Goal: Information Seeking & Learning: Learn about a topic

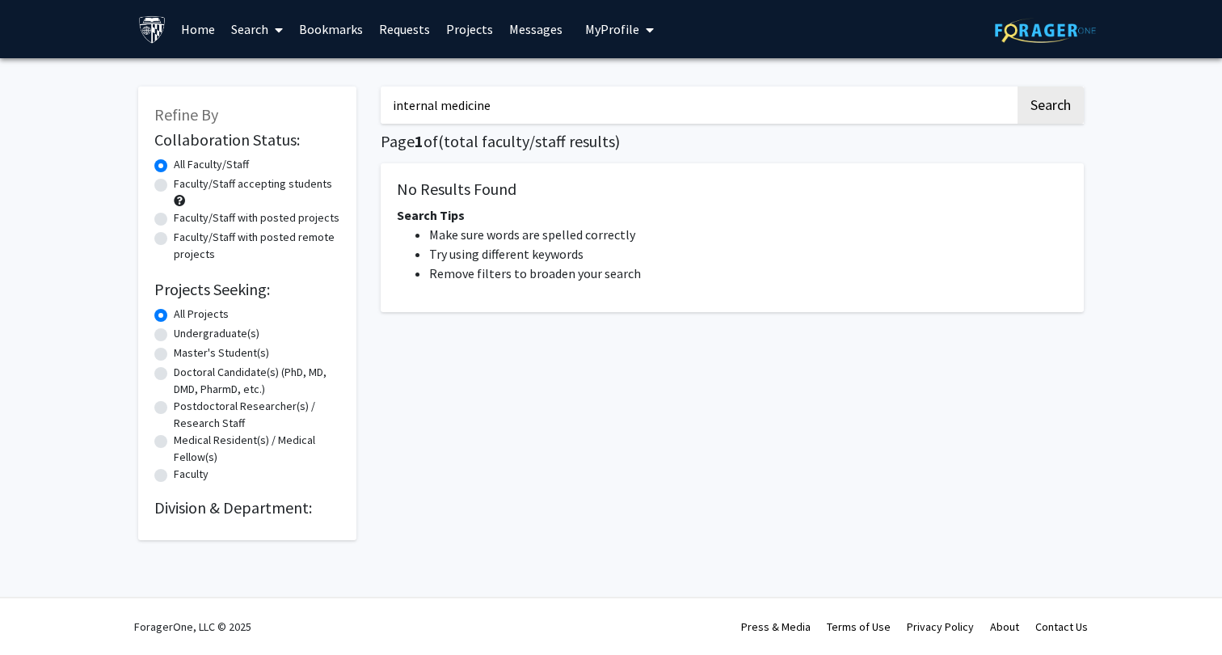
click at [264, 335] on div "Undergraduate(s)" at bounding box center [247, 334] width 186 height 19
click at [226, 335] on label "Undergraduate(s)" at bounding box center [217, 333] width 86 height 17
click at [184, 335] on input "Undergraduate(s)" at bounding box center [179, 330] width 11 height 11
radio input "true"
click at [219, 335] on label "Undergraduate(s)" at bounding box center [217, 333] width 86 height 17
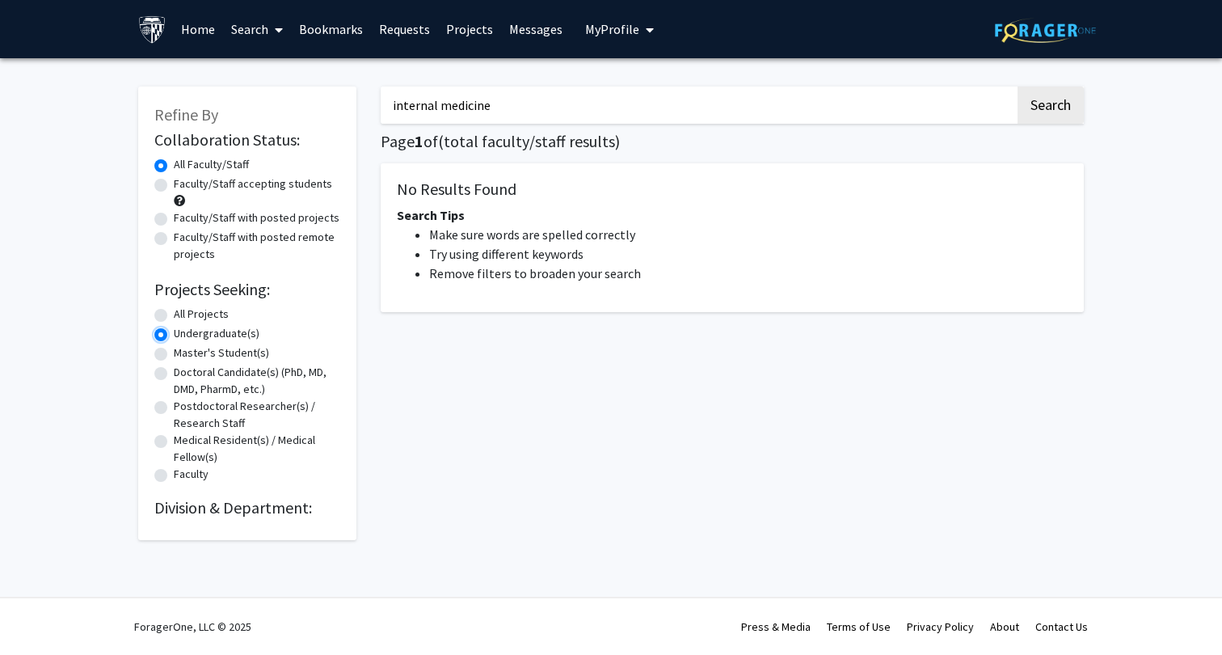
click at [184, 335] on input "Undergraduate(s)" at bounding box center [179, 330] width 11 height 11
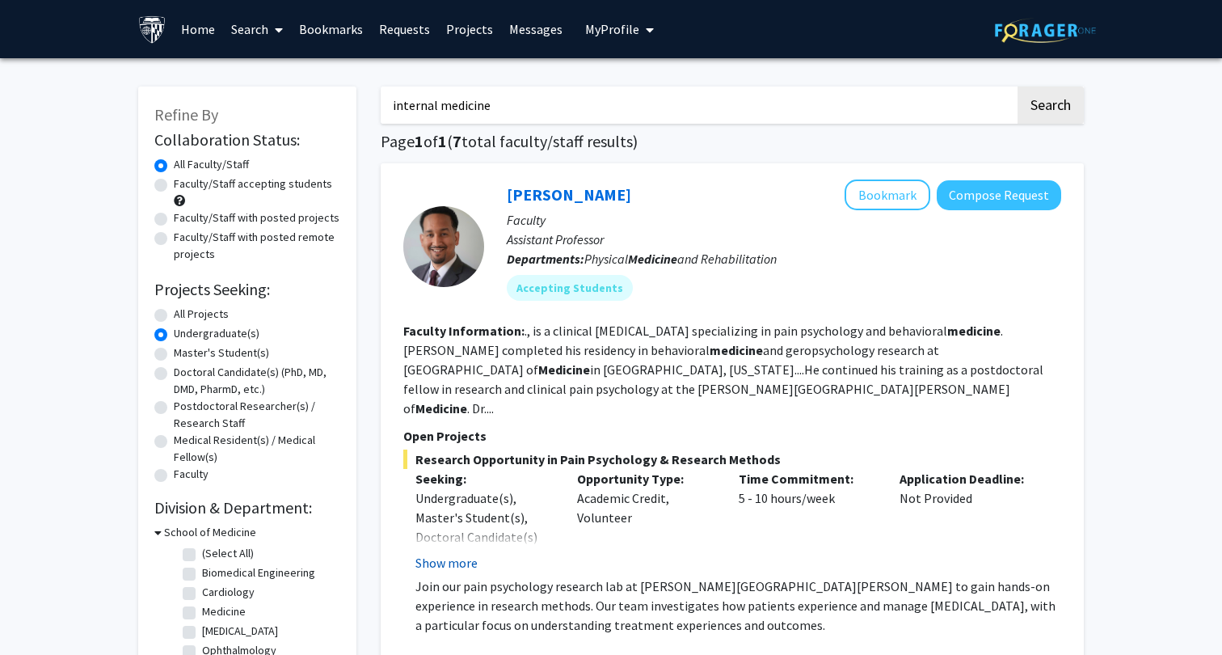
click at [466, 553] on button "Show more" at bounding box center [447, 562] width 62 height 19
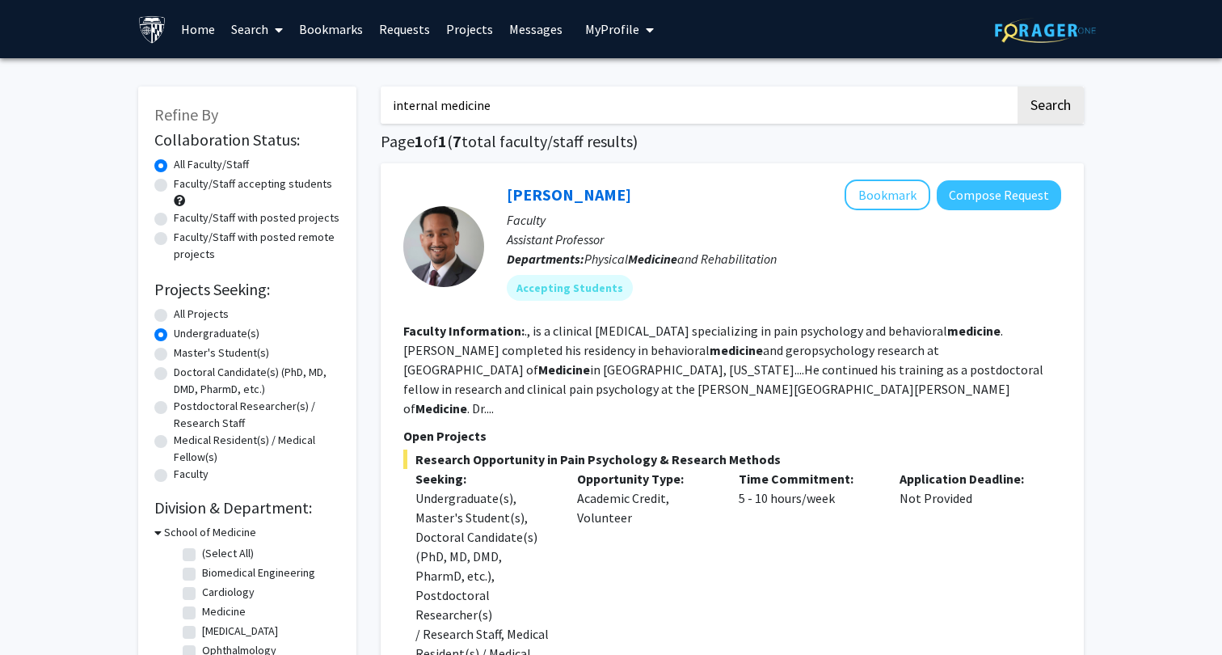
drag, startPoint x: 650, startPoint y: 108, endPoint x: 407, endPoint y: 76, distance: 244.7
type input "Ldl cholestrol"
click at [1018, 86] on button "Search" at bounding box center [1051, 104] width 66 height 37
radio input "true"
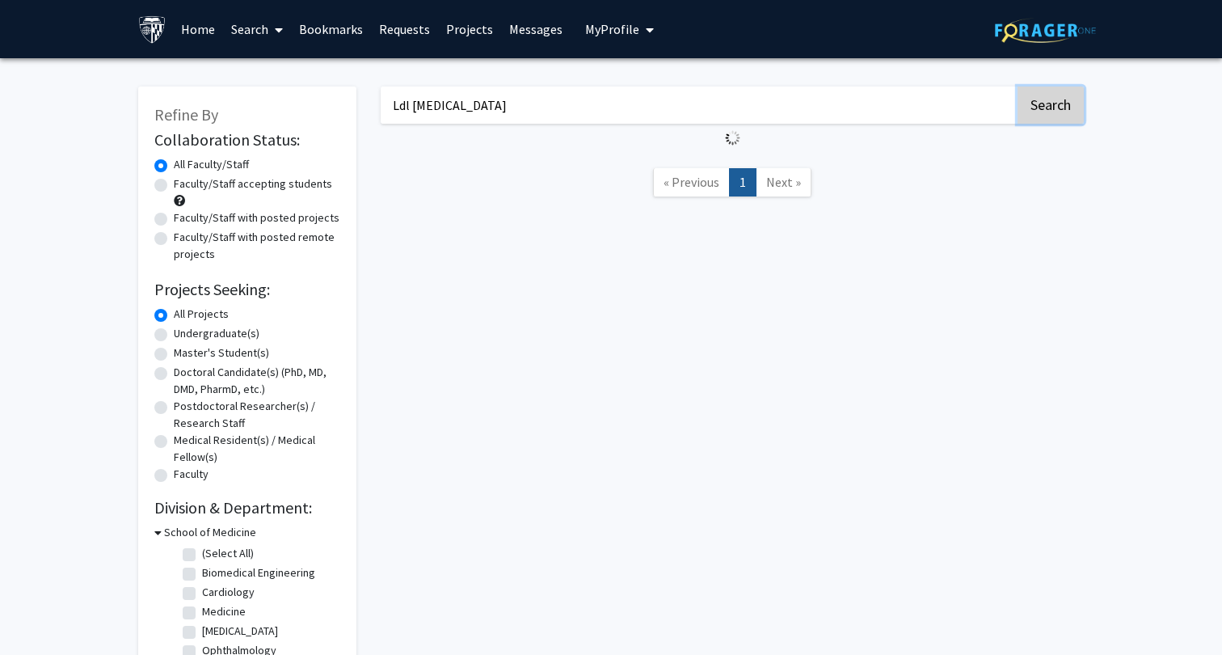
click at [1078, 116] on button "Search" at bounding box center [1051, 104] width 66 height 37
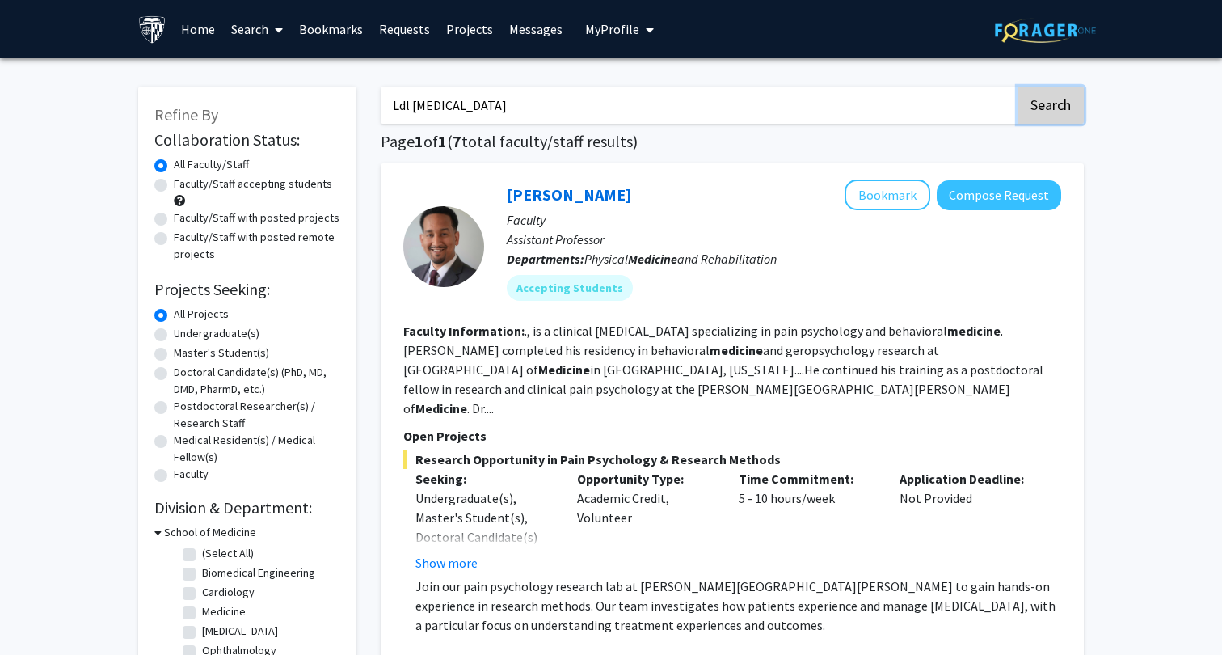
click at [1054, 110] on button "Search" at bounding box center [1051, 104] width 66 height 37
click at [1039, 95] on button "Search" at bounding box center [1051, 104] width 66 height 37
click at [675, 106] on input "Ldl cholesterol" at bounding box center [698, 104] width 635 height 37
type input "L"
type input "internal medicine"
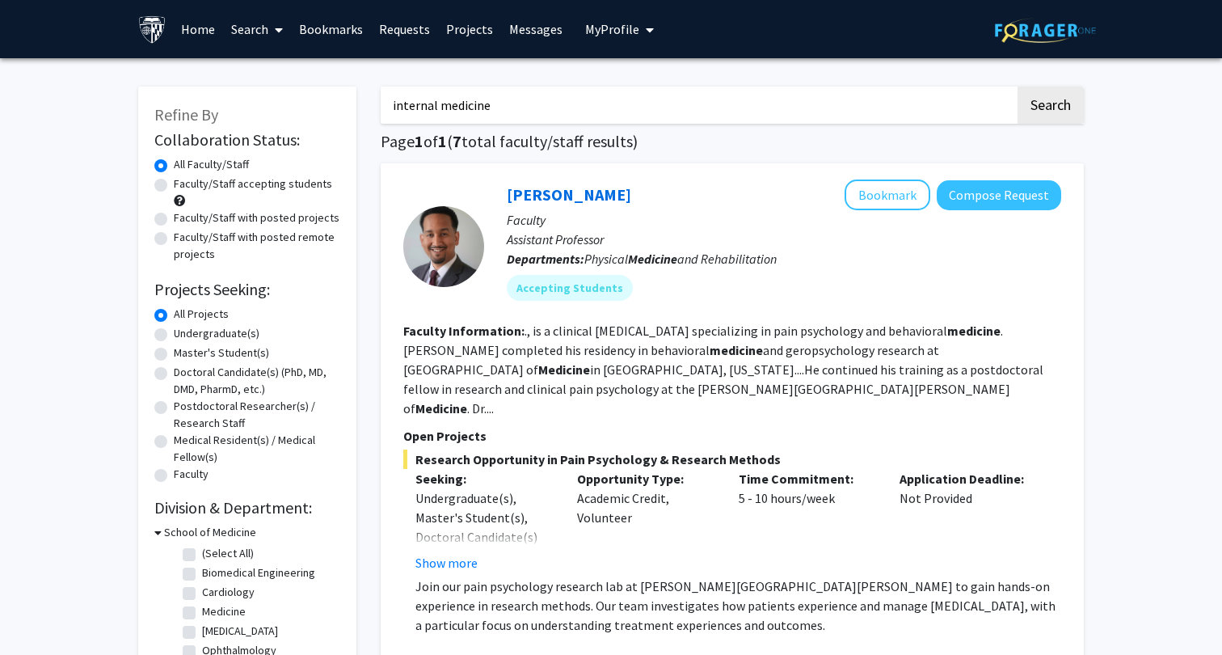
click at [1018, 86] on button "Search" at bounding box center [1051, 104] width 66 height 37
click at [1050, 117] on button "Search" at bounding box center [1051, 104] width 66 height 37
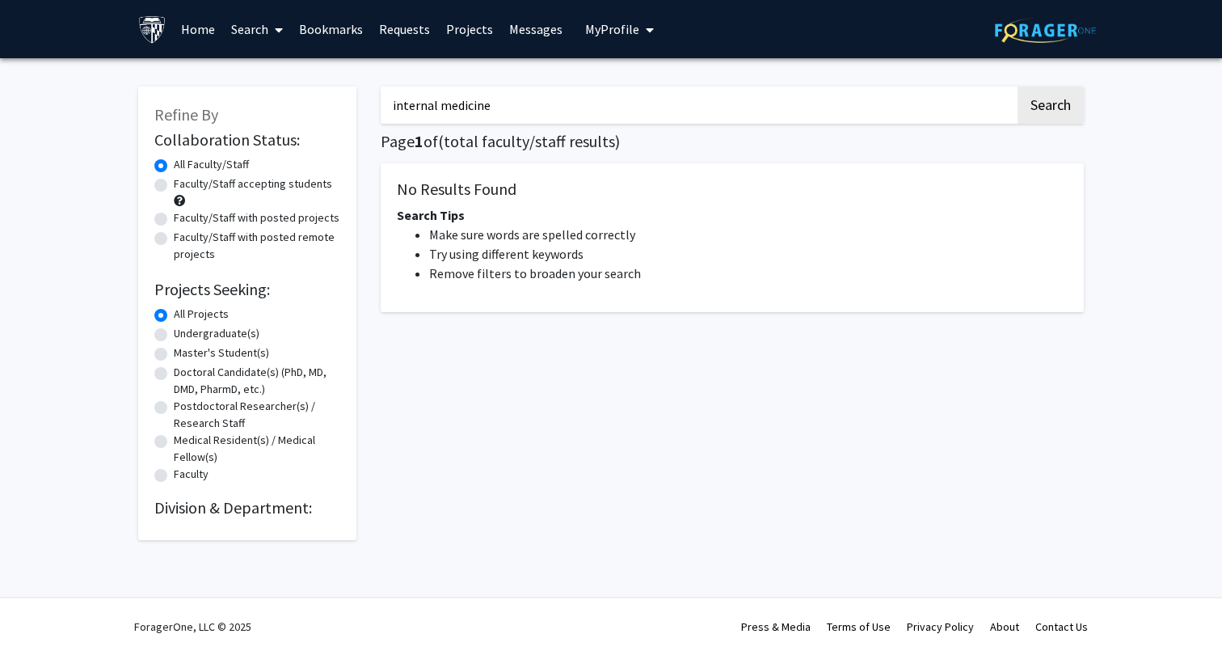
click at [513, 106] on input "internal medicine" at bounding box center [698, 104] width 635 height 37
click at [167, 26] on link at bounding box center [155, 29] width 35 height 57
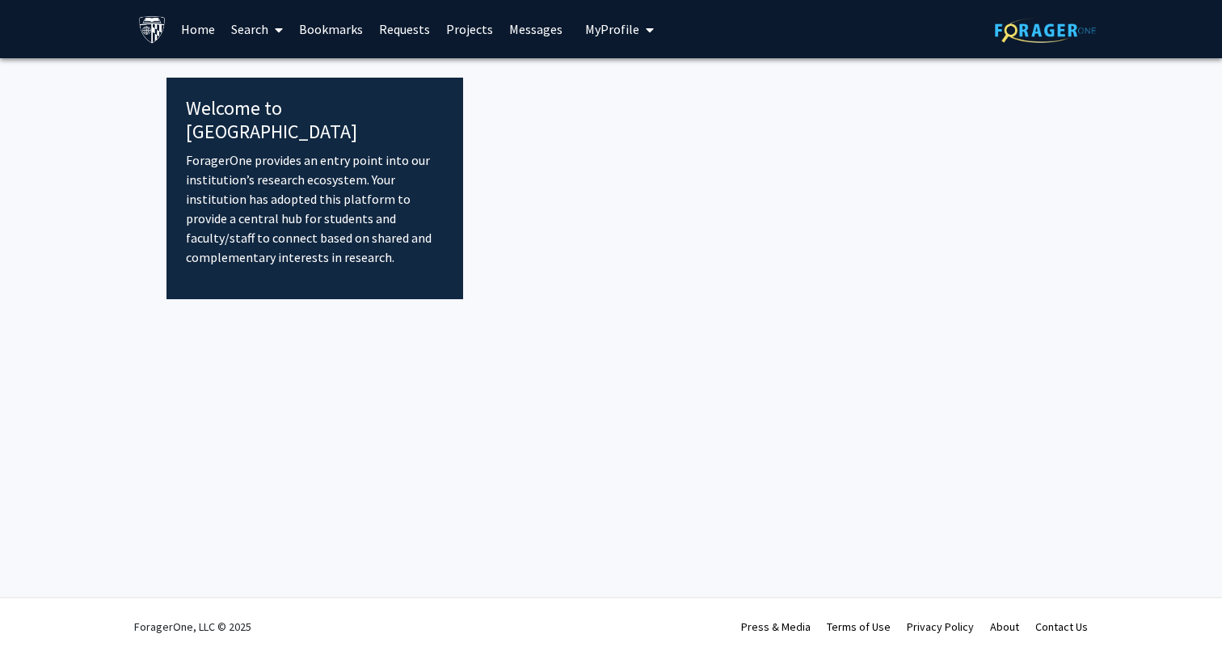
click at [204, 34] on link "Home" at bounding box center [198, 29] width 50 height 57
click at [246, 31] on link "Search" at bounding box center [257, 29] width 68 height 57
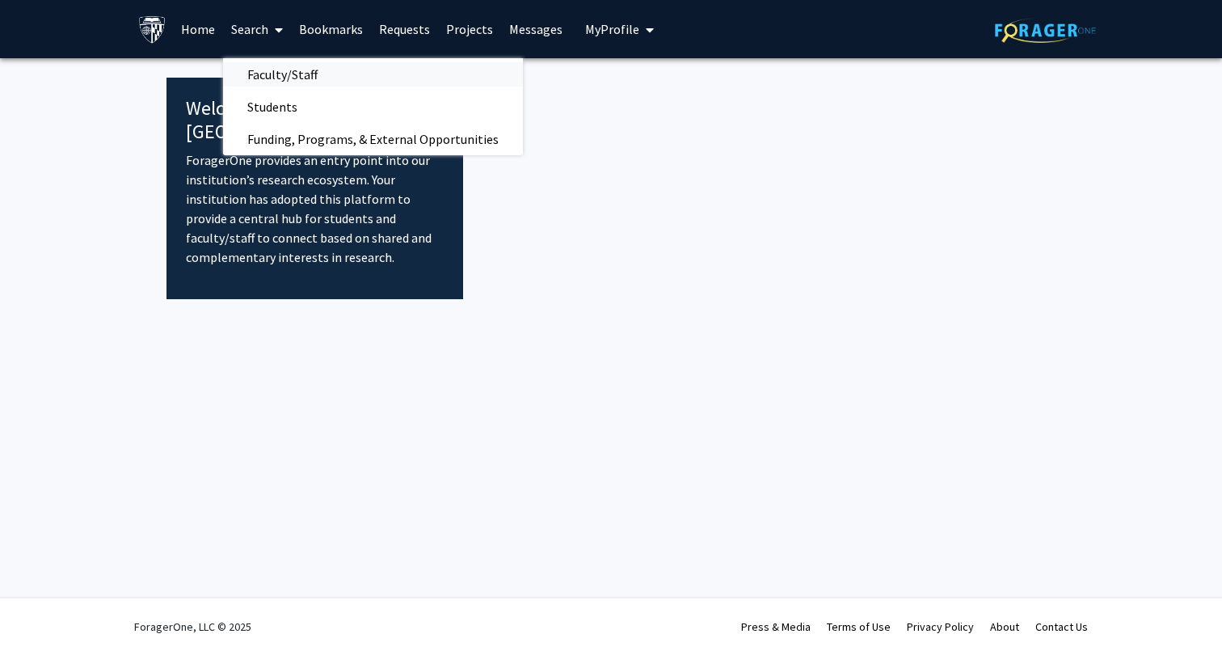
click at [272, 62] on span "Faculty/Staff" at bounding box center [282, 74] width 119 height 32
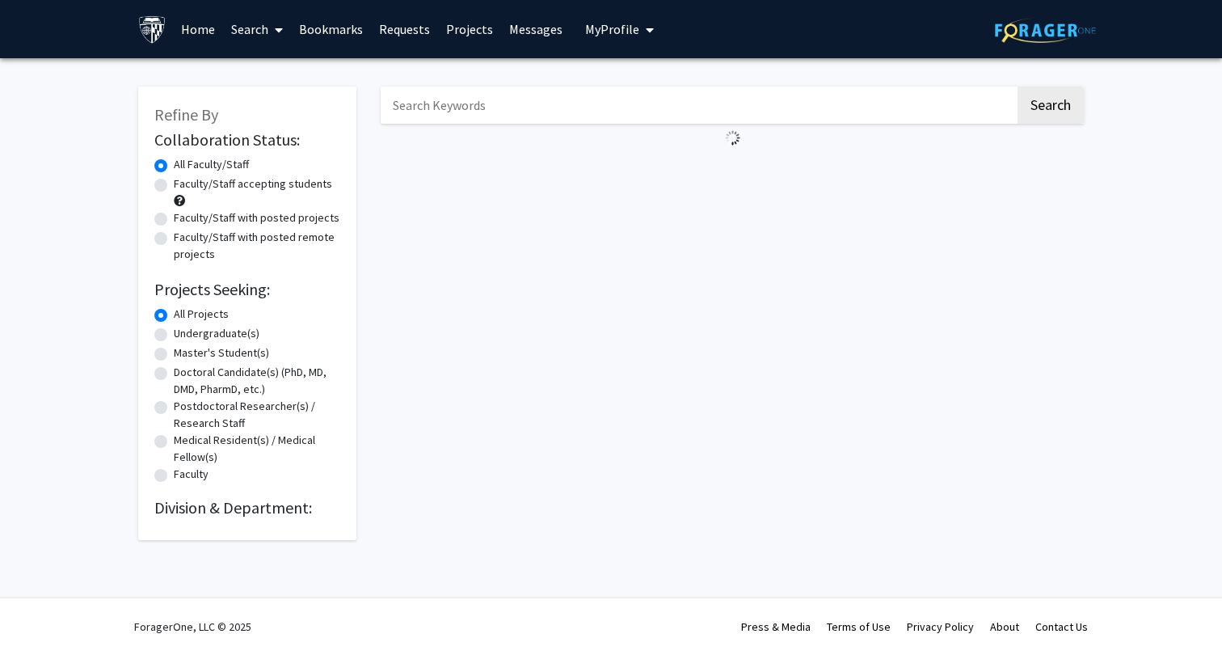
click at [685, 62] on div "Refine By Collaboration Status: Collaboration Status All Faculty/Staff Collabor…" at bounding box center [611, 317] width 1222 height 518
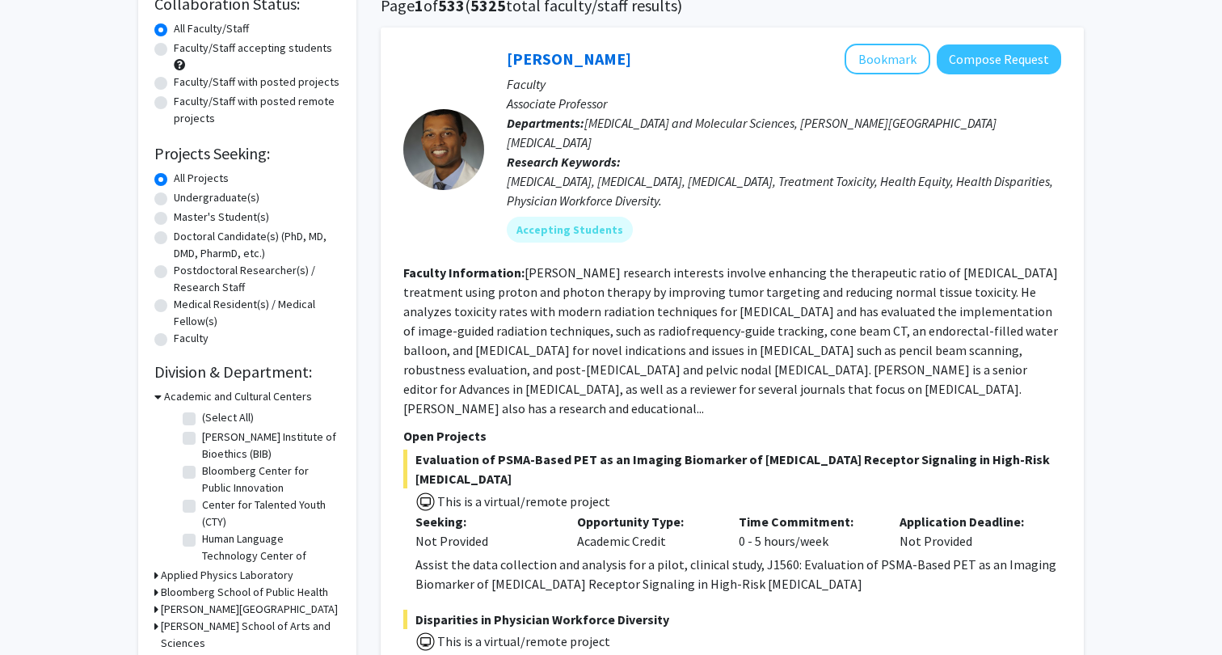
scroll to position [130, 0]
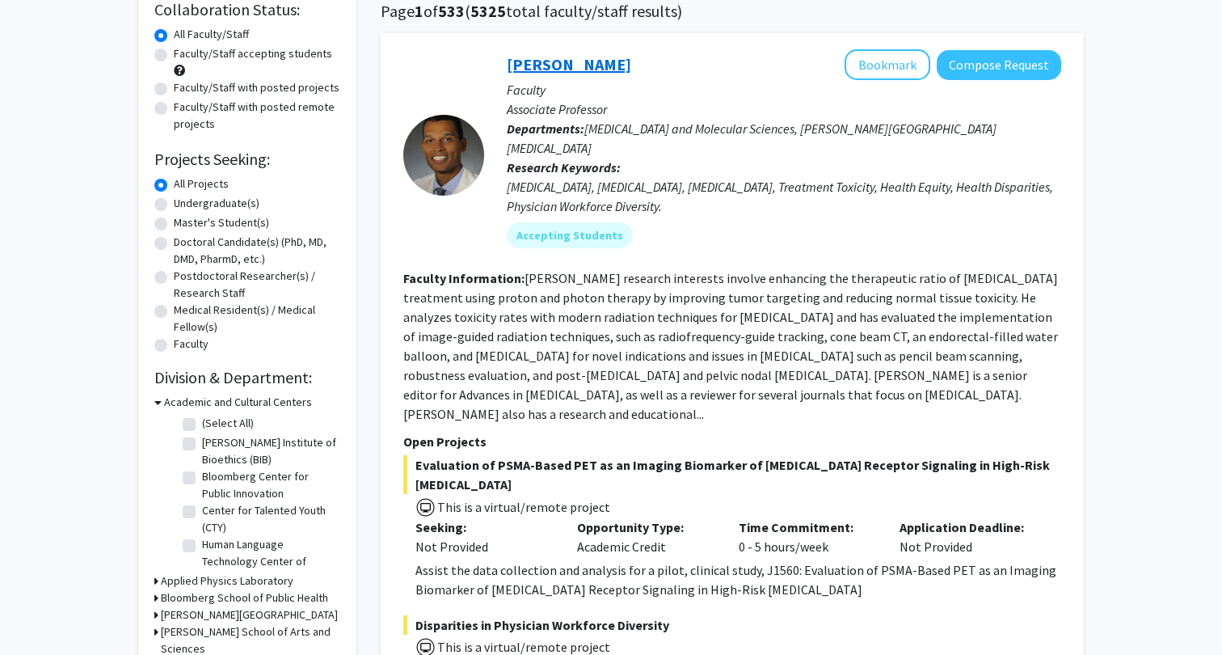
click at [568, 62] on link "[PERSON_NAME]" at bounding box center [569, 64] width 124 height 20
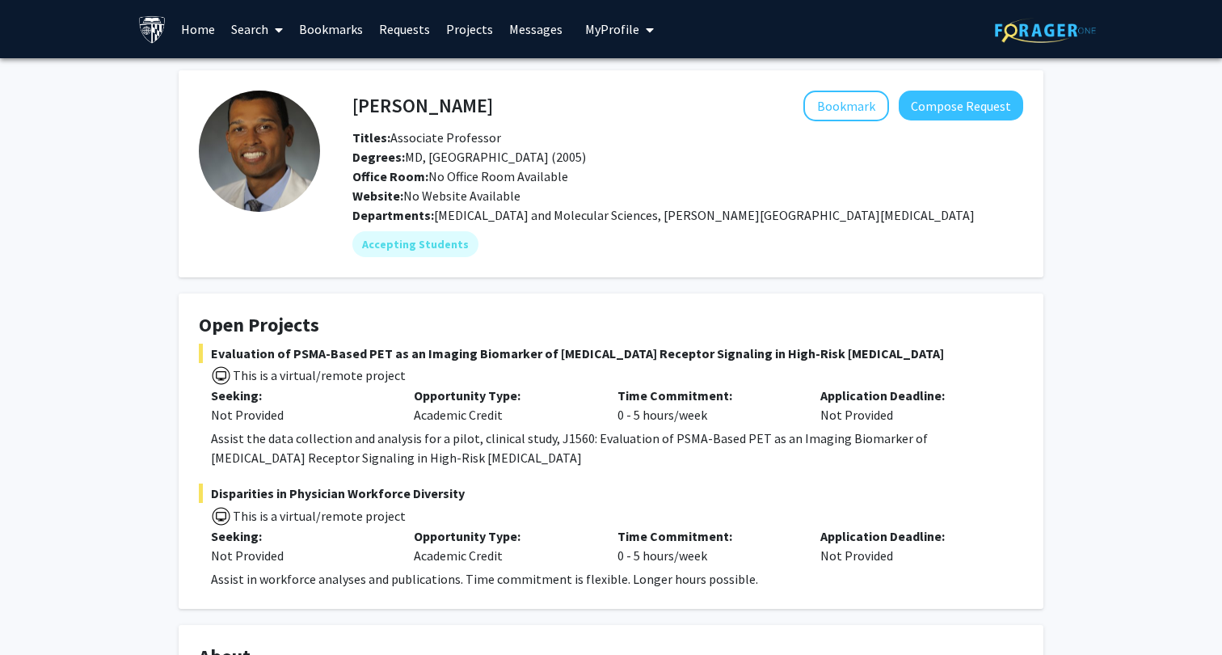
click at [408, 103] on h4 "[PERSON_NAME]" at bounding box center [422, 106] width 141 height 30
click at [408, 103] on h4 "Curtiland Deville" at bounding box center [422, 106] width 141 height 30
copy h4 "Curtiland Deville"
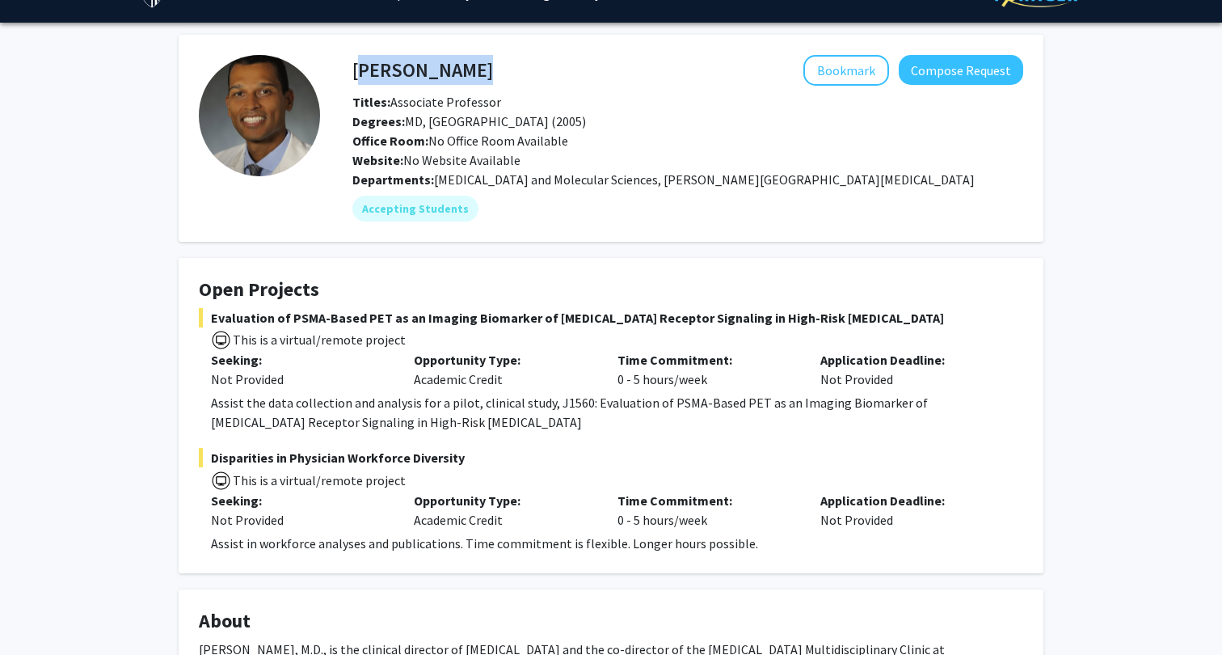
scroll to position [37, 0]
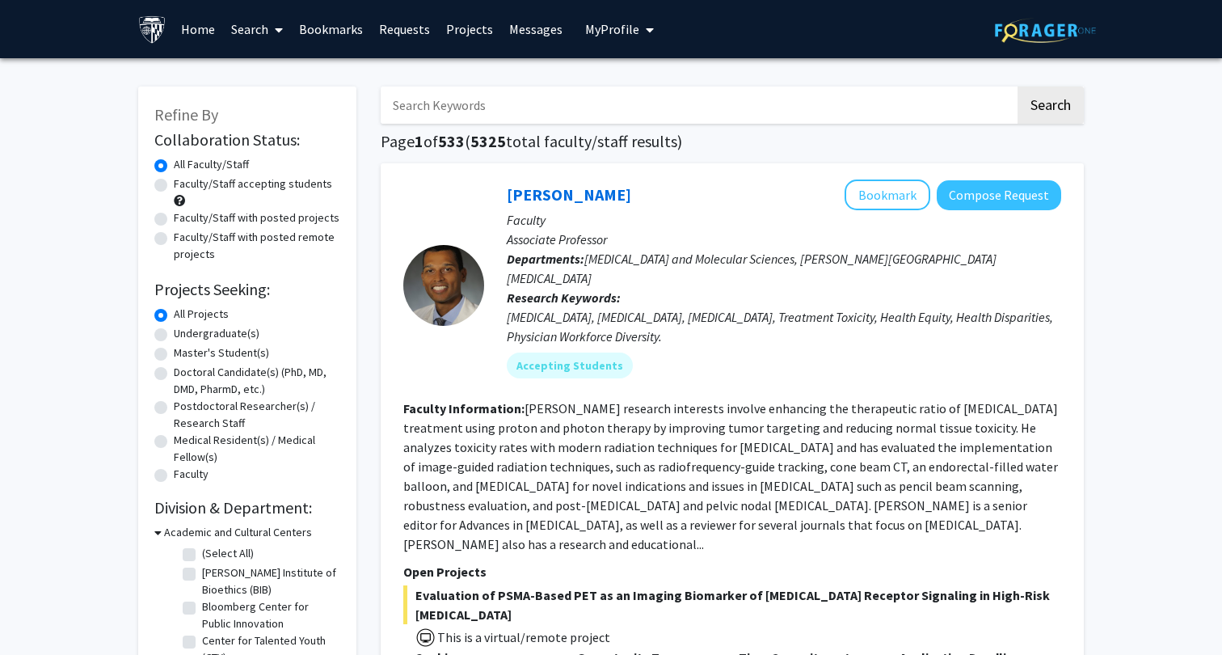
click at [545, 101] on input "Search Keywords" at bounding box center [698, 104] width 635 height 37
type input "robotic surgery"
click at [1018, 86] on button "Search" at bounding box center [1051, 104] width 66 height 37
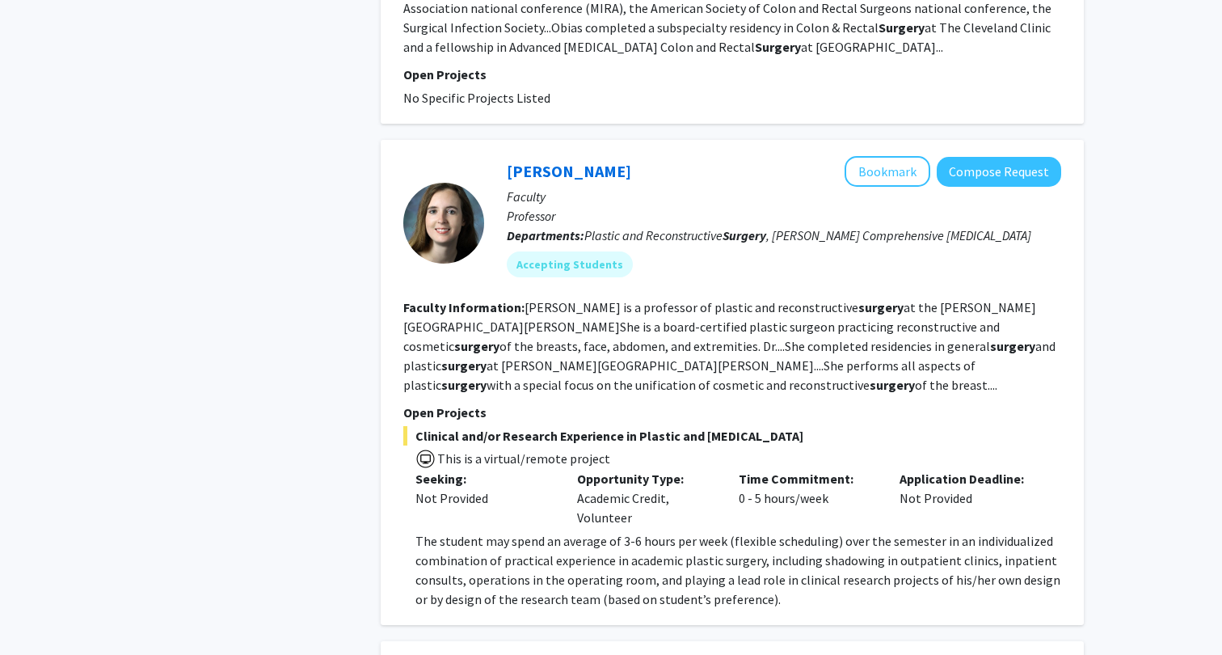
scroll to position [2632, 0]
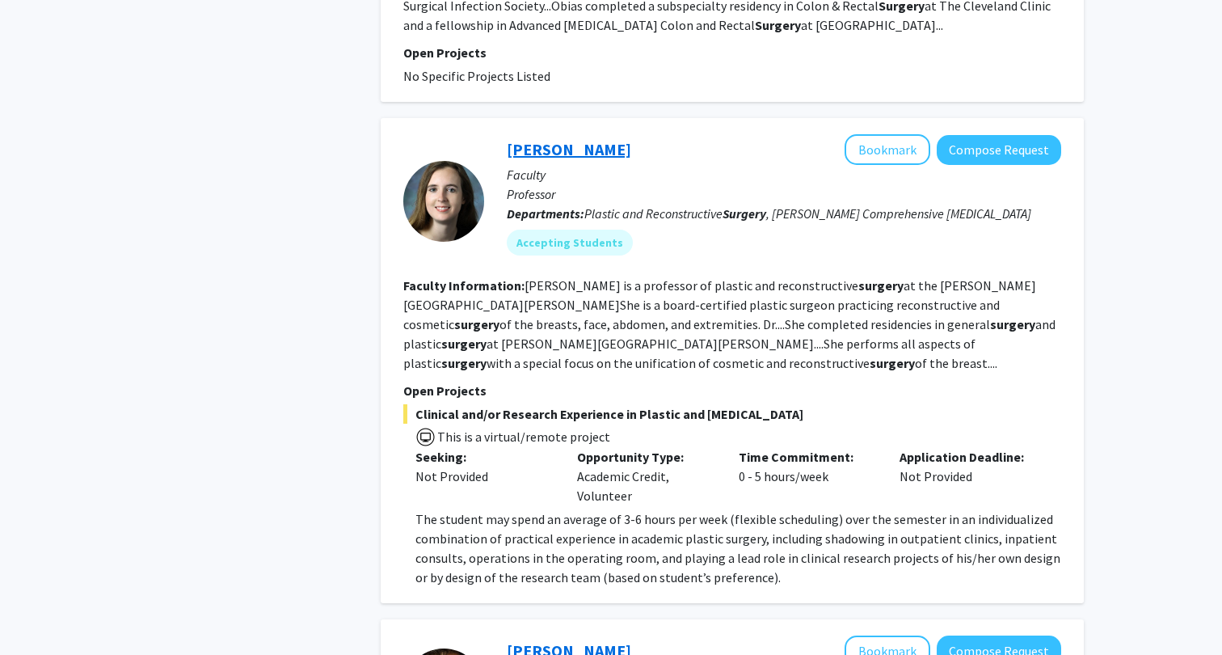
click at [576, 139] on link "Michele Manahan" at bounding box center [569, 149] width 124 height 20
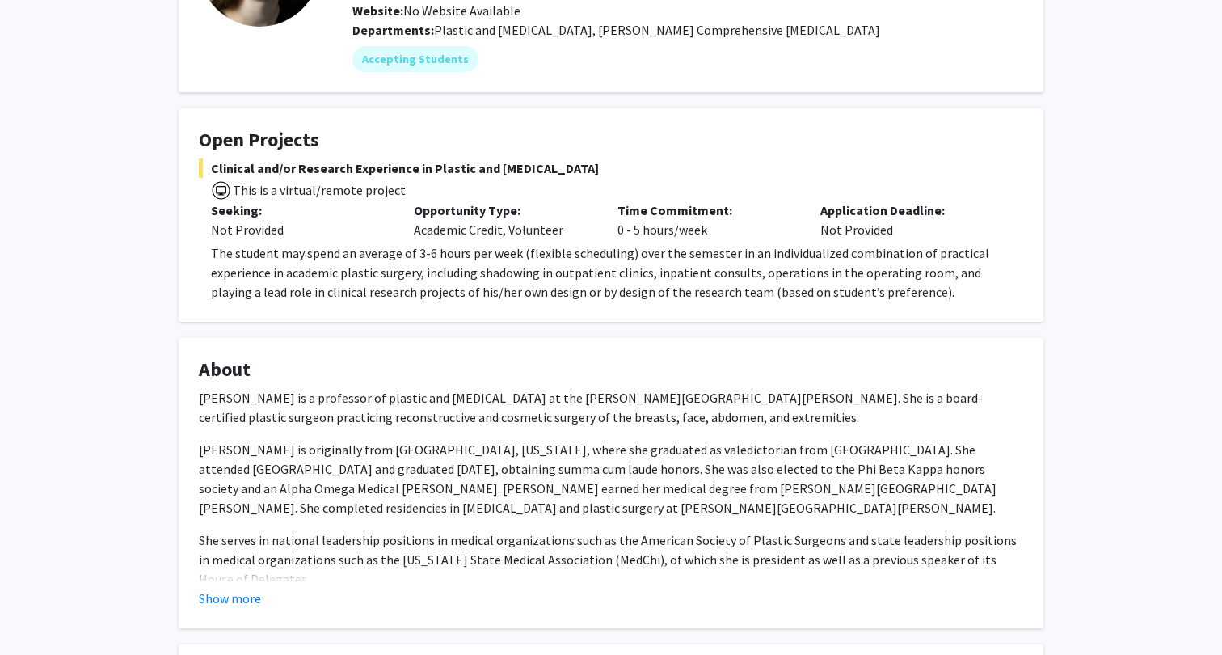
scroll to position [188, 0]
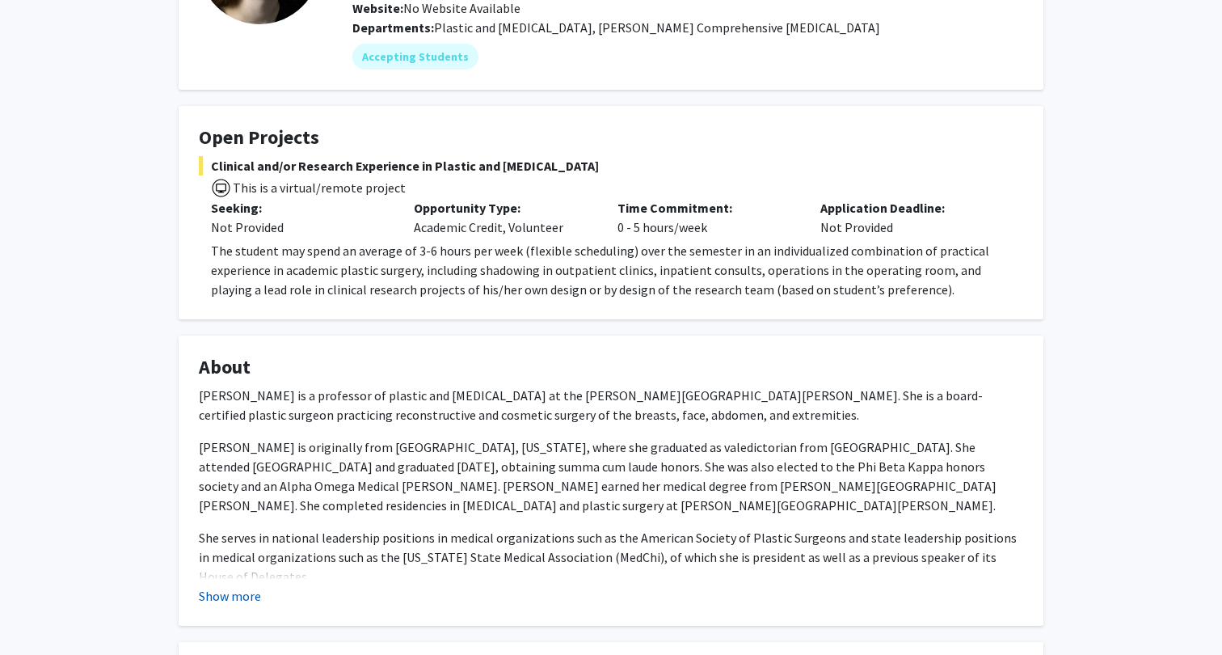
click at [251, 593] on button "Show more" at bounding box center [230, 595] width 62 height 19
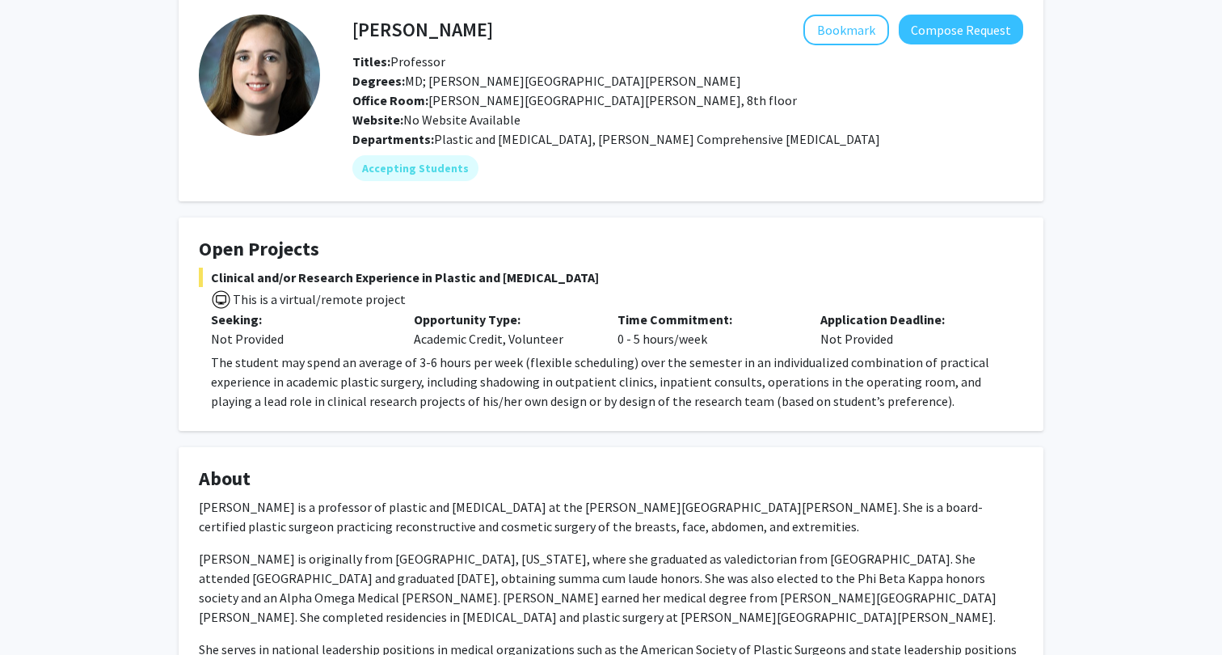
scroll to position [75, 0]
click at [829, 27] on button "Bookmark" at bounding box center [847, 30] width 86 height 31
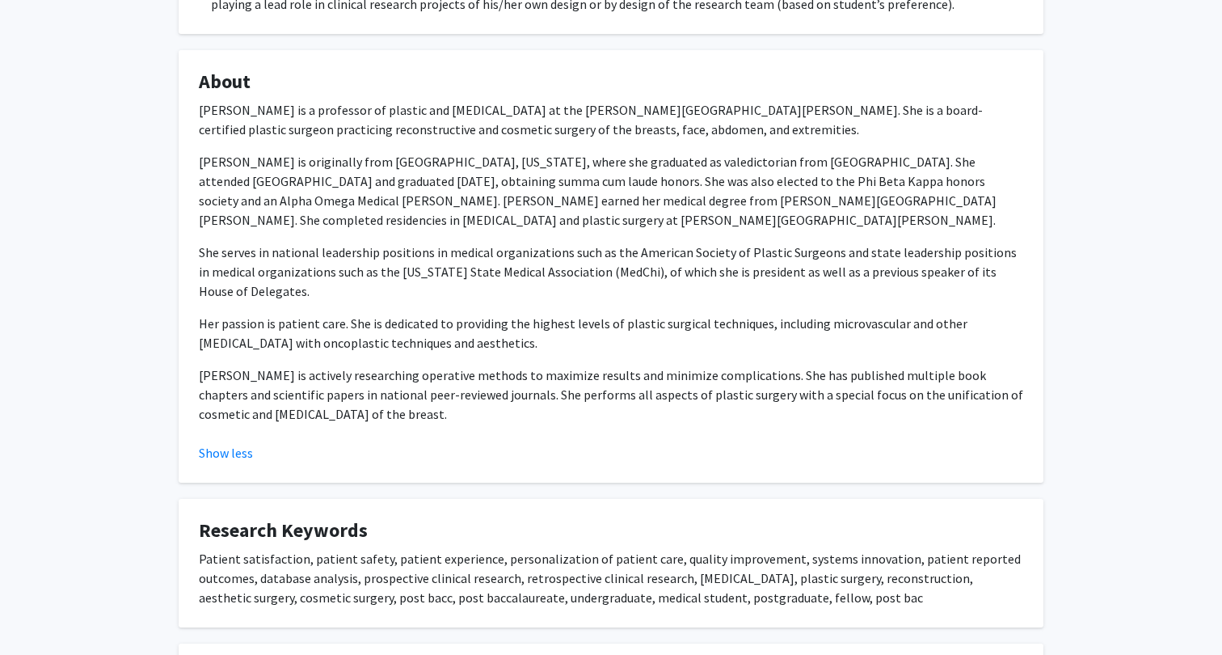
scroll to position [491, 0]
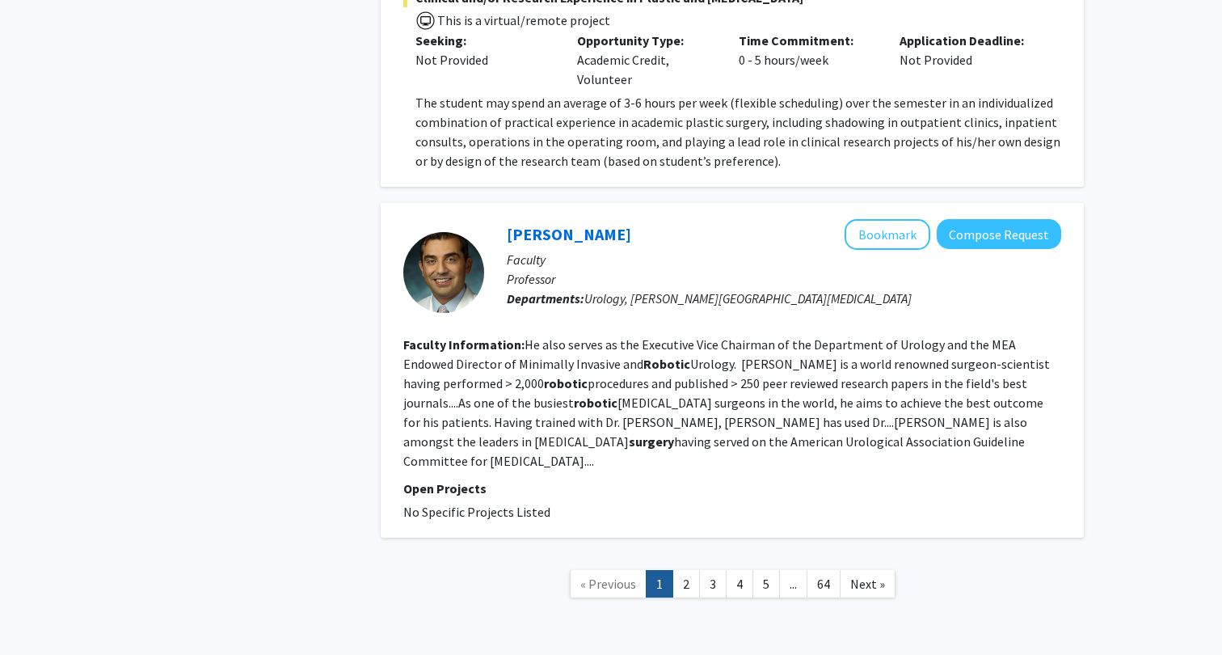
scroll to position [3071, 0]
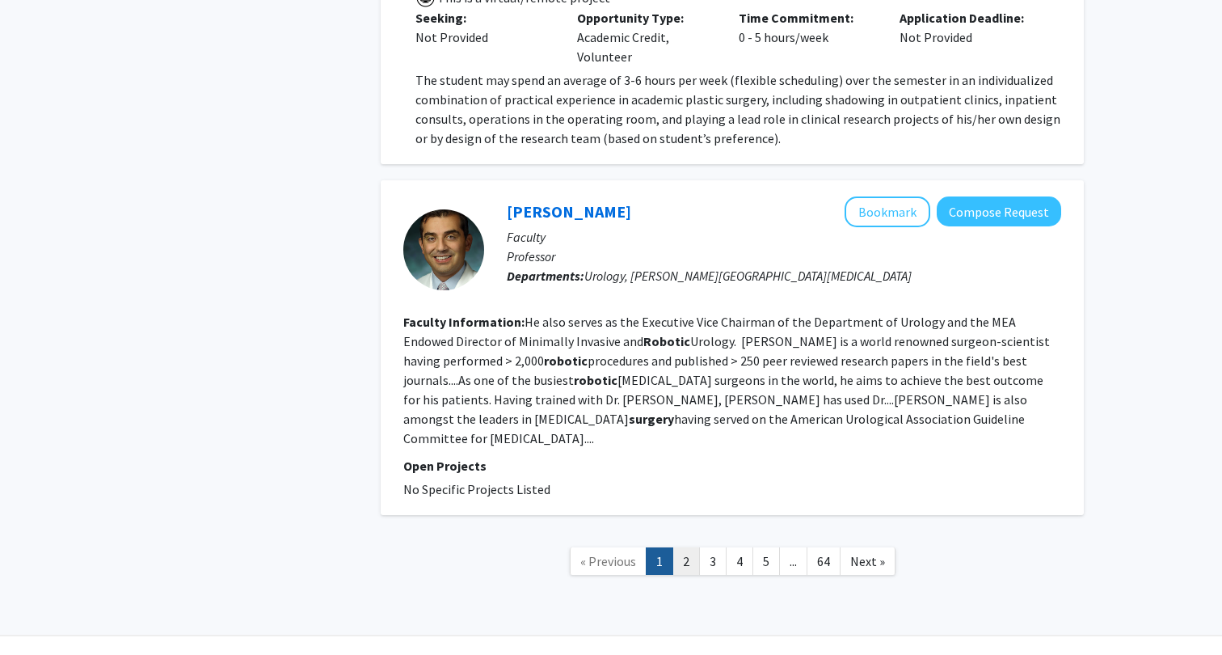
click at [694, 547] on link "2" at bounding box center [686, 561] width 27 height 28
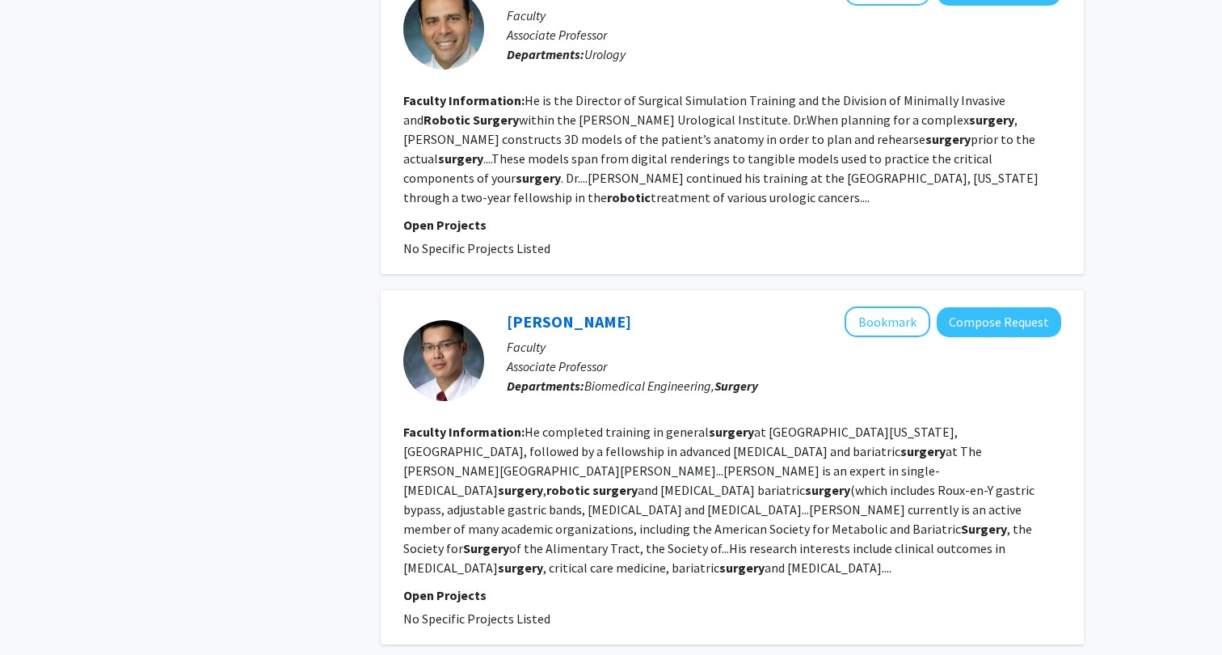
scroll to position [871, 0]
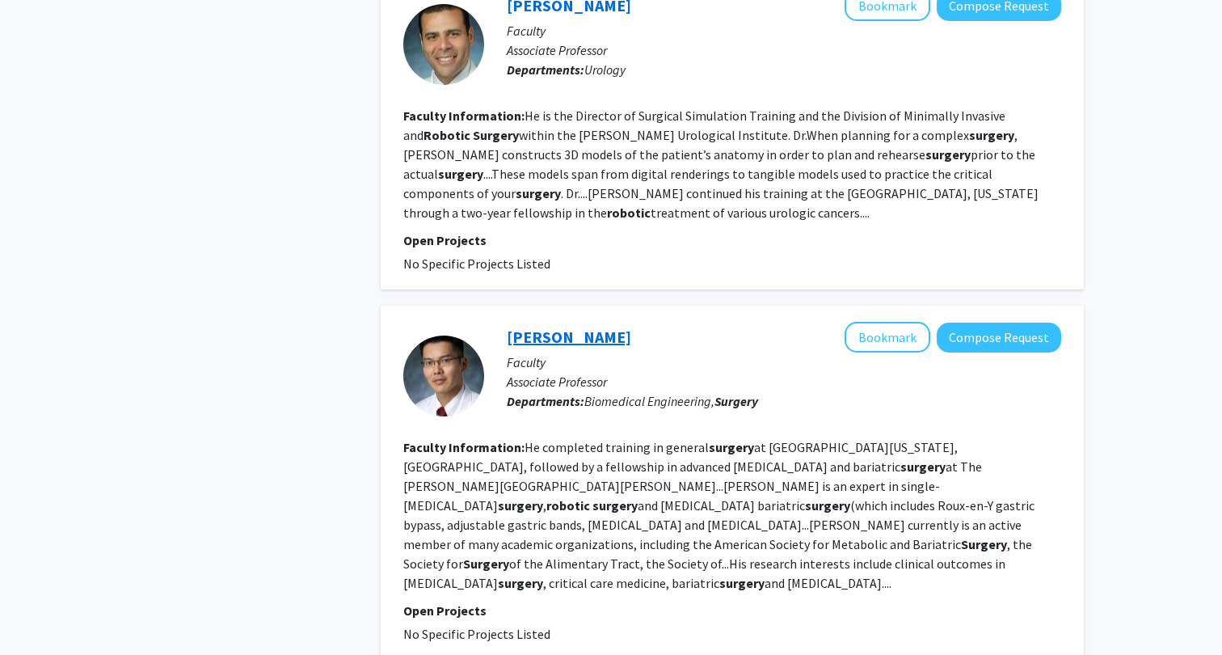
click at [525, 327] on link "[PERSON_NAME]" at bounding box center [569, 337] width 124 height 20
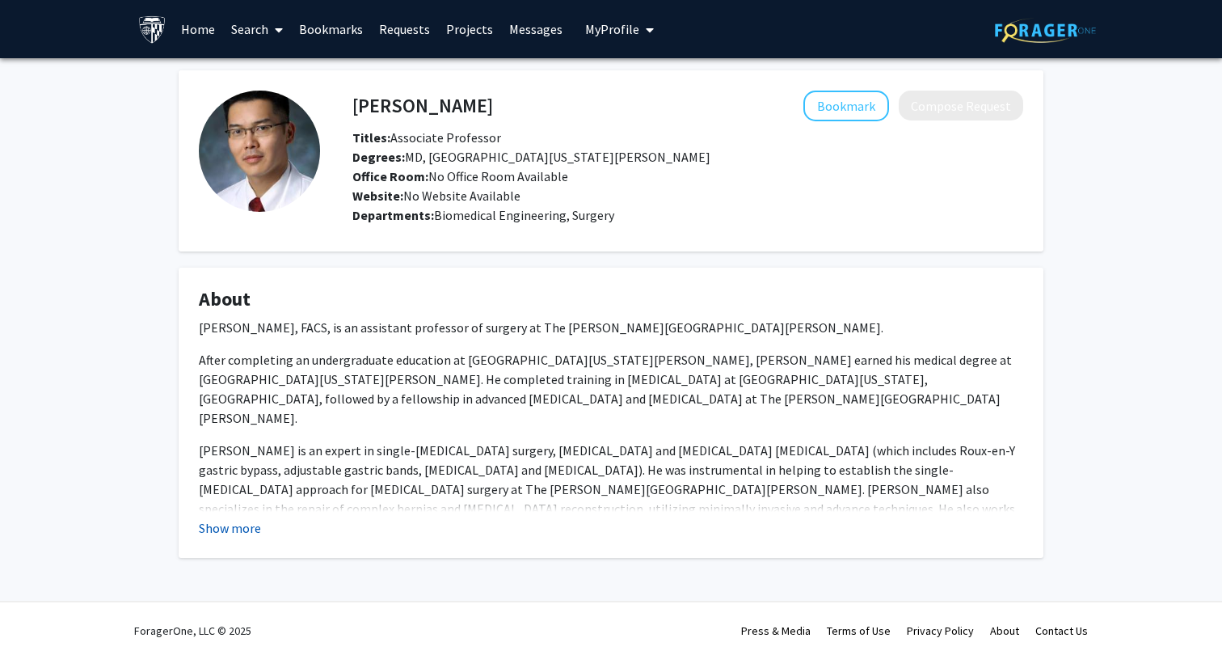
click at [200, 518] on button "Show more" at bounding box center [230, 527] width 62 height 19
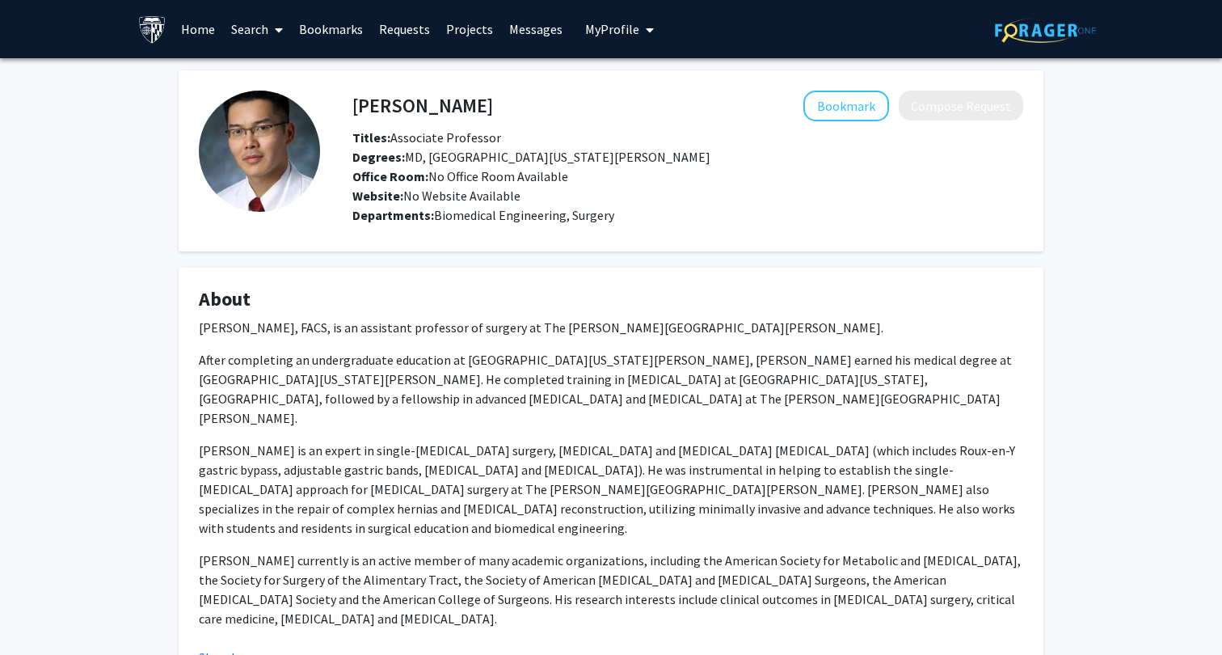
click at [431, 103] on h4 "[PERSON_NAME]" at bounding box center [422, 106] width 141 height 30
click at [431, 103] on h4 "Hien Nguyen" at bounding box center [422, 106] width 141 height 30
copy h4 "Hien Nguyen"
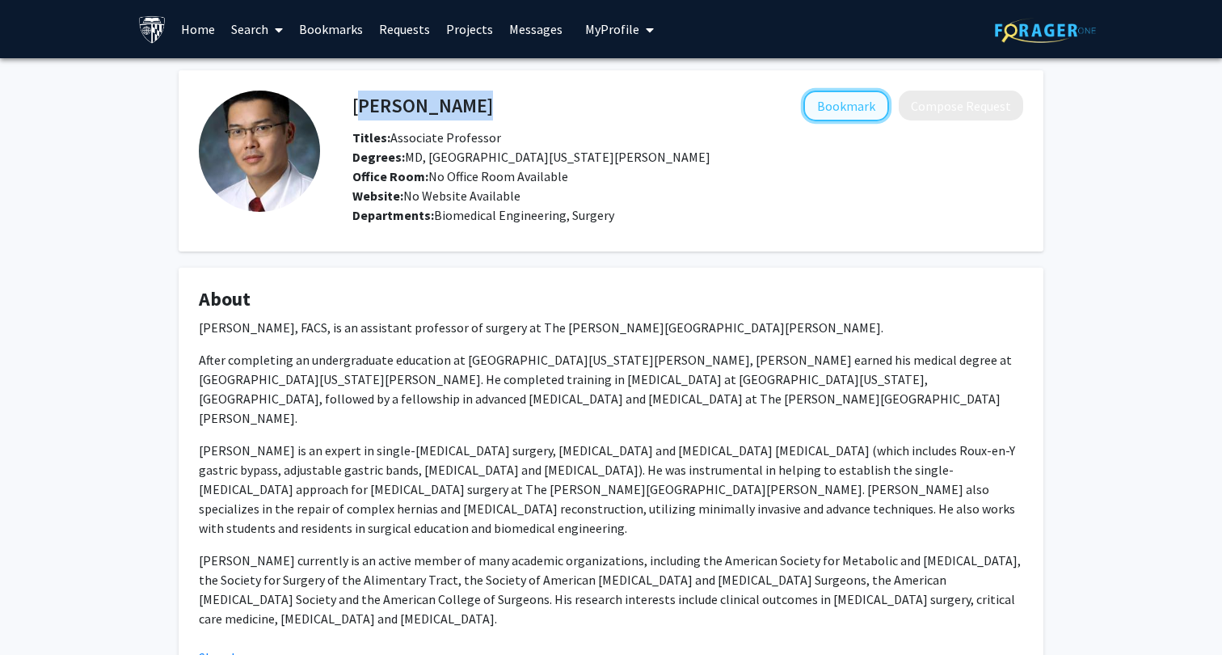
click at [857, 104] on button "Bookmark" at bounding box center [847, 106] width 86 height 31
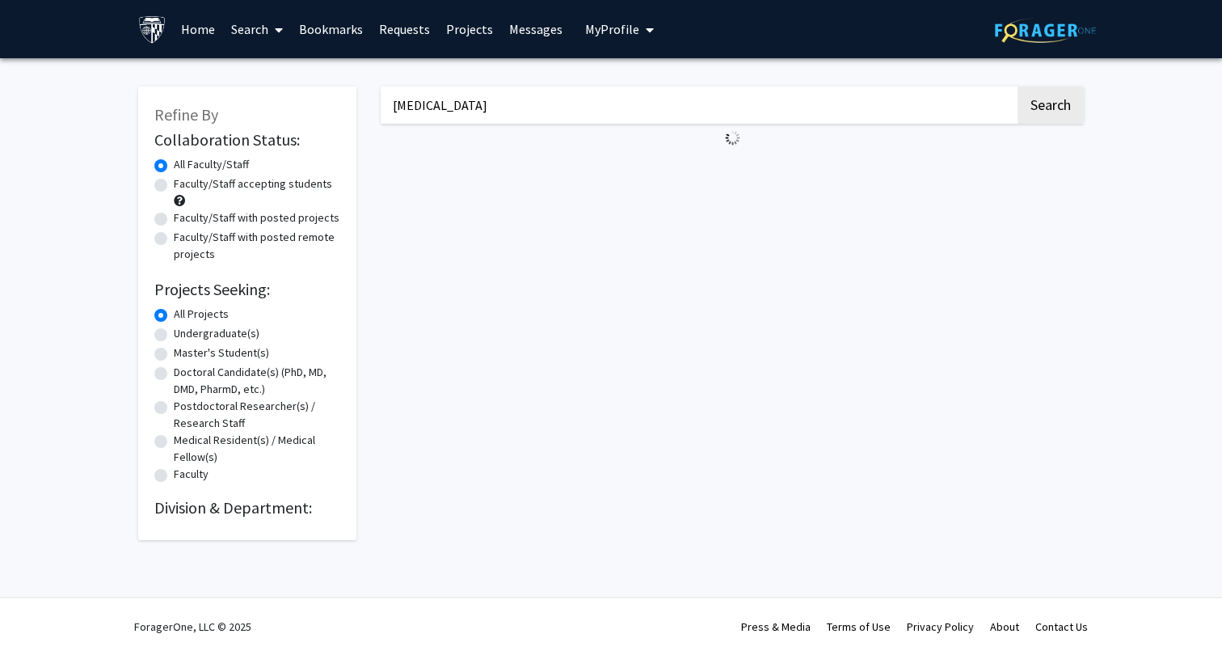
click at [298, 212] on label "Faculty/Staff with posted projects" at bounding box center [257, 217] width 166 height 17
click at [184, 212] on input "Faculty/Staff with posted projects" at bounding box center [179, 214] width 11 height 11
radio input "true"
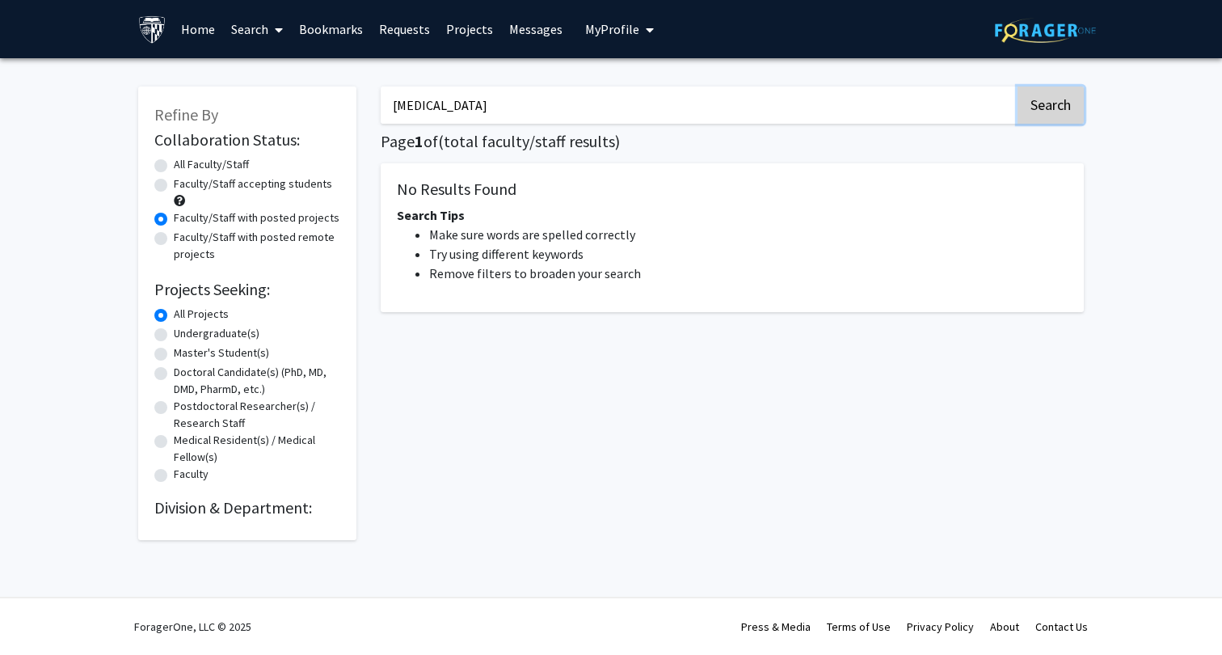
click at [1046, 91] on button "Search" at bounding box center [1051, 104] width 66 height 37
radio input "true"
click at [1023, 98] on button "Search" at bounding box center [1051, 104] width 66 height 37
click at [688, 108] on input "robotic surgery" at bounding box center [698, 104] width 635 height 37
type input "robotic surgery"
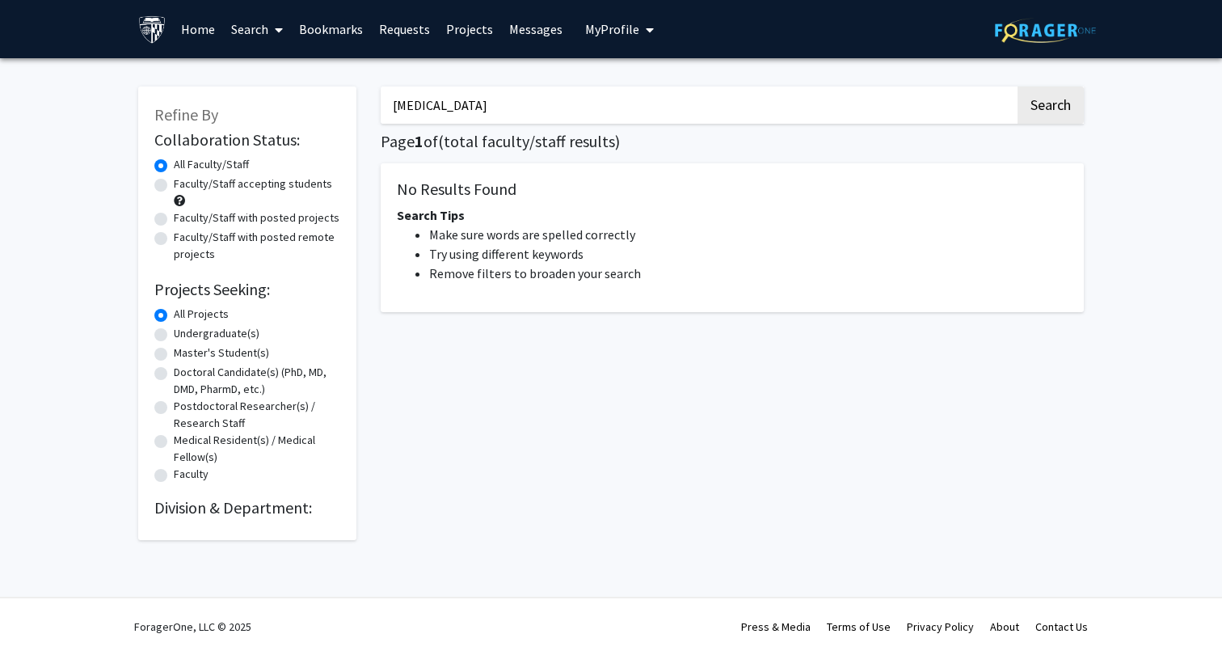
click at [1018, 86] on button "Search" at bounding box center [1051, 104] width 66 height 37
click at [483, 109] on input "robotic surgery" at bounding box center [698, 104] width 635 height 37
click at [497, 91] on input "[MEDICAL_DATA]" at bounding box center [698, 104] width 635 height 37
click at [283, 181] on label "Faculty/Staff accepting students" at bounding box center [253, 183] width 158 height 17
click at [184, 181] on input "Faculty/Staff accepting students" at bounding box center [179, 180] width 11 height 11
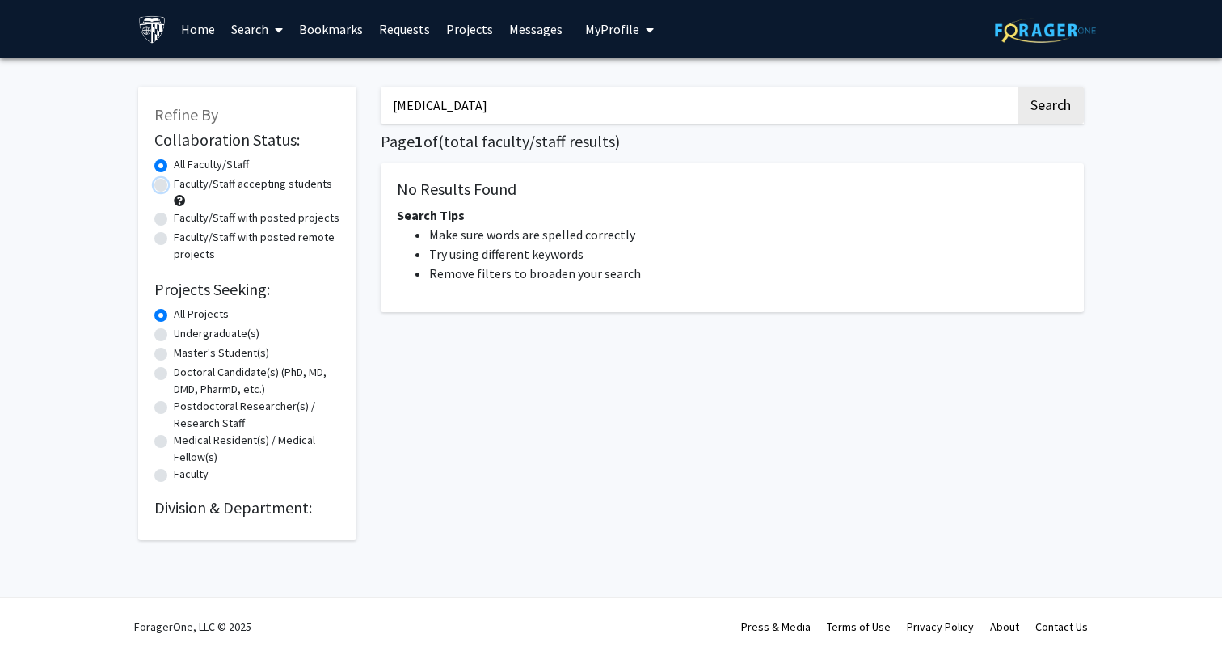
radio input "true"
click at [251, 213] on label "Faculty/Staff with posted projects" at bounding box center [257, 217] width 166 height 17
click at [184, 213] on input "Faculty/Staff with posted projects" at bounding box center [179, 214] width 11 height 11
radio input "true"
click at [240, 158] on label "All Faculty/Staff" at bounding box center [211, 164] width 75 height 17
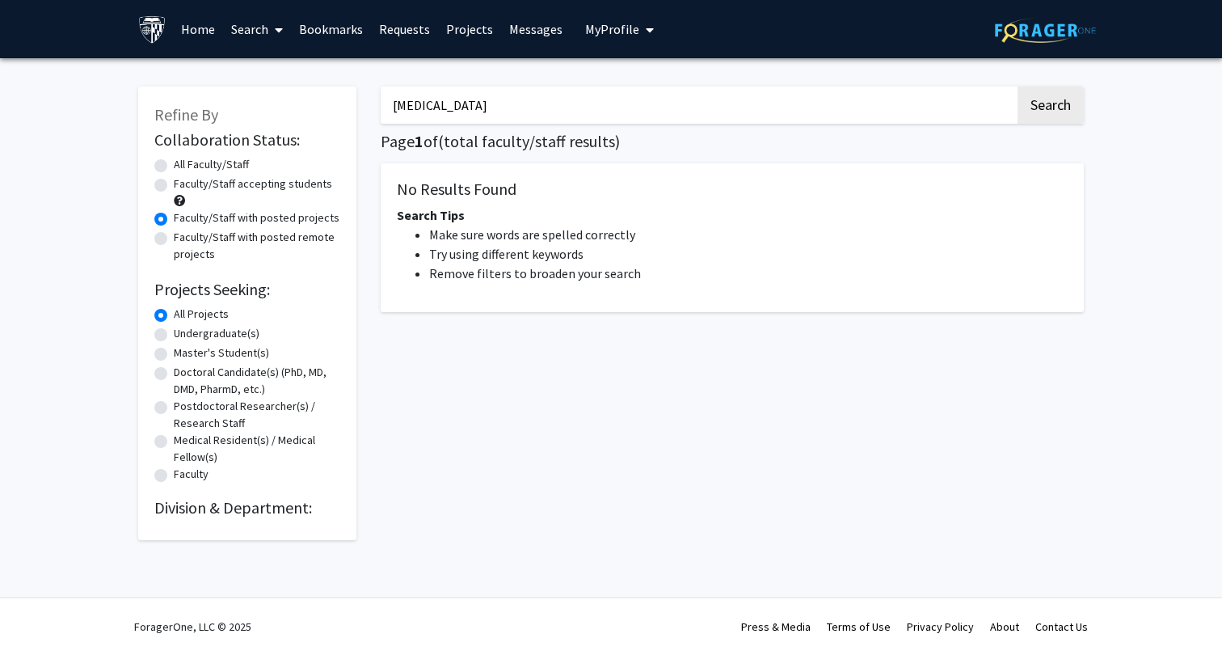
click at [184, 158] on input "All Faculty/Staff" at bounding box center [179, 161] width 11 height 11
radio input "true"
drag, startPoint x: 484, startPoint y: 104, endPoint x: 415, endPoint y: 94, distance: 70.3
click at [415, 94] on input "[MEDICAL_DATA]" at bounding box center [698, 104] width 635 height 37
type input "prosthetics"
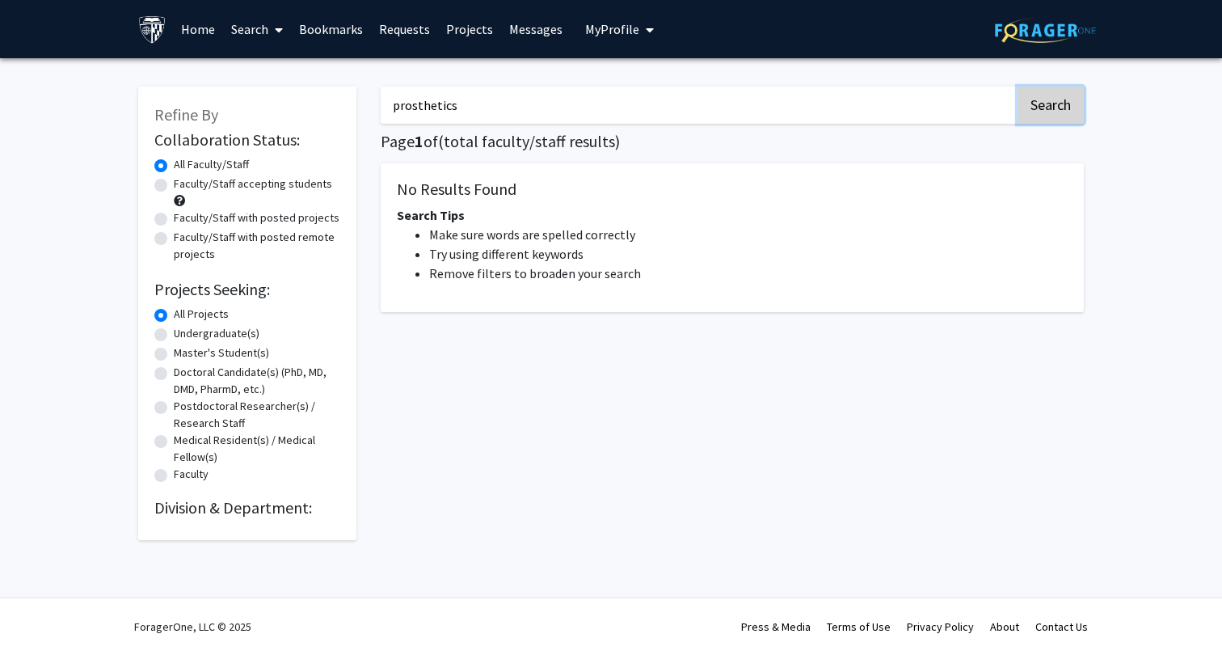
click at [1043, 100] on button "Search" at bounding box center [1051, 104] width 66 height 37
click at [879, 111] on input "prosthetics" at bounding box center [698, 104] width 635 height 37
click at [1018, 86] on button "Search" at bounding box center [1051, 104] width 66 height 37
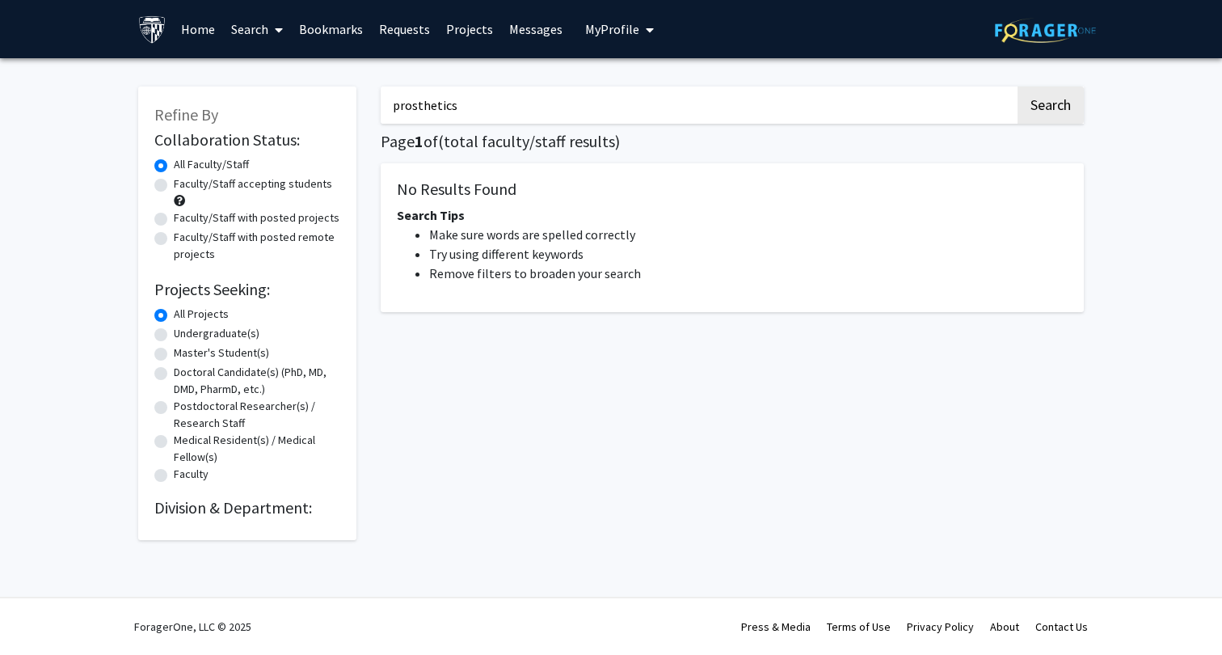
click at [1018, 86] on button "Search" at bounding box center [1051, 104] width 66 height 37
click at [548, 103] on input "prosthetics" at bounding box center [698, 104] width 635 height 37
click at [1018, 86] on button "Search" at bounding box center [1051, 104] width 66 height 37
drag, startPoint x: 715, startPoint y: 111, endPoint x: 383, endPoint y: 65, distance: 334.6
click at [383, 65] on div "Refine By Collaboration Status: Collaboration Status All Faculty/Staff Collabor…" at bounding box center [611, 317] width 1222 height 518
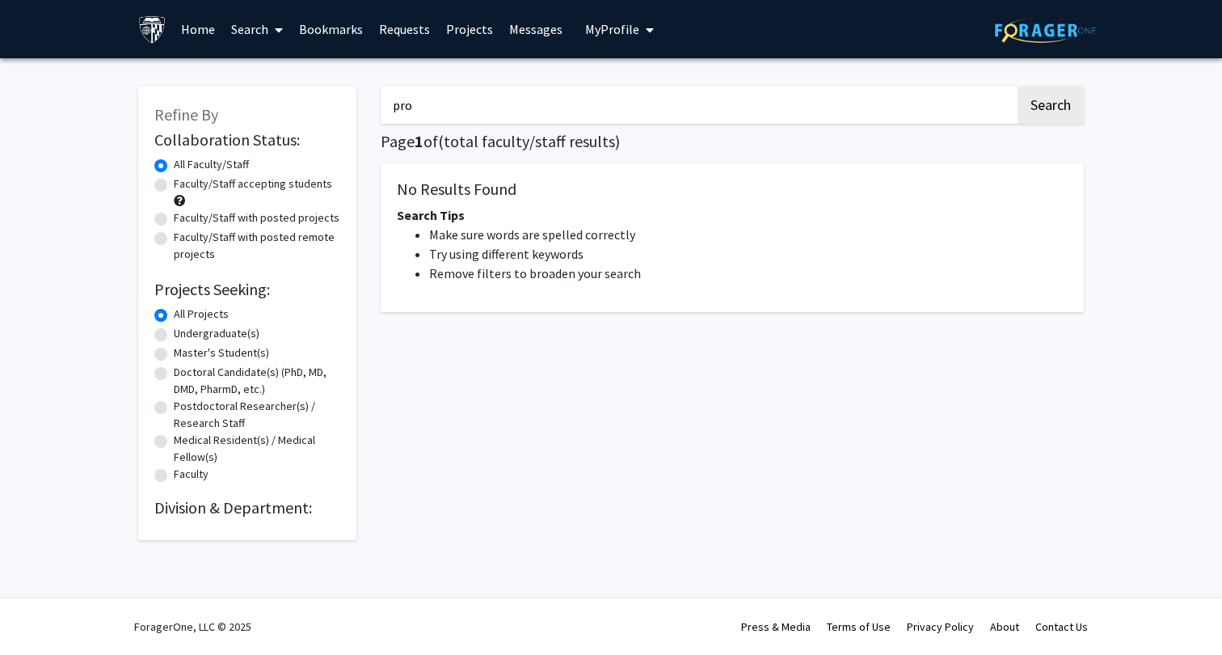
type input "prosthetics"
click at [1018, 86] on button "Search" at bounding box center [1051, 104] width 66 height 37
click at [1034, 103] on button "Search" at bounding box center [1051, 104] width 66 height 37
click at [164, 27] on img at bounding box center [152, 29] width 28 height 28
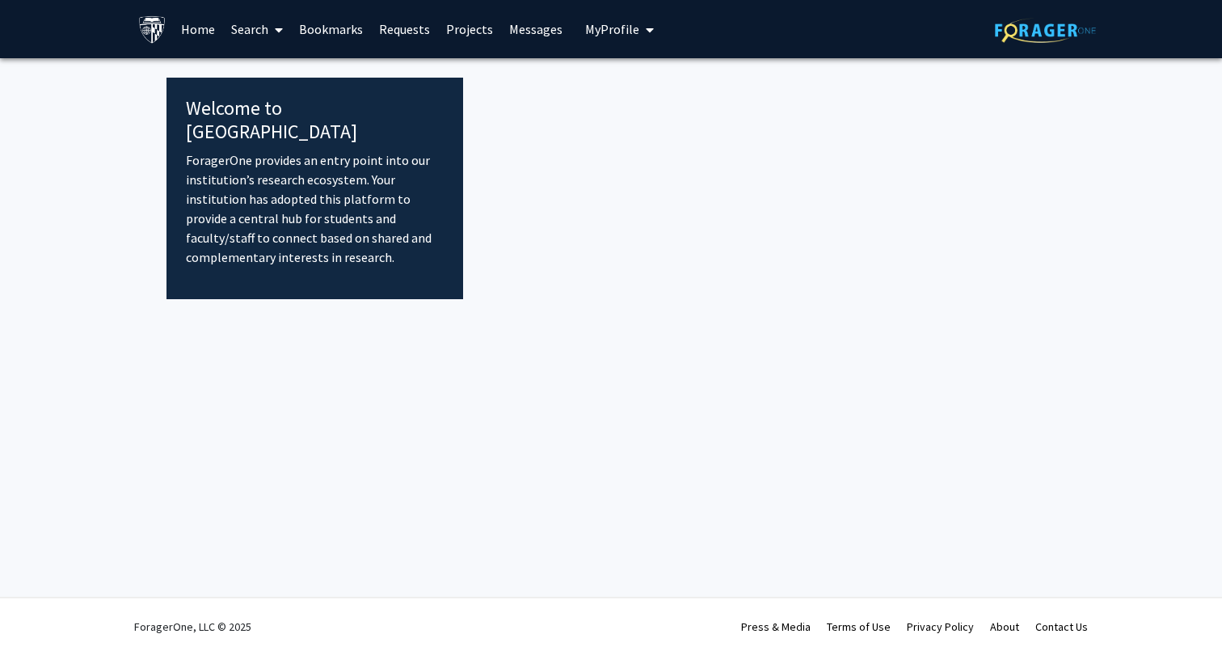
click at [207, 36] on link "Home" at bounding box center [198, 29] width 50 height 57
click at [249, 29] on link "Search" at bounding box center [257, 29] width 68 height 57
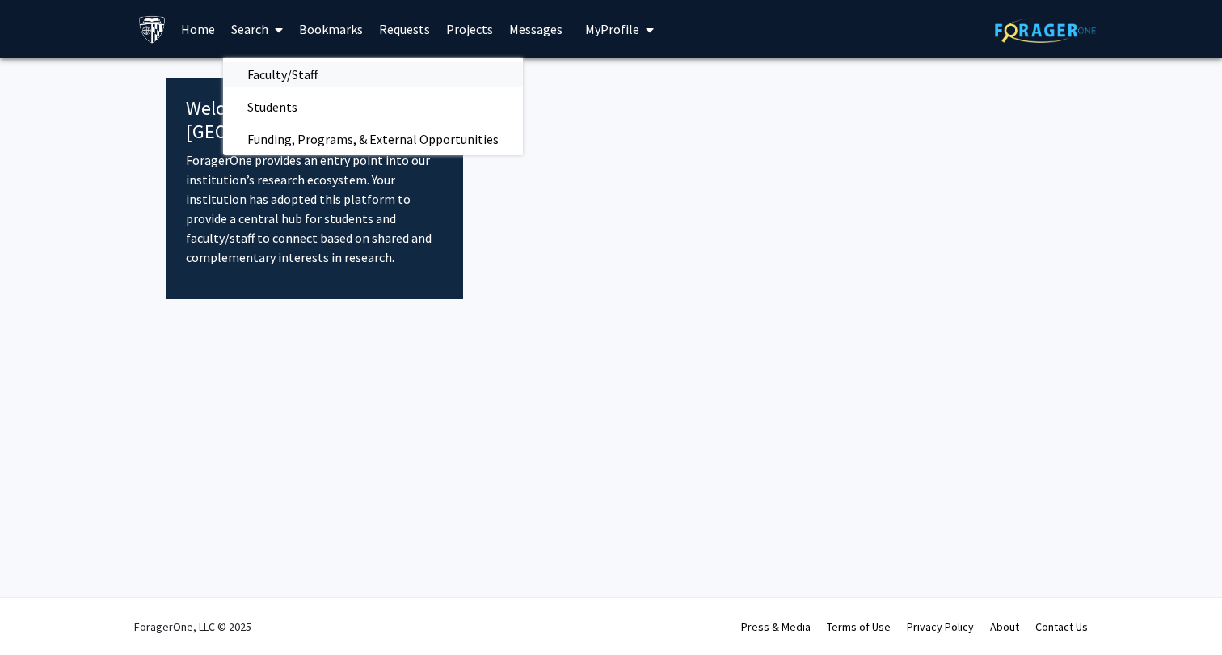
click at [277, 76] on span "Faculty/Staff" at bounding box center [282, 74] width 119 height 32
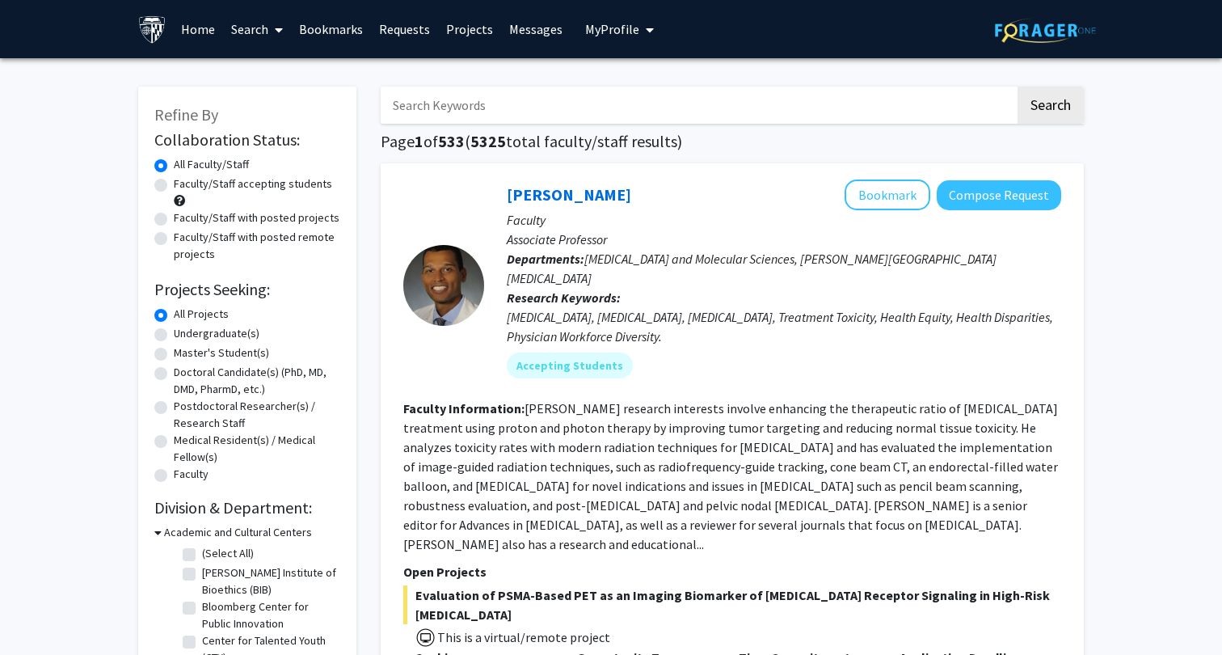
click at [614, 120] on input "Search Keywords" at bounding box center [698, 104] width 635 height 37
type input "[MEDICAL_DATA]"
click at [1079, 105] on button "Search" at bounding box center [1051, 104] width 66 height 37
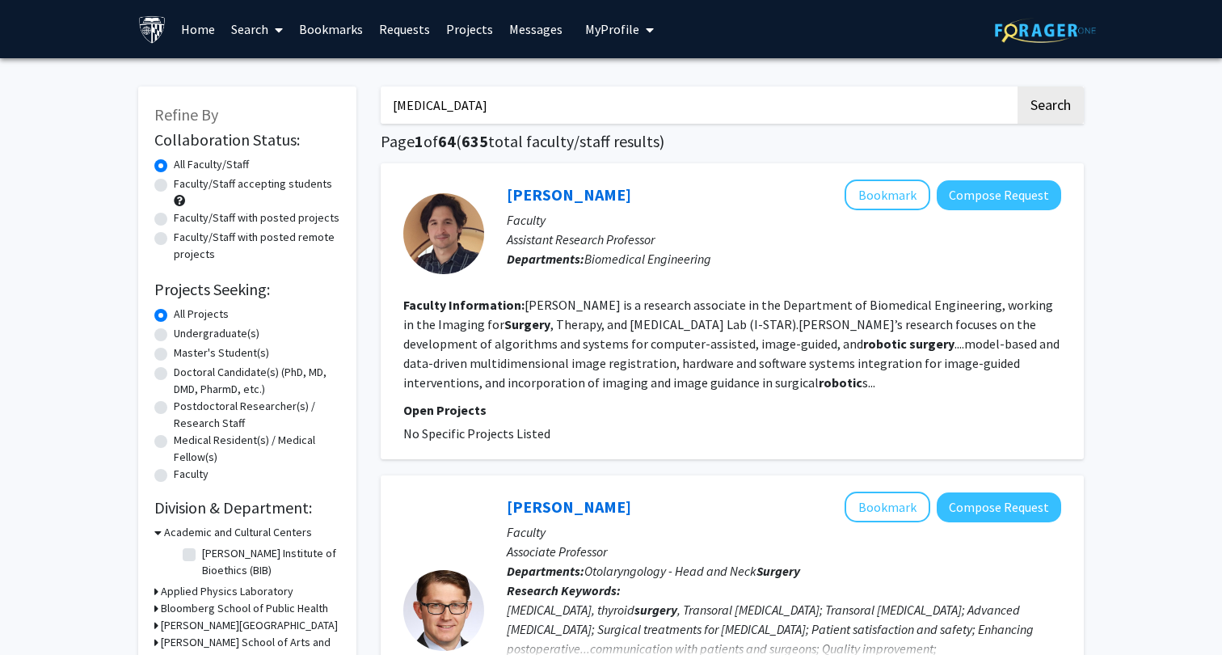
click at [274, 221] on label "Faculty/Staff with posted projects" at bounding box center [257, 217] width 166 height 17
click at [184, 220] on input "Faculty/Staff with posted projects" at bounding box center [179, 214] width 11 height 11
radio input "true"
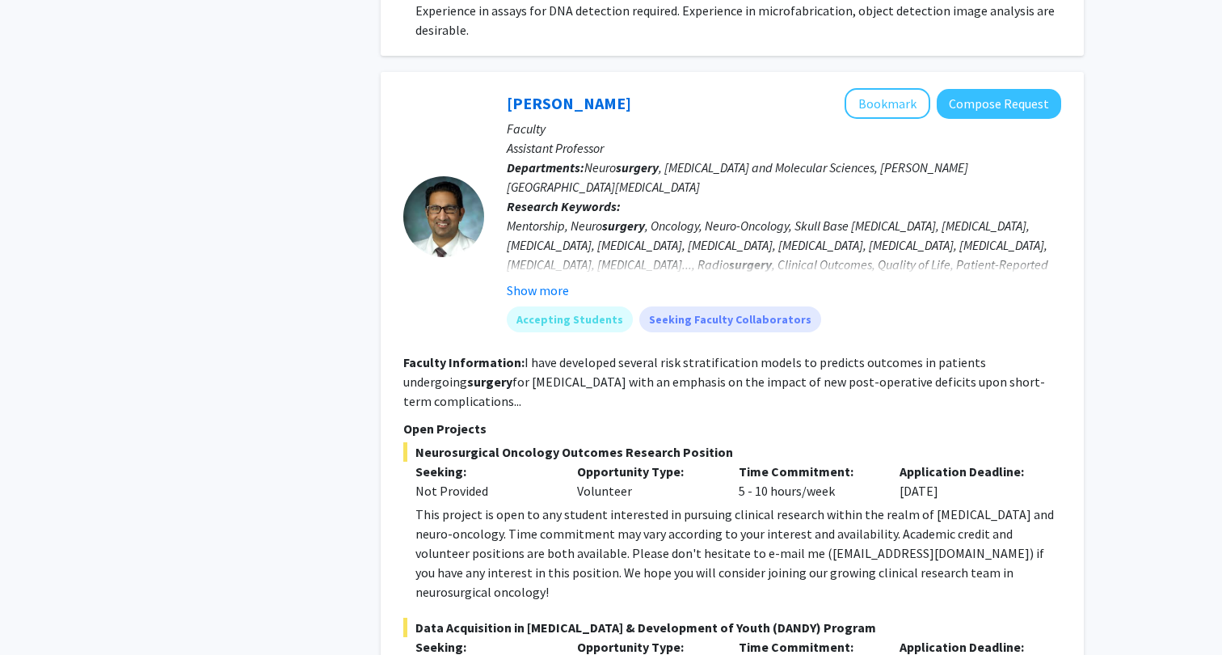
scroll to position [2283, 0]
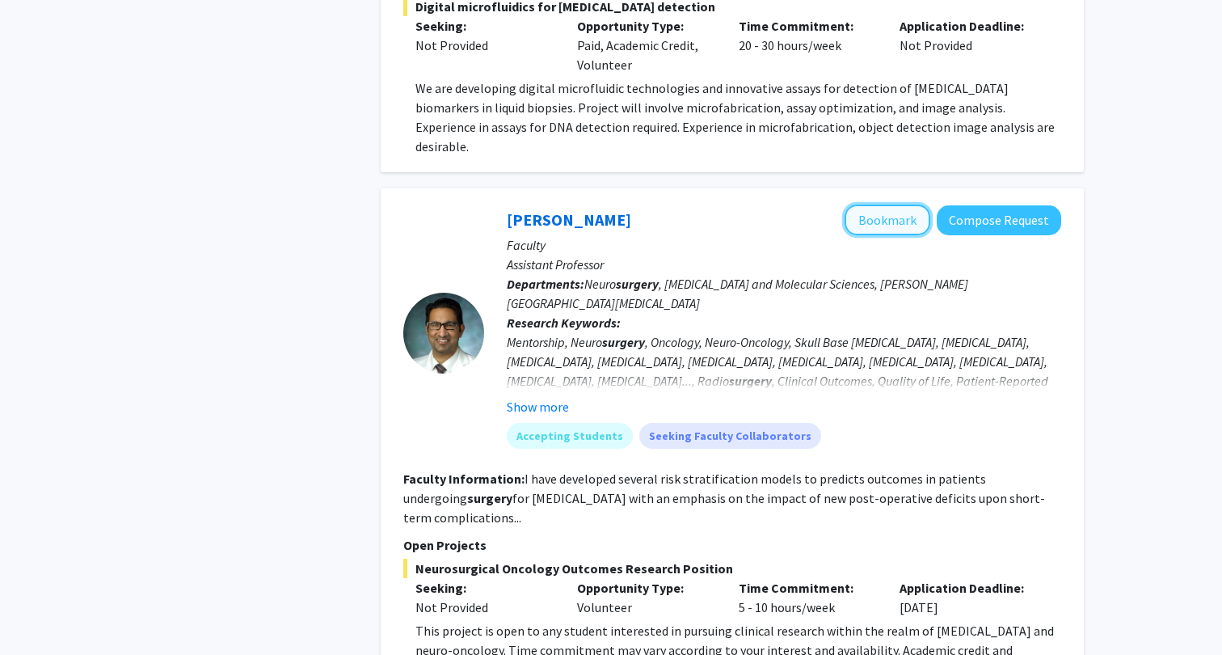
click at [866, 205] on button "Bookmark" at bounding box center [888, 220] width 86 height 31
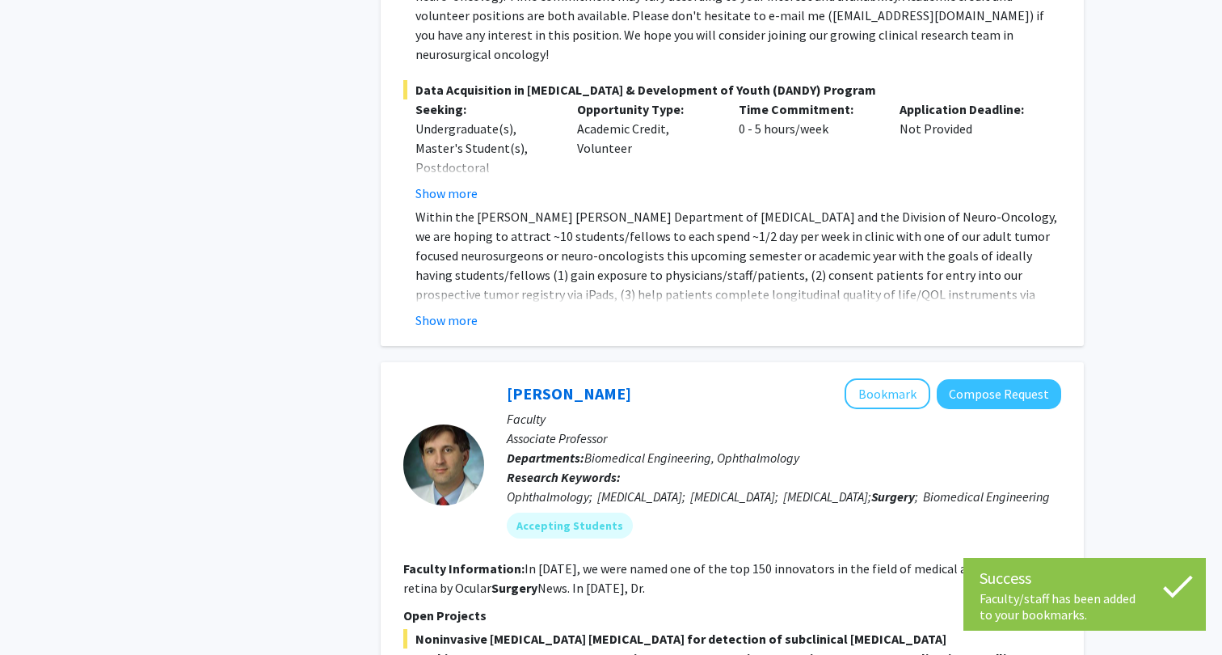
scroll to position [2918, 0]
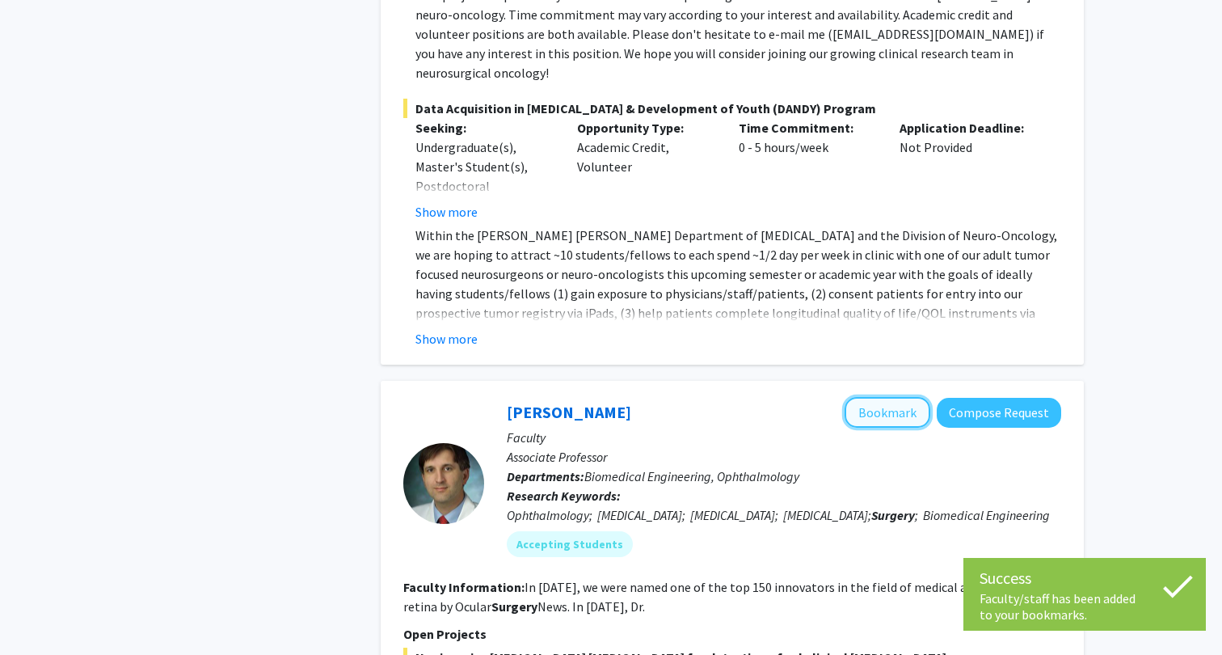
click at [903, 397] on button "Bookmark" at bounding box center [888, 412] width 86 height 31
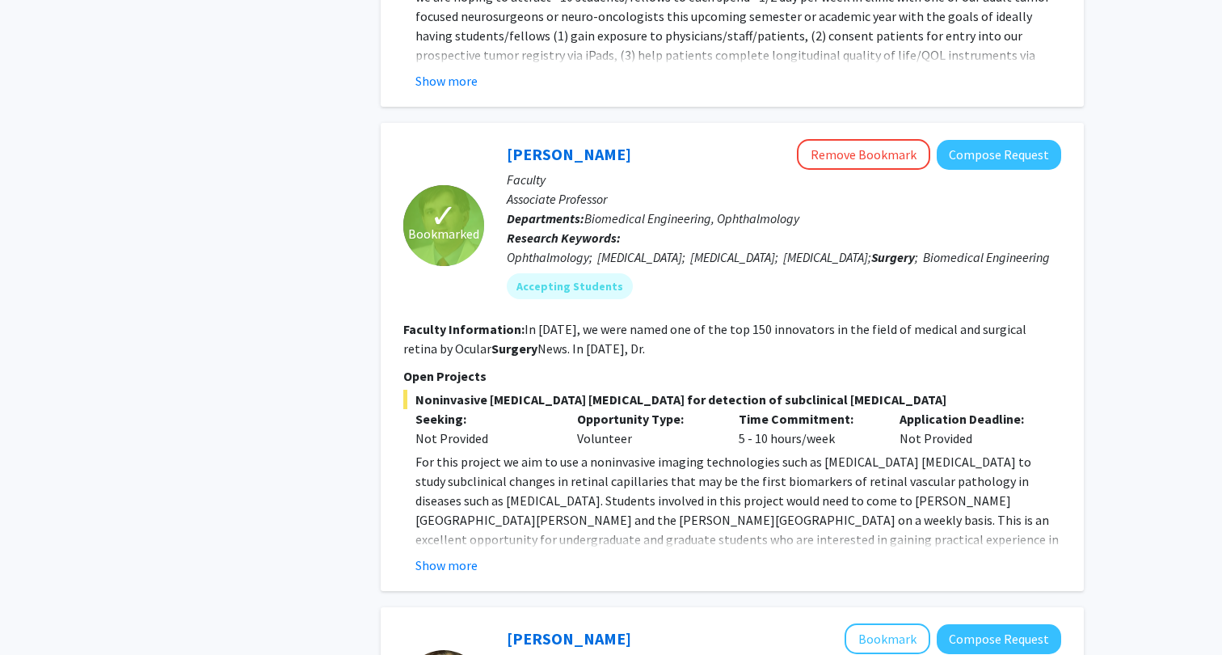
scroll to position [3187, 0]
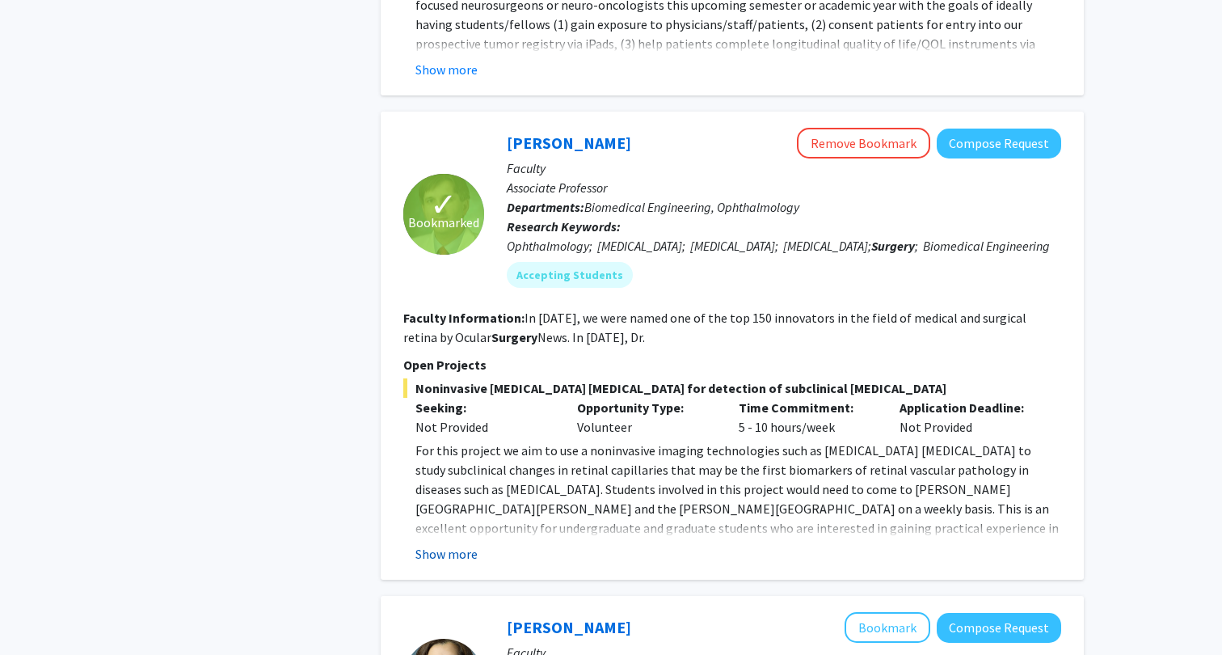
click at [456, 544] on button "Show more" at bounding box center [447, 553] width 62 height 19
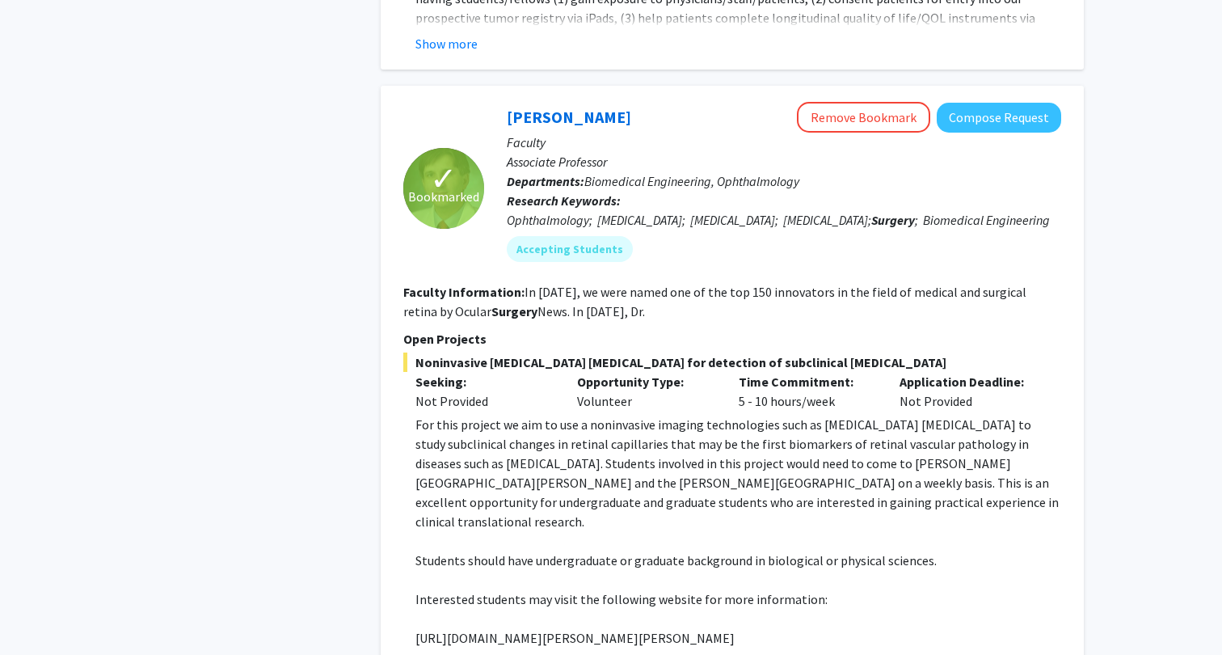
scroll to position [3214, 0]
click at [489, 627] on p "https://www.hopkinsmedicine.org/wilmer/research/retina/kashani.html" at bounding box center [739, 636] width 646 height 19
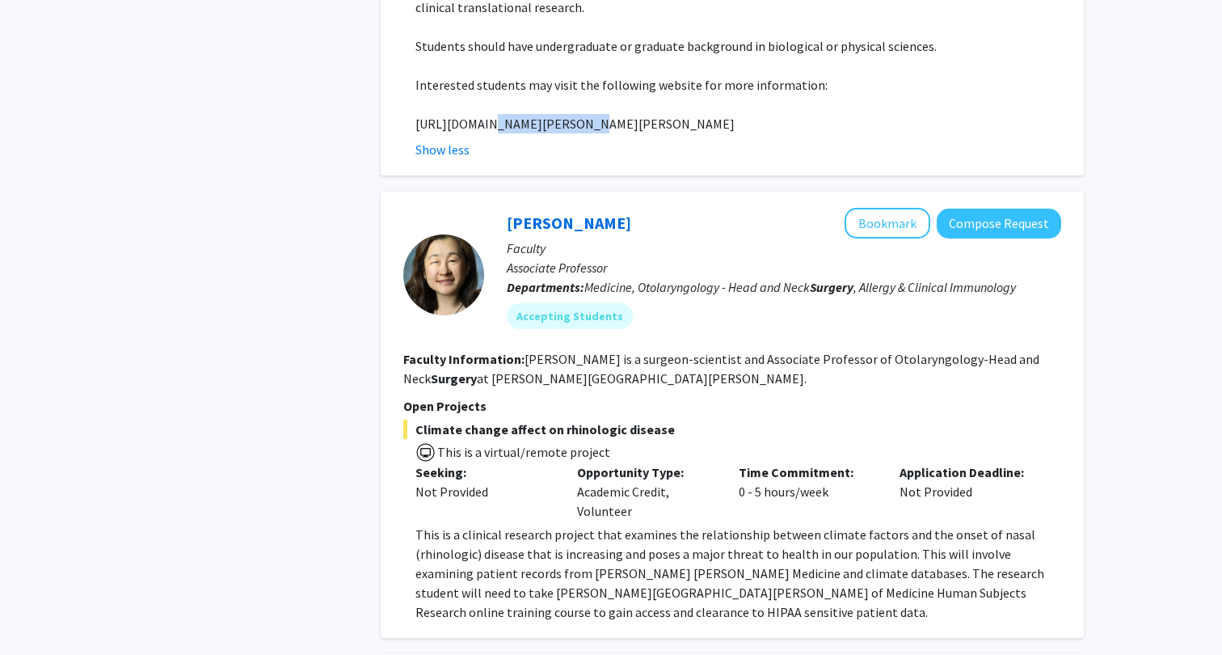
scroll to position [3731, 0]
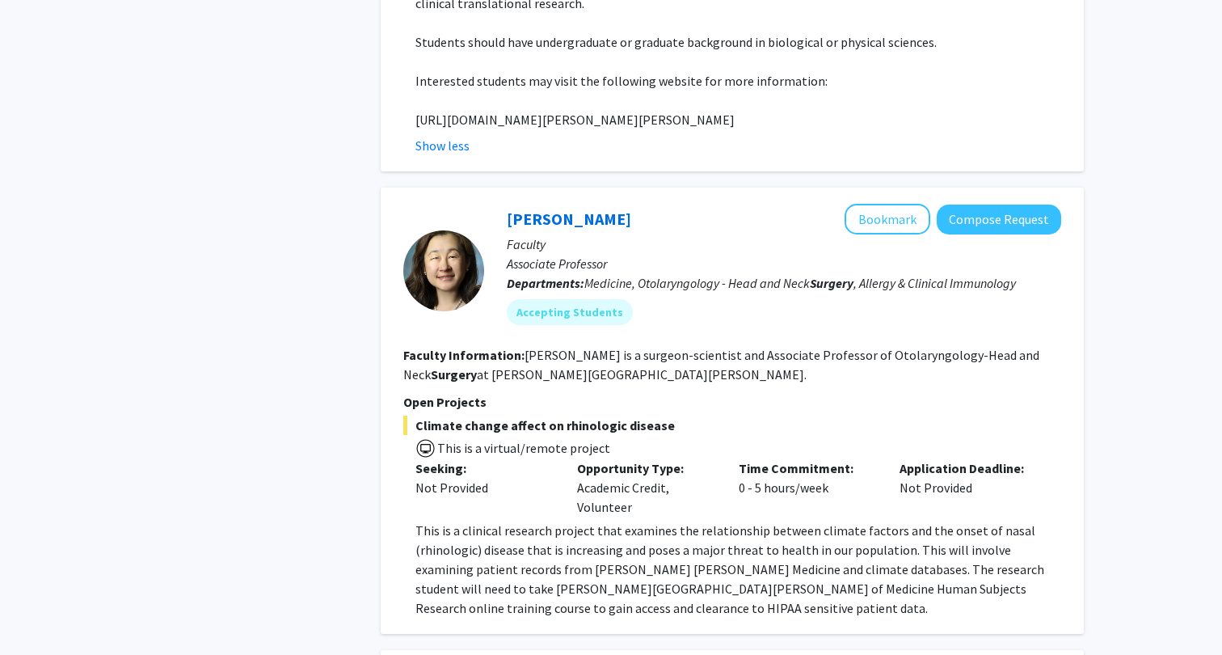
click at [555, 416] on span "Climate change affect on rhinologic disease" at bounding box center [732, 425] width 658 height 19
click at [867, 204] on button "Bookmark" at bounding box center [888, 219] width 86 height 31
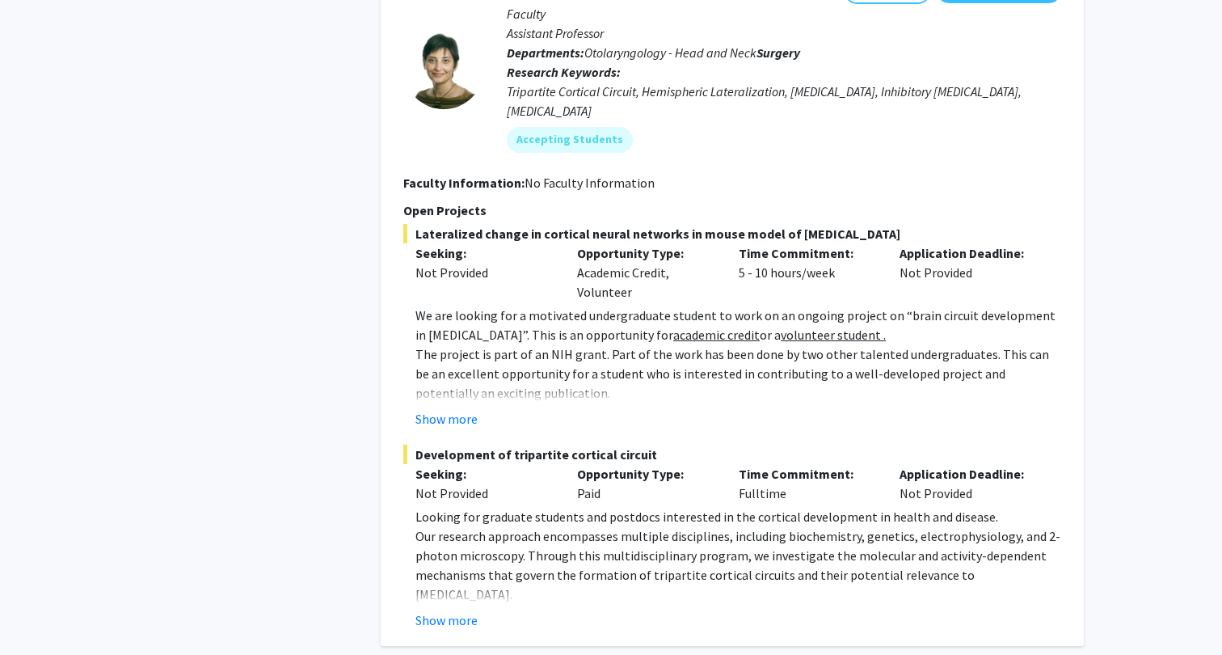
scroll to position [5511, 0]
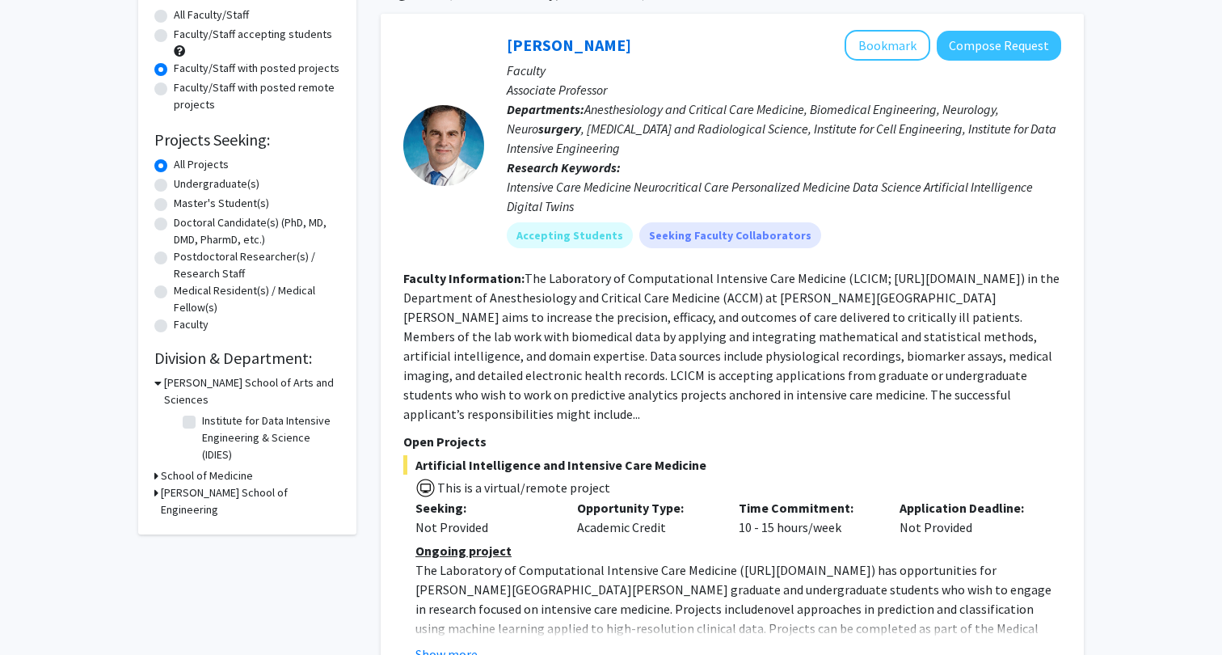
scroll to position [176, 0]
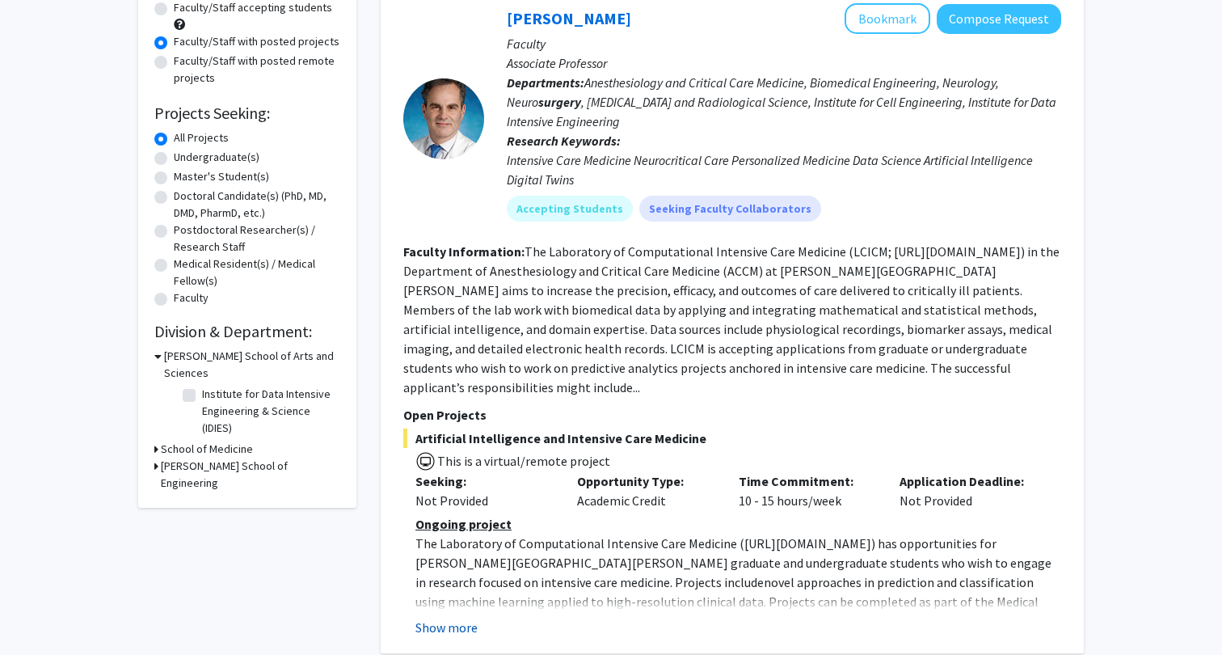
click at [470, 618] on button "Show more" at bounding box center [447, 627] width 62 height 19
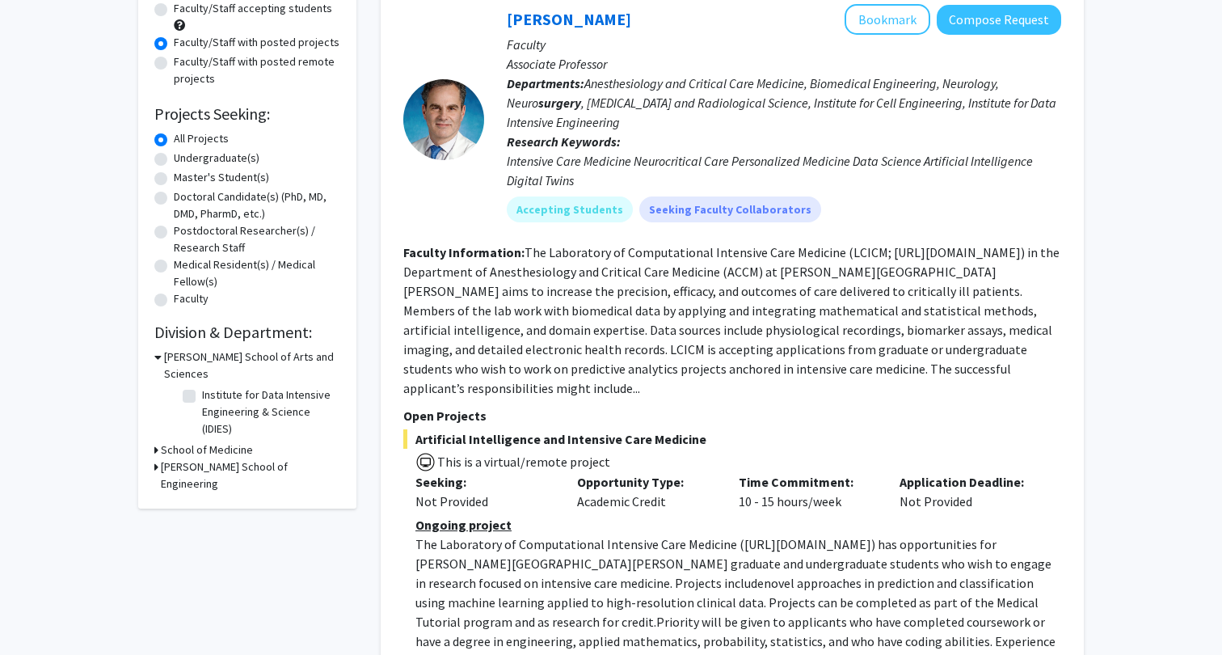
scroll to position [178, 0]
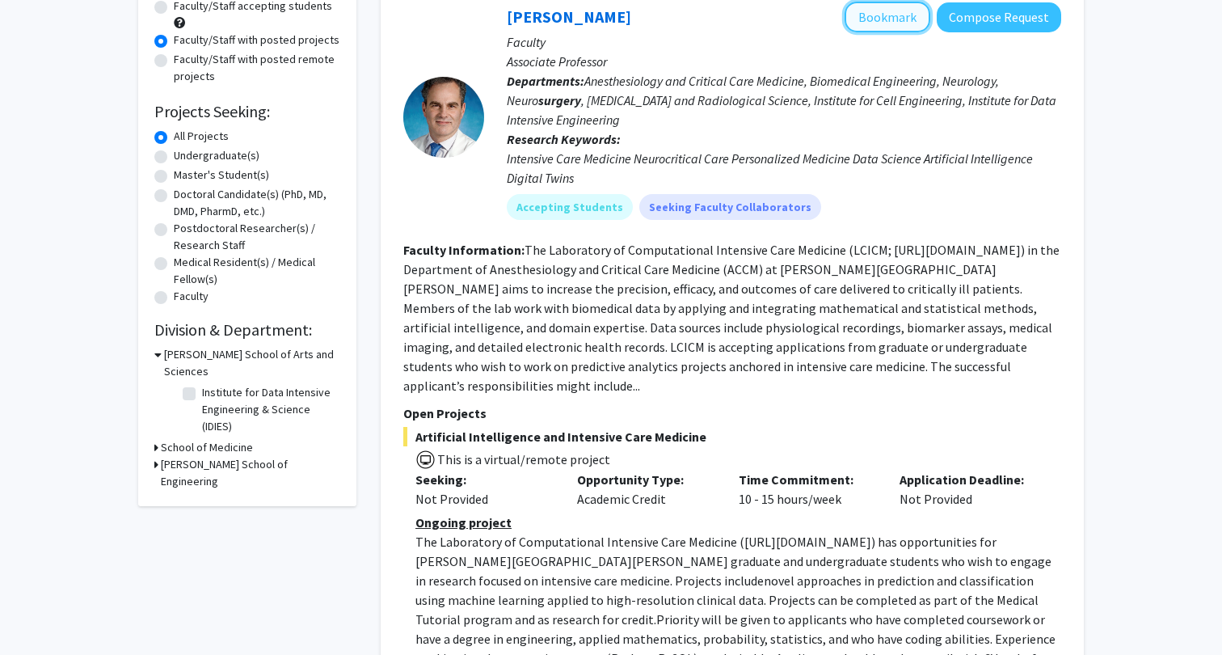
click at [904, 22] on button "Bookmark" at bounding box center [888, 17] width 86 height 31
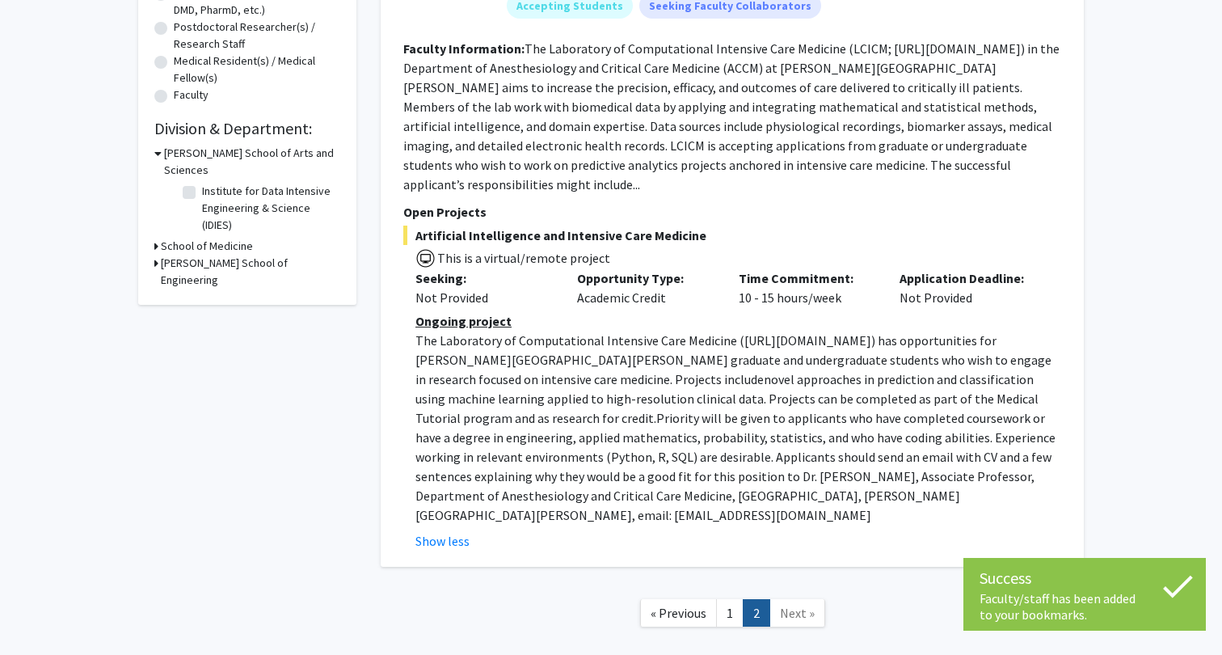
scroll to position [381, 0]
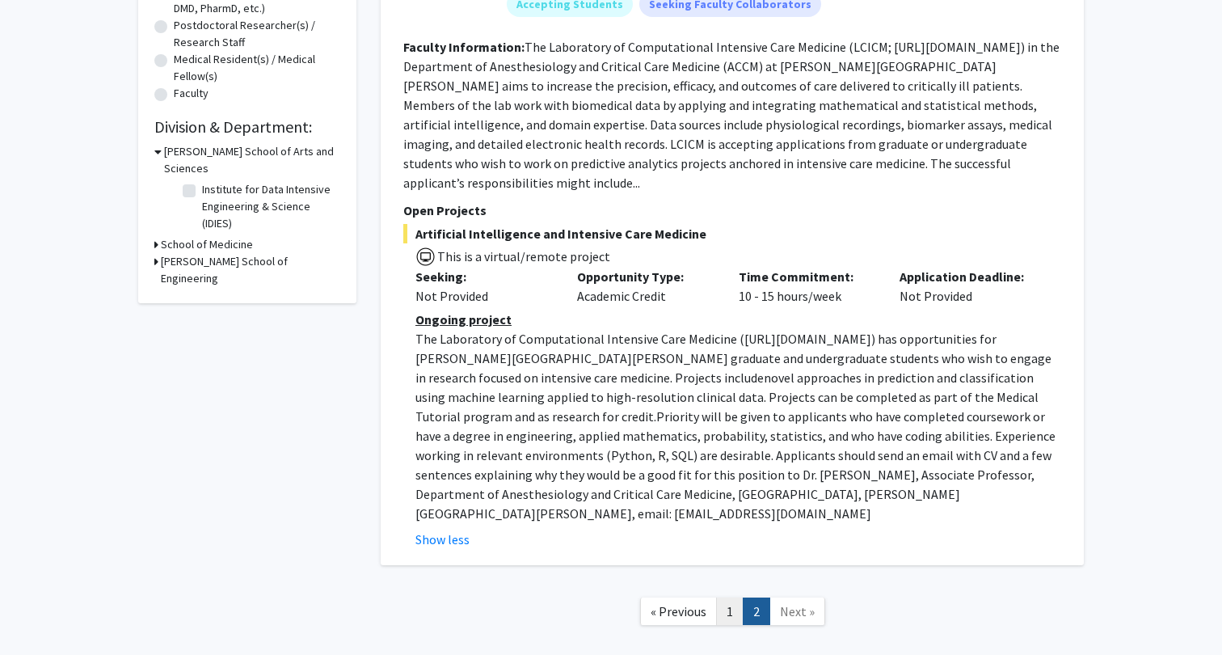
click at [737, 597] on link "1" at bounding box center [729, 611] width 27 height 28
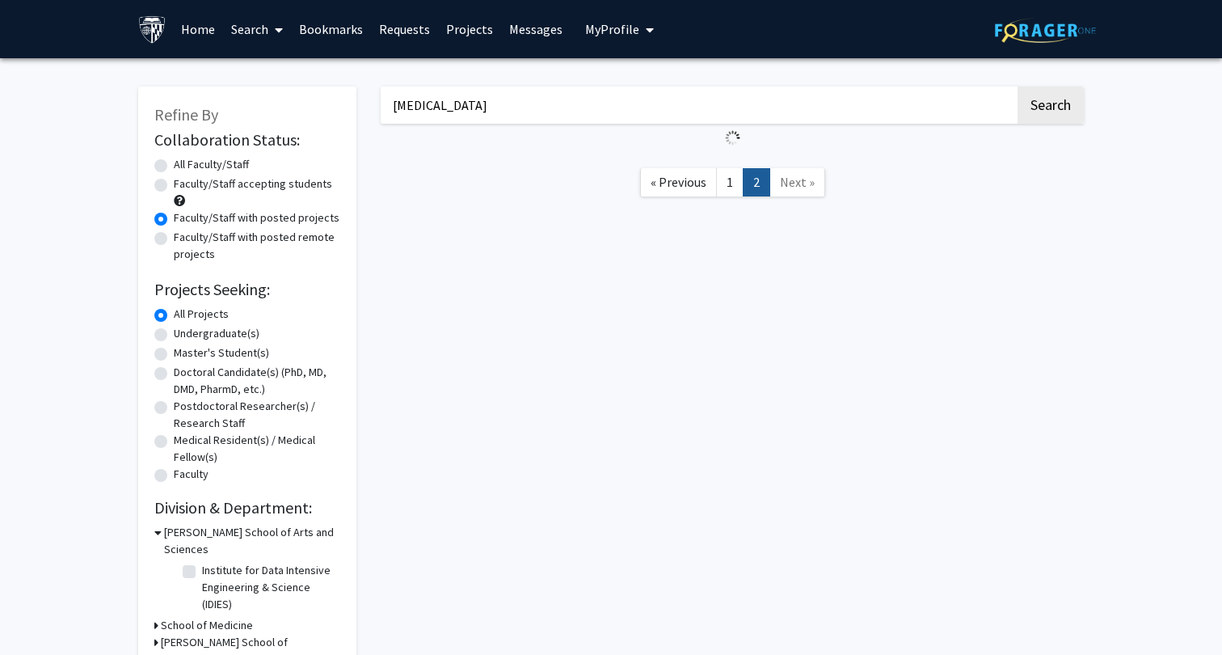
click at [626, 106] on input "robotic surgery" at bounding box center [698, 104] width 635 height 37
drag, startPoint x: 626, startPoint y: 106, endPoint x: 369, endPoint y: 107, distance: 257.9
click at [369, 107] on div "robotic surgery Search « Previous 1 2 Next »" at bounding box center [733, 377] width 728 height 614
type input "cholesterol"
click at [1046, 112] on button "Search" at bounding box center [1051, 104] width 66 height 37
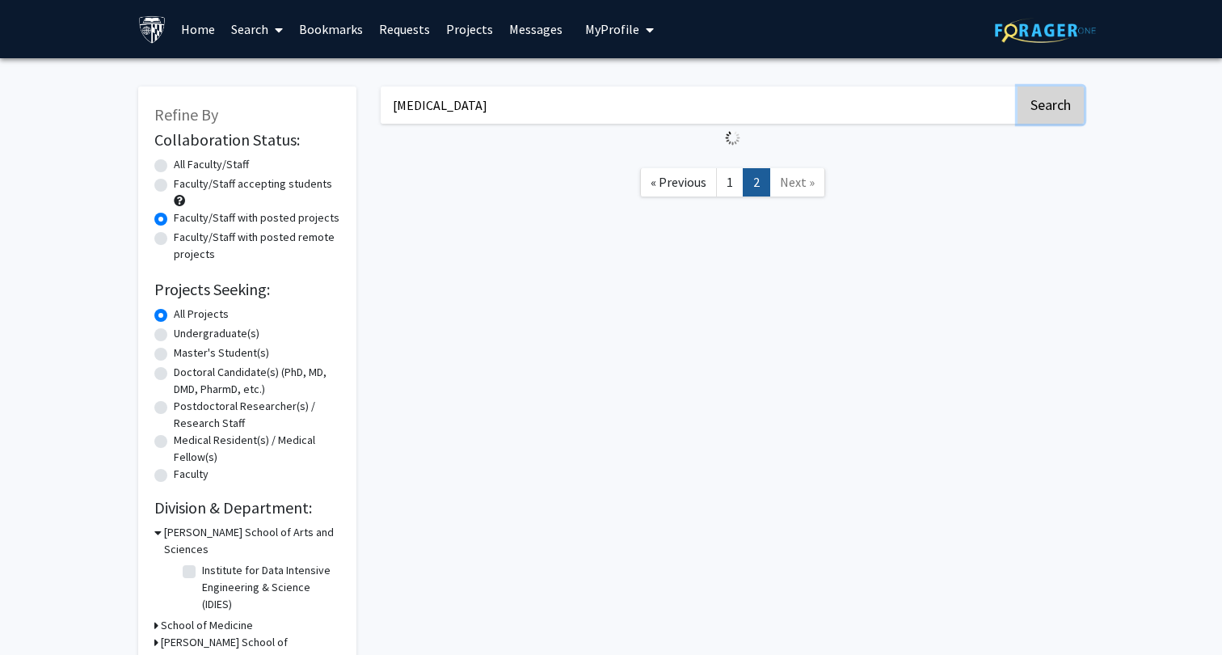
radio input "true"
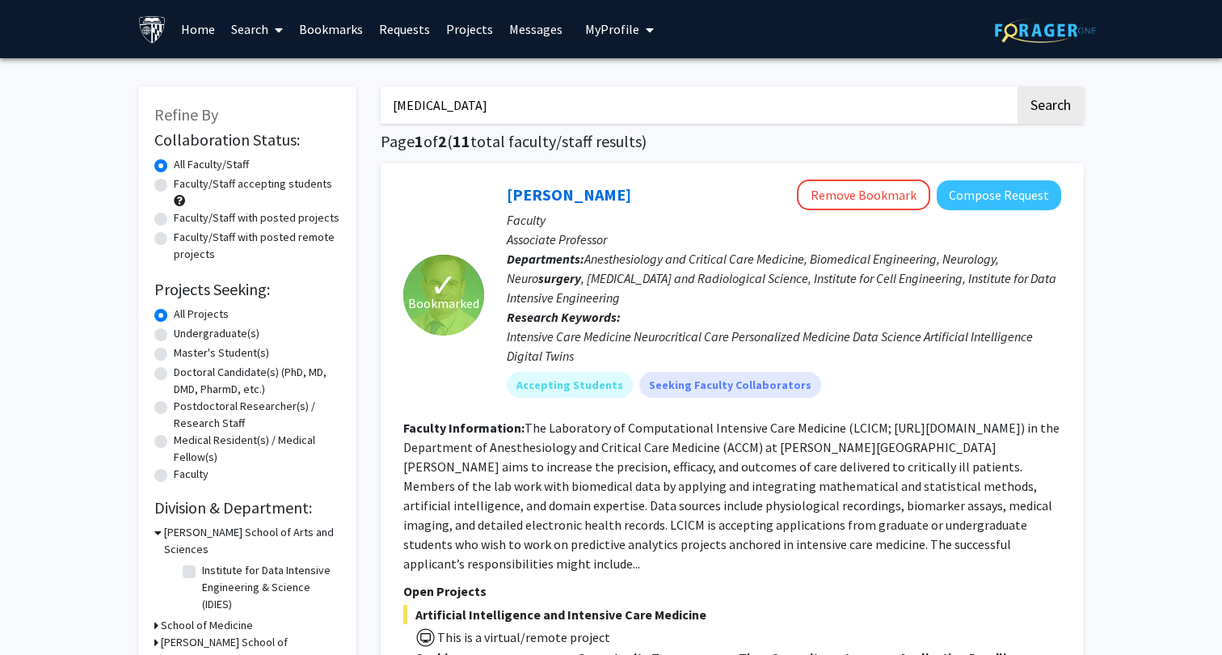
click at [1023, 84] on div "cholesterol Search Page 1 of 2 ( 11 total faculty/staff results) ✓ Bookmarked R…" at bounding box center [733, 496] width 728 height 852
click at [1037, 87] on button "Search" at bounding box center [1051, 104] width 66 height 37
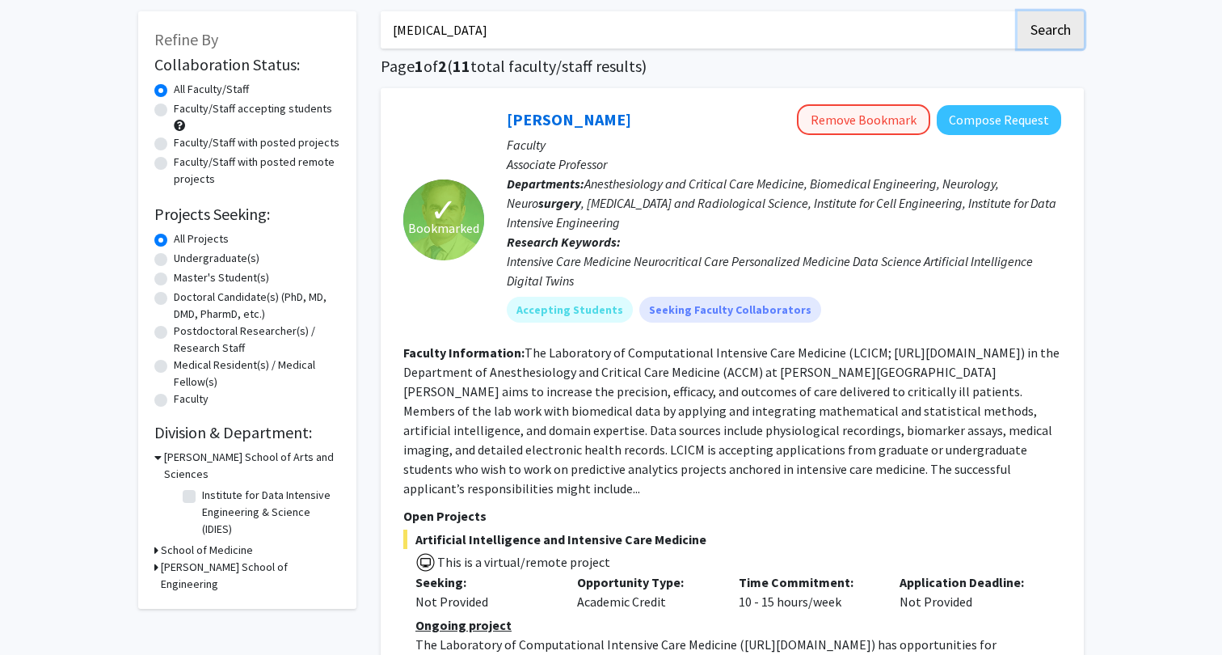
scroll to position [71, 0]
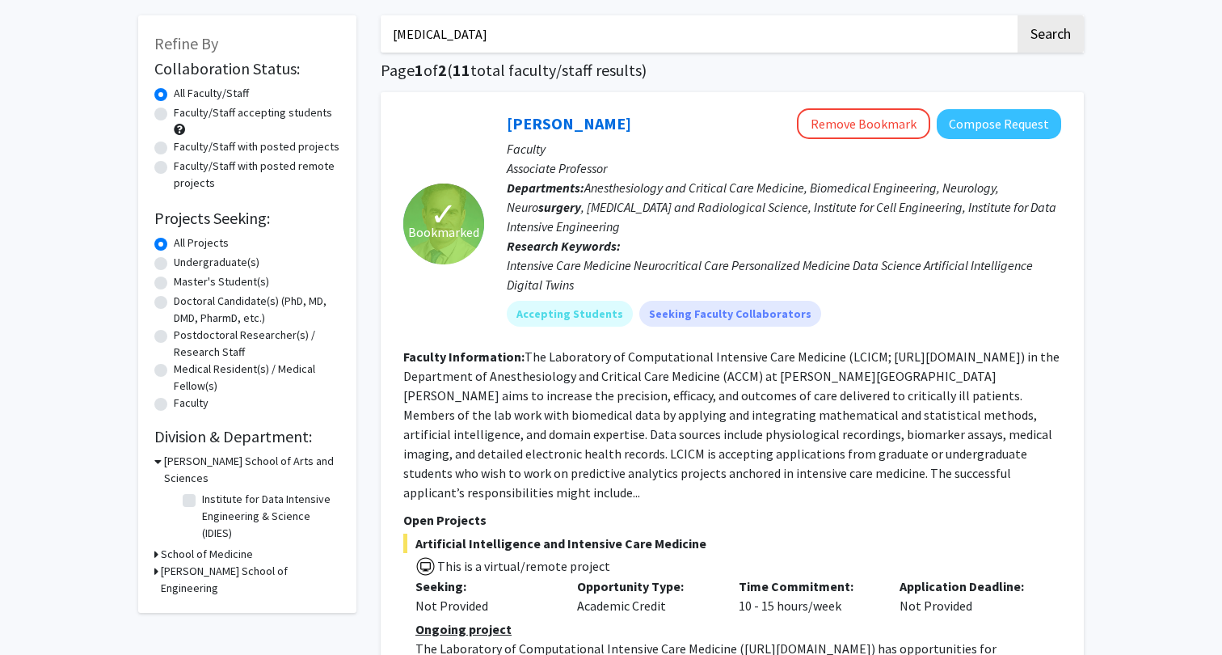
click at [898, 352] on fg-read-more "The Laboratory of Computational Intensive Care Medicine (LCICM; https://lcicm.j…" at bounding box center [731, 424] width 656 height 152
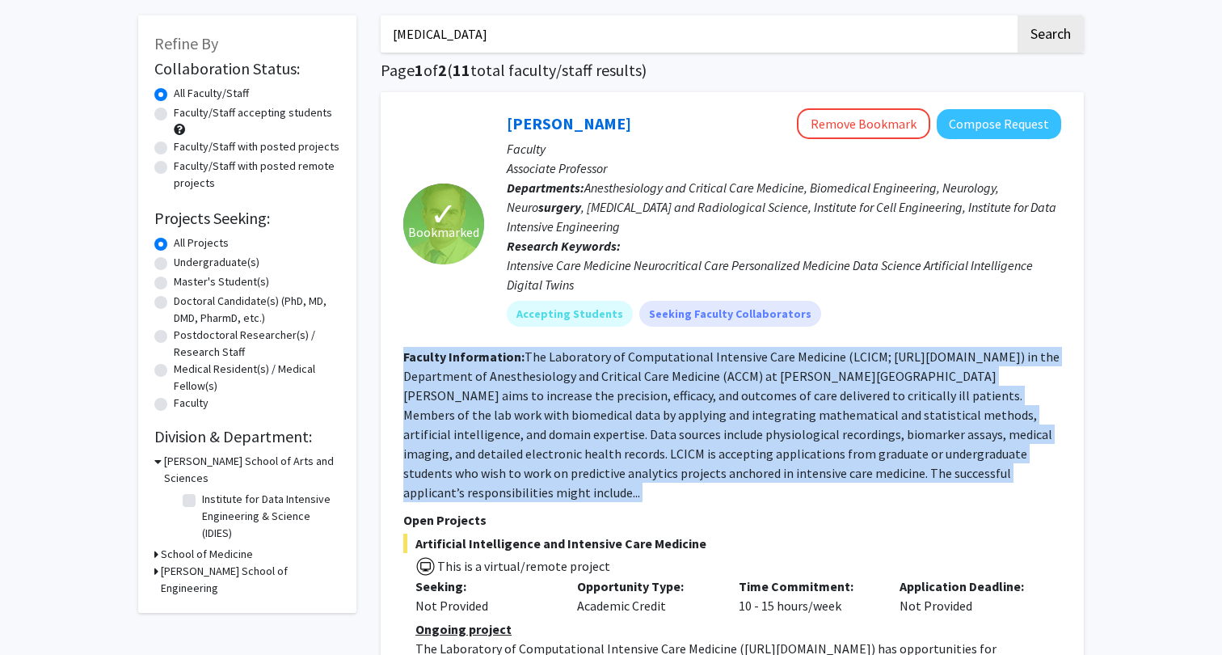
click at [898, 352] on fg-read-more "The Laboratory of Computational Intensive Care Medicine (LCICM; https://lcicm.j…" at bounding box center [731, 424] width 656 height 152
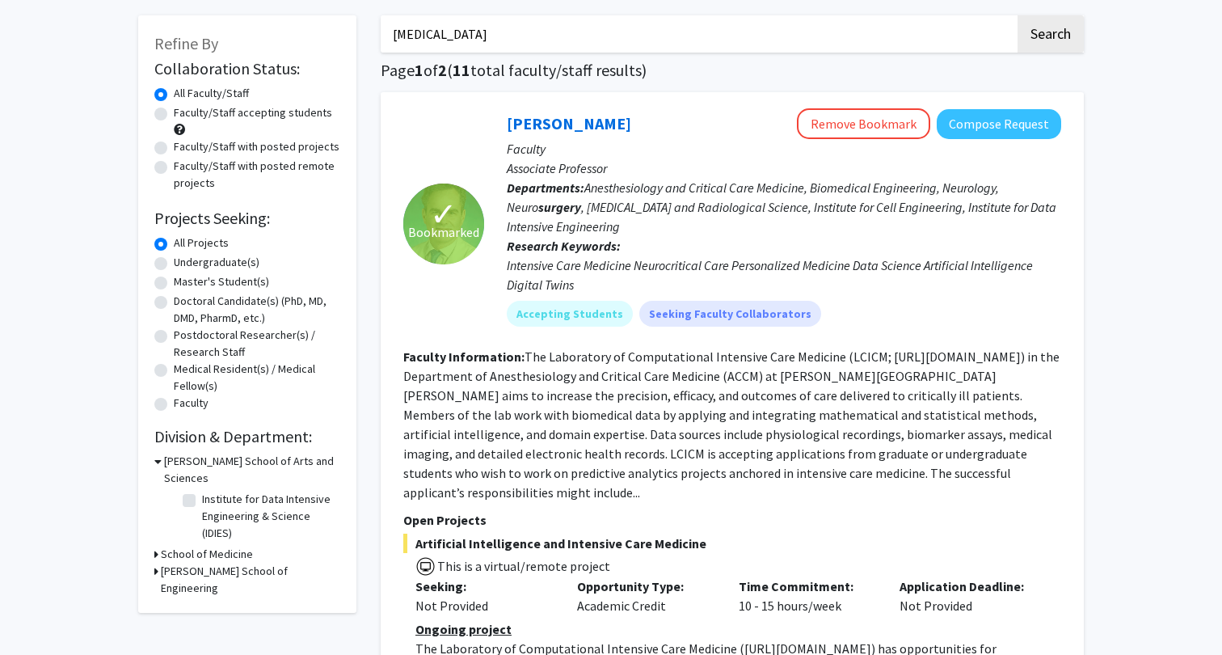
click at [753, 362] on fg-read-more "The Laboratory of Computational Intensive Care Medicine (LCICM; https://lcicm.j…" at bounding box center [731, 424] width 656 height 152
drag, startPoint x: 840, startPoint y: 354, endPoint x: 1006, endPoint y: 356, distance: 165.7
click at [1006, 356] on fg-read-more "The Laboratory of Computational Intensive Care Medicine (LCICM; https://lcicm.j…" at bounding box center [731, 424] width 656 height 152
copy fg-read-more "LCICM; https://lcicm.jhmi.edu/"
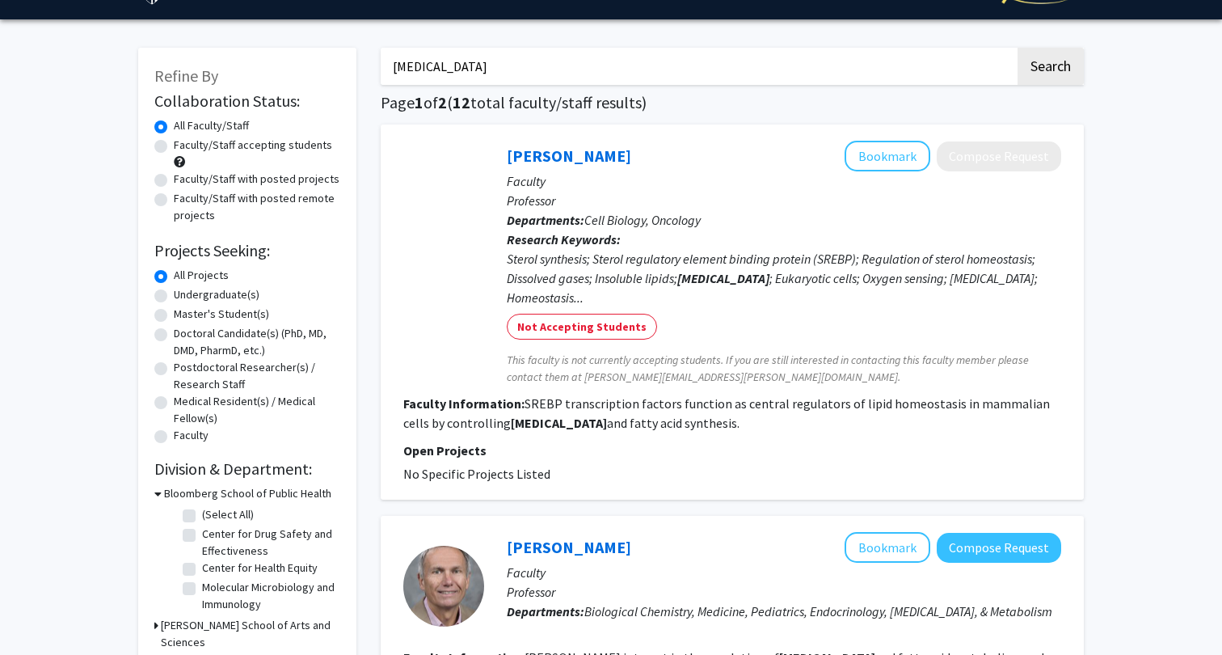
scroll to position [37, 0]
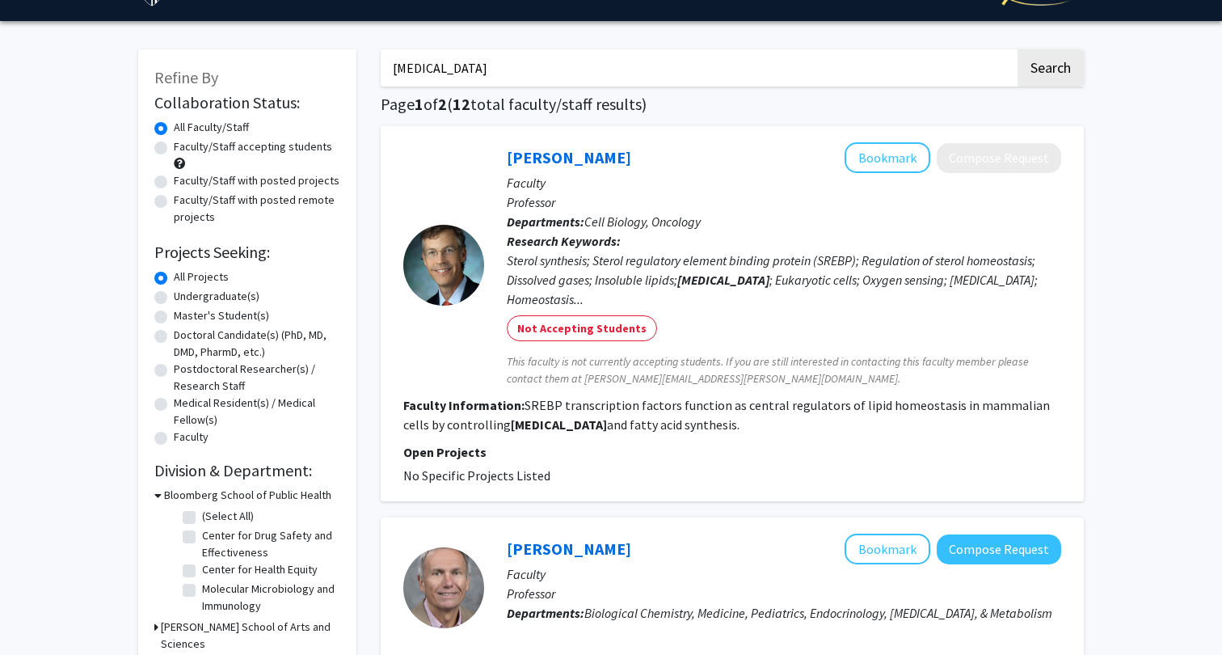
click at [250, 180] on label "Faculty/Staff with posted projects" at bounding box center [257, 180] width 166 height 17
click at [184, 180] on input "Faculty/Staff with posted projects" at bounding box center [179, 177] width 11 height 11
radio input "true"
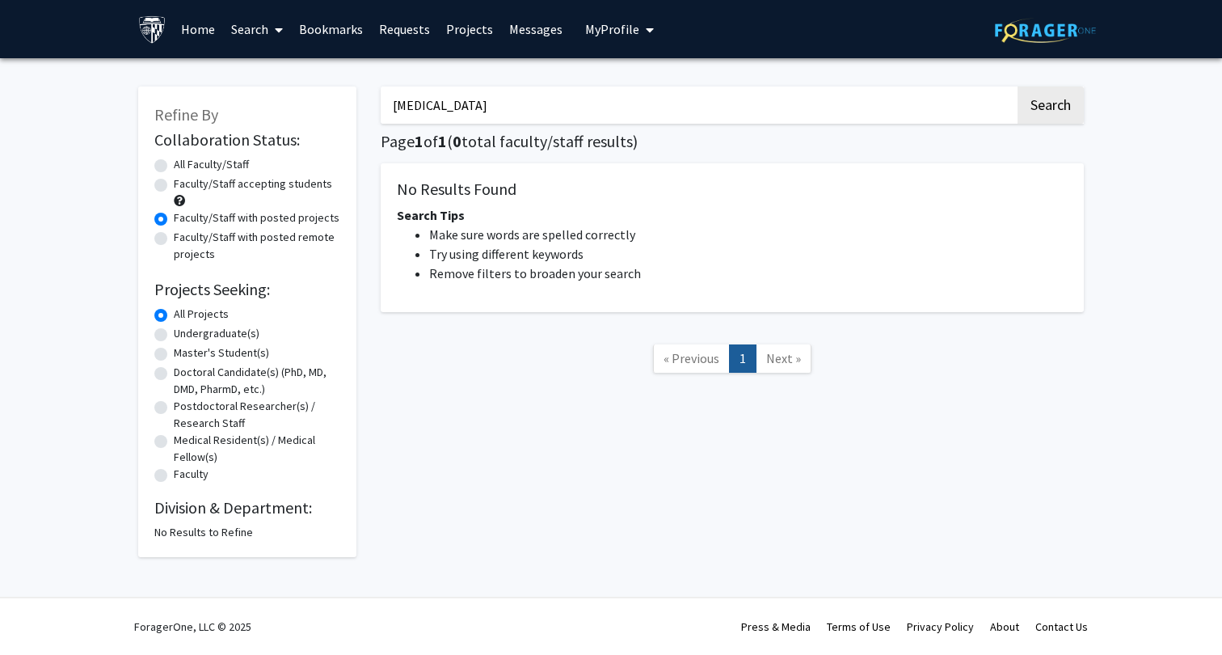
click at [174, 163] on label "All Faculty/Staff" at bounding box center [211, 164] width 75 height 17
click at [174, 163] on input "All Faculty/Staff" at bounding box center [179, 161] width 11 height 11
radio input "true"
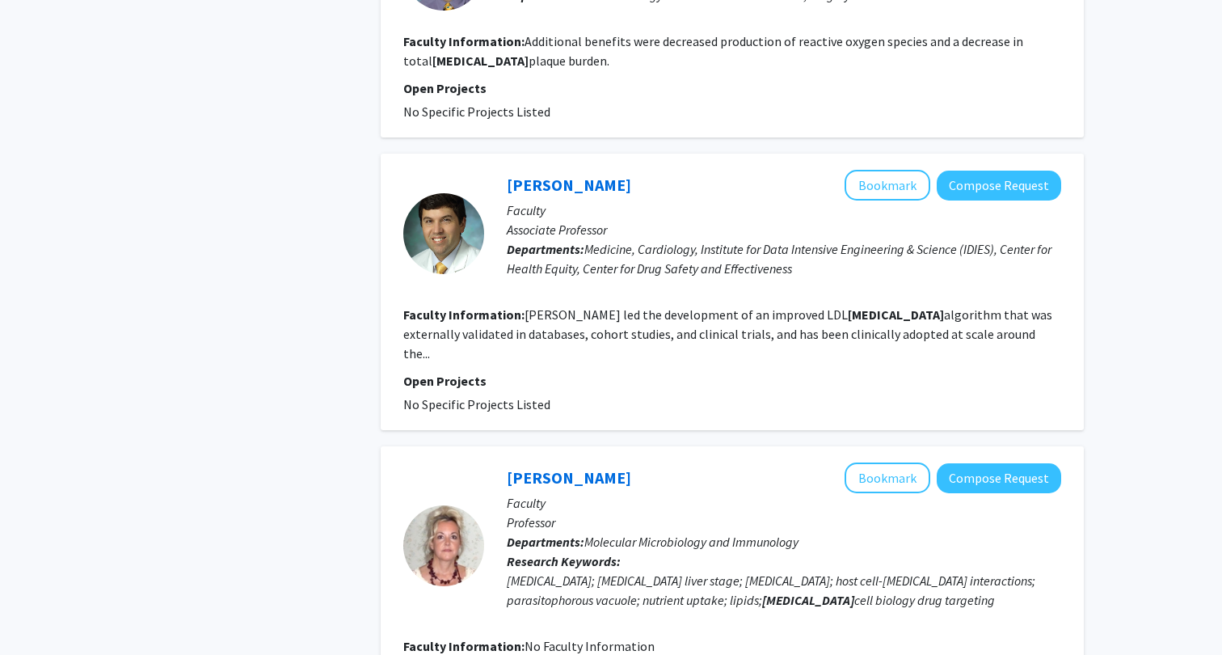
scroll to position [1537, 0]
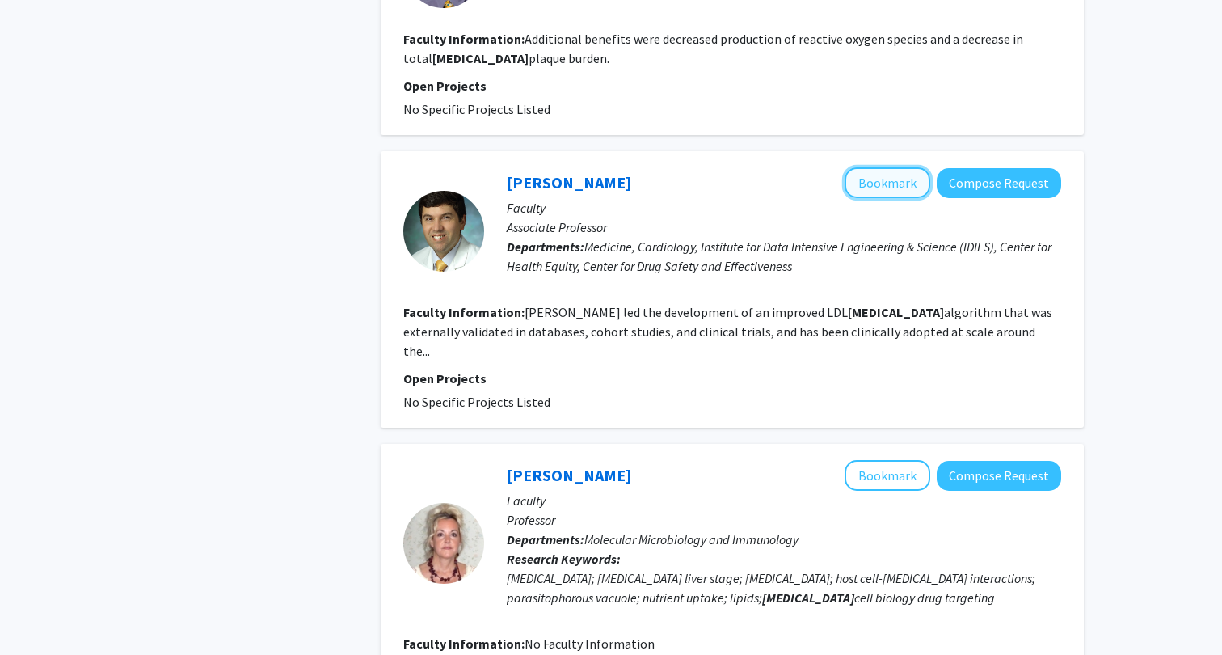
click at [884, 167] on button "Bookmark" at bounding box center [888, 182] width 86 height 31
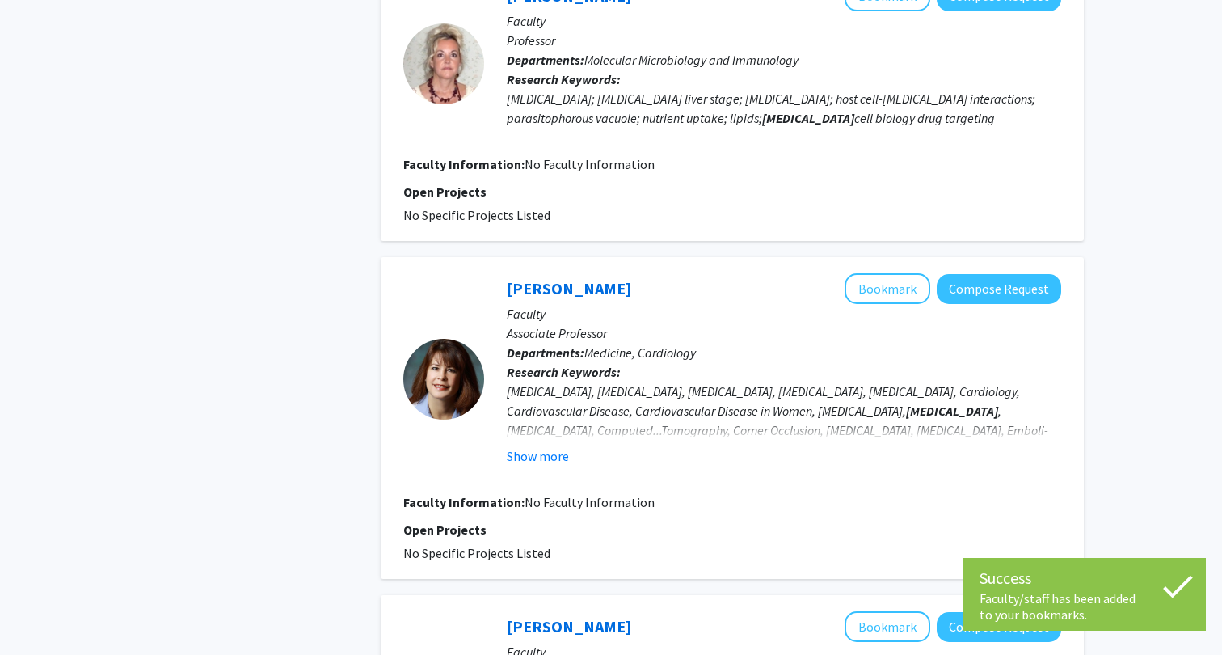
scroll to position [2017, 0]
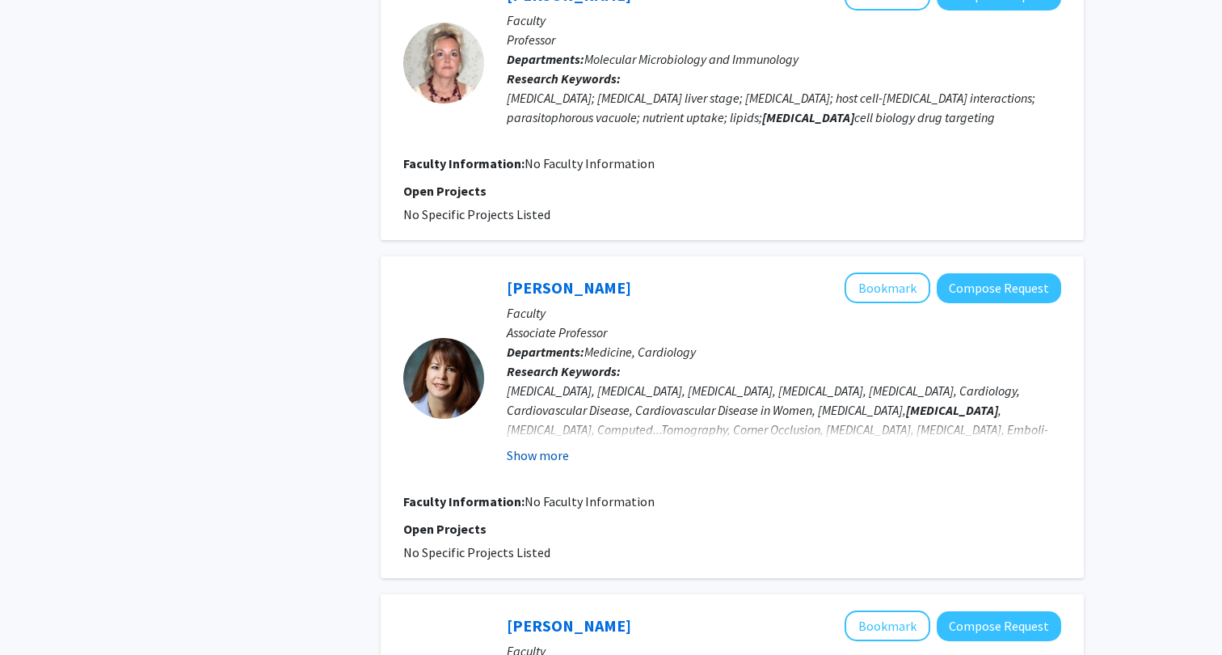
click at [553, 445] on button "Show more" at bounding box center [538, 454] width 62 height 19
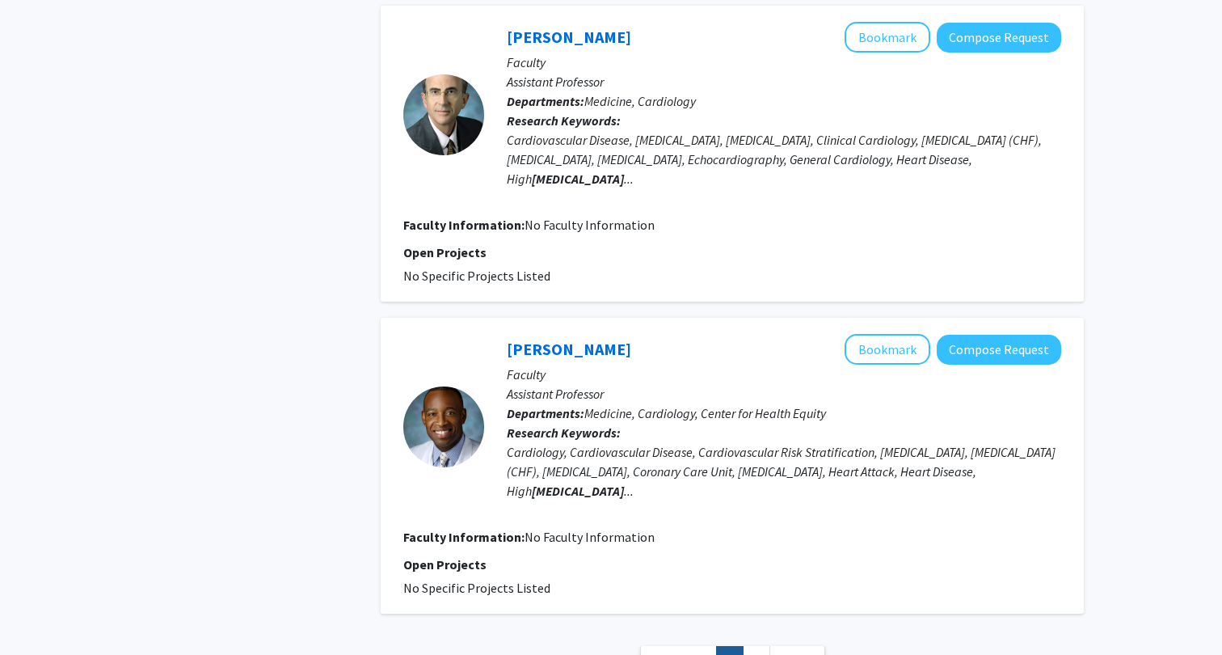
scroll to position [2670, 0]
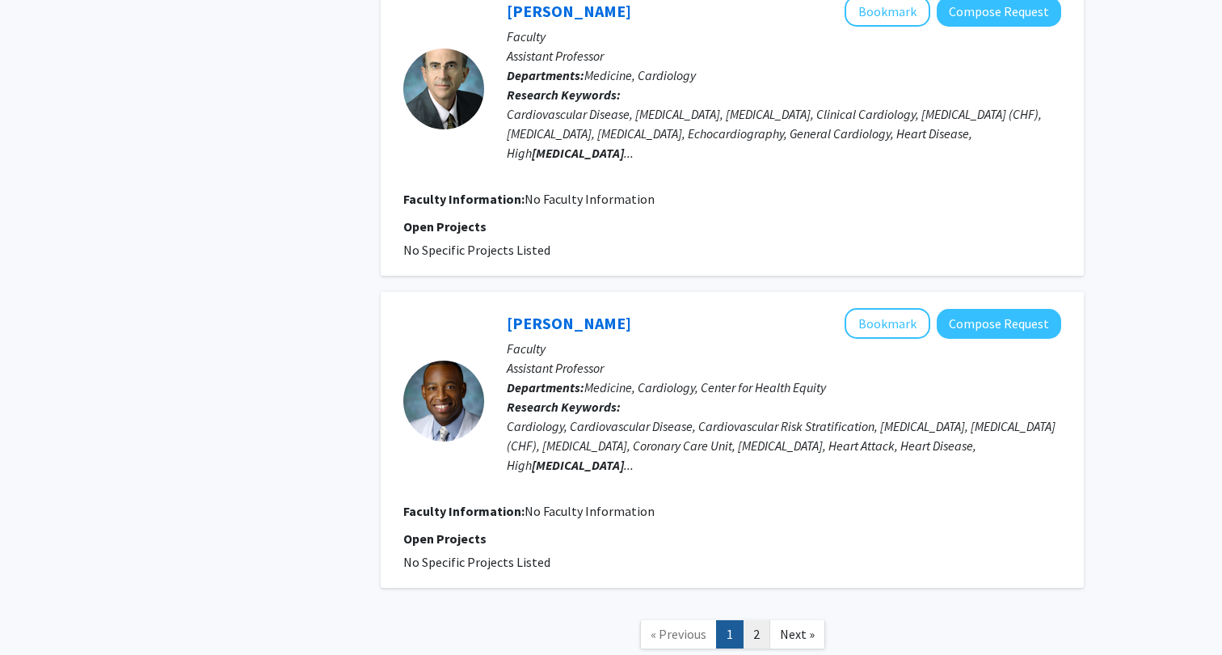
click at [762, 620] on link "2" at bounding box center [756, 634] width 27 height 28
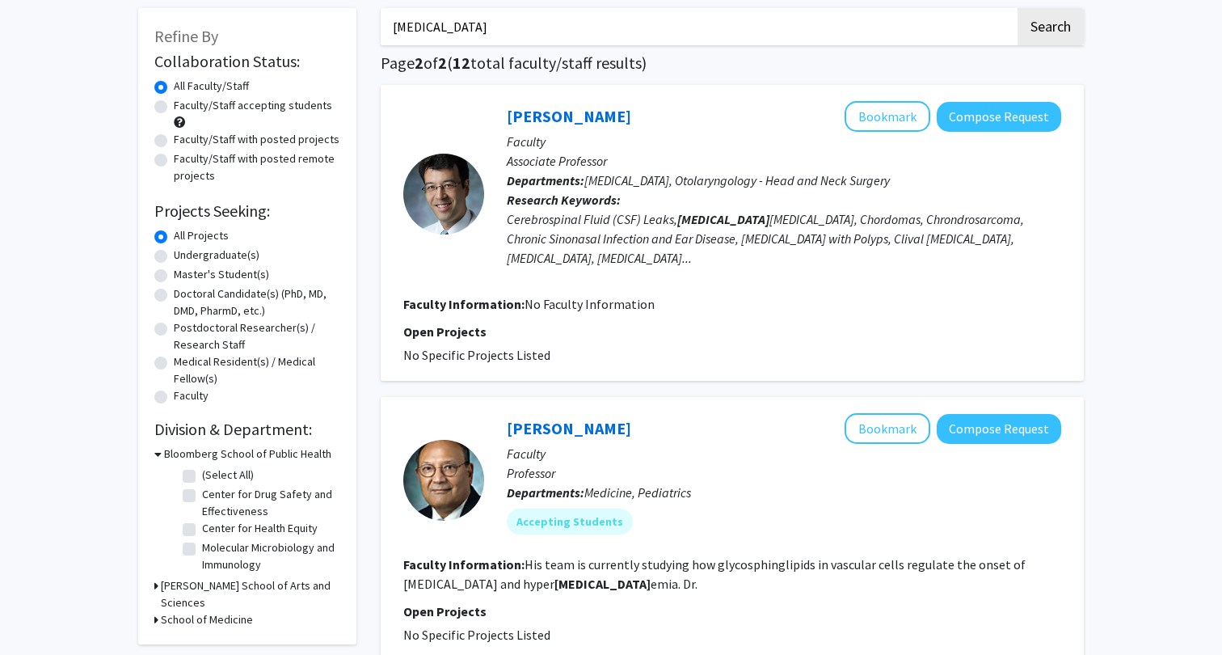
scroll to position [76, 0]
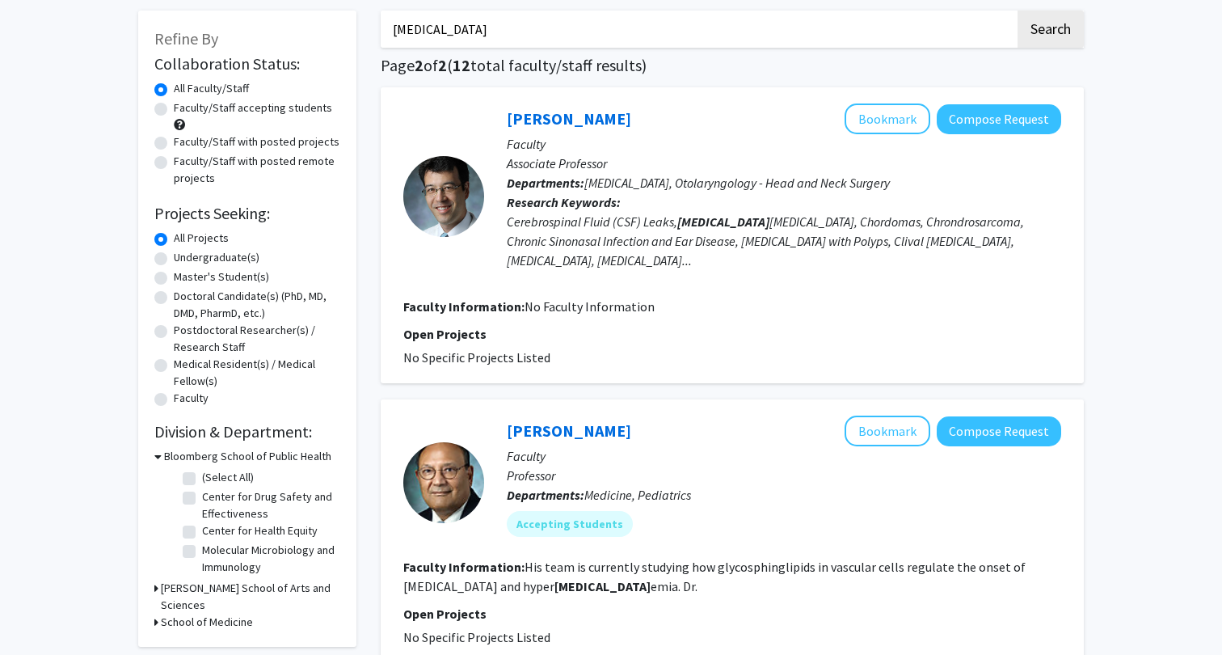
click at [641, 32] on input "cholesterol" at bounding box center [698, 29] width 635 height 37
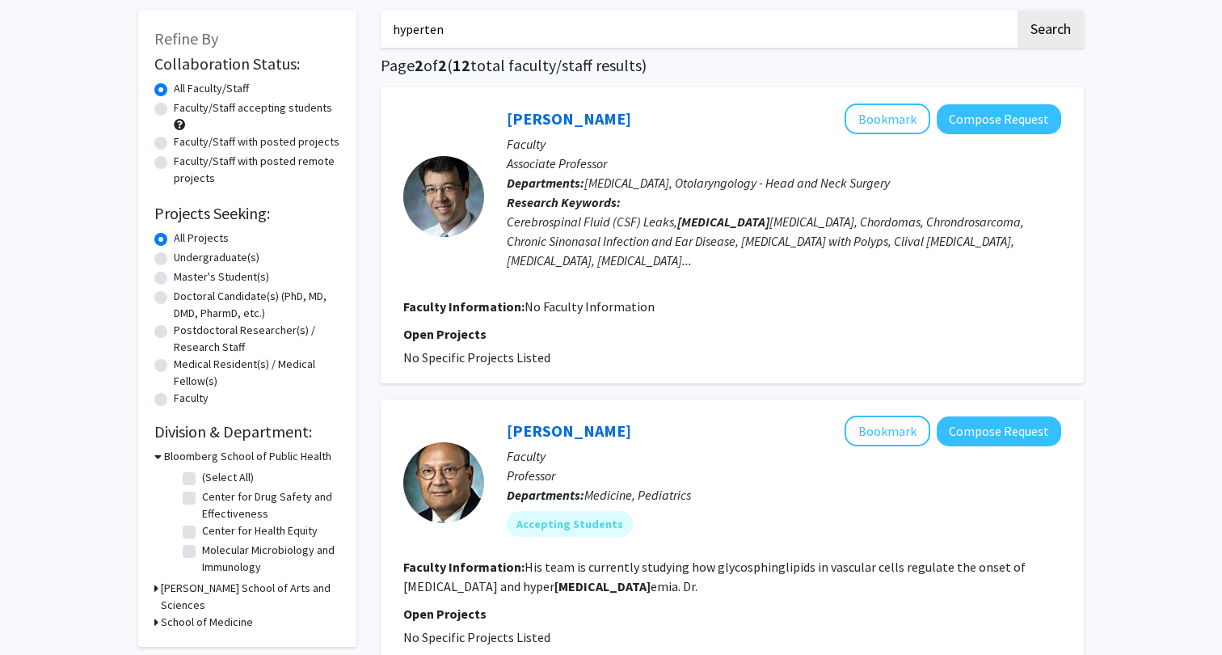
type input "hypertension"
click at [1048, 31] on button "Search" at bounding box center [1051, 29] width 66 height 37
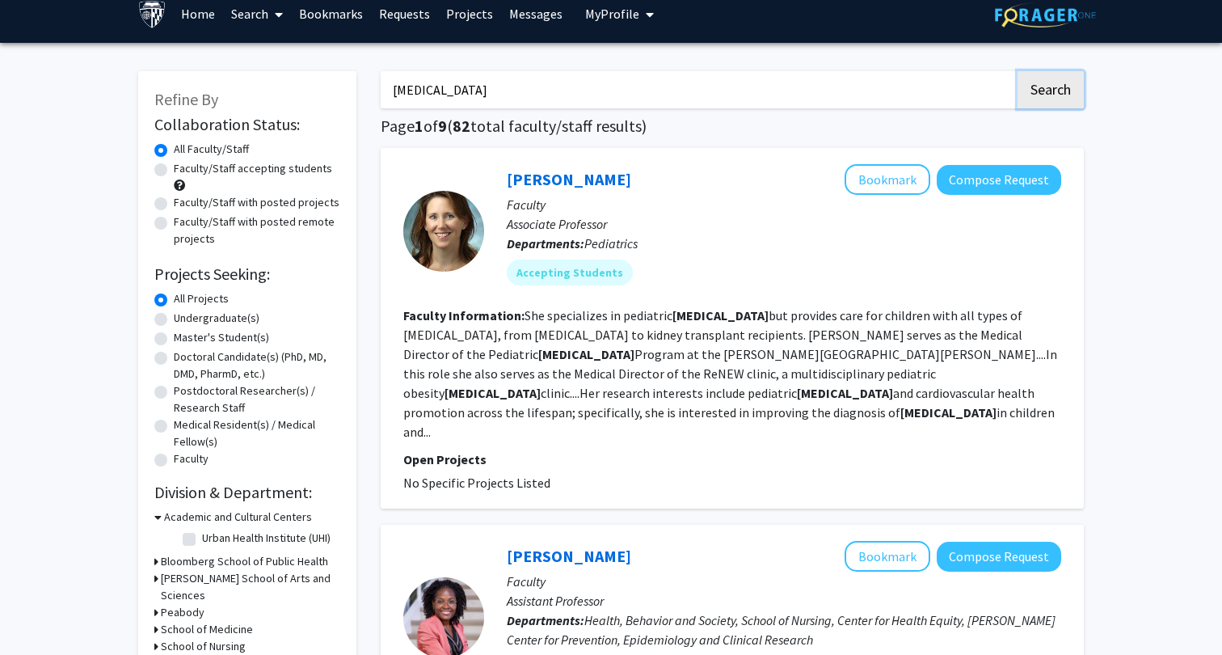
scroll to position [15, 0]
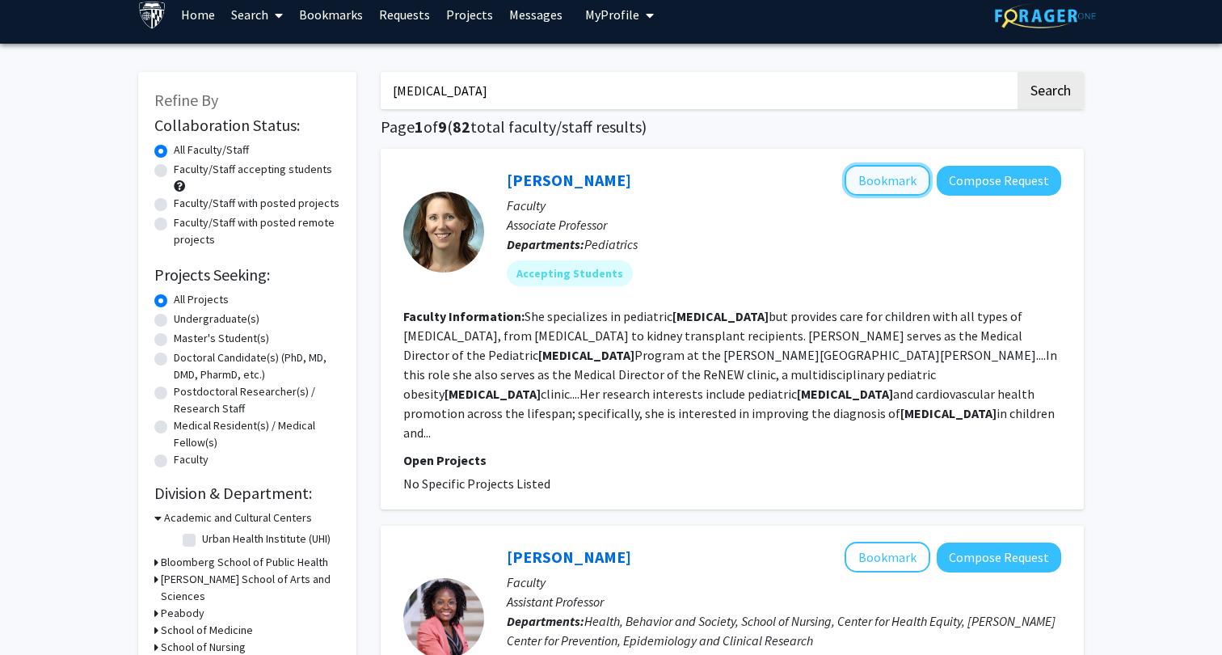
click at [858, 181] on button "Bookmark" at bounding box center [888, 180] width 86 height 31
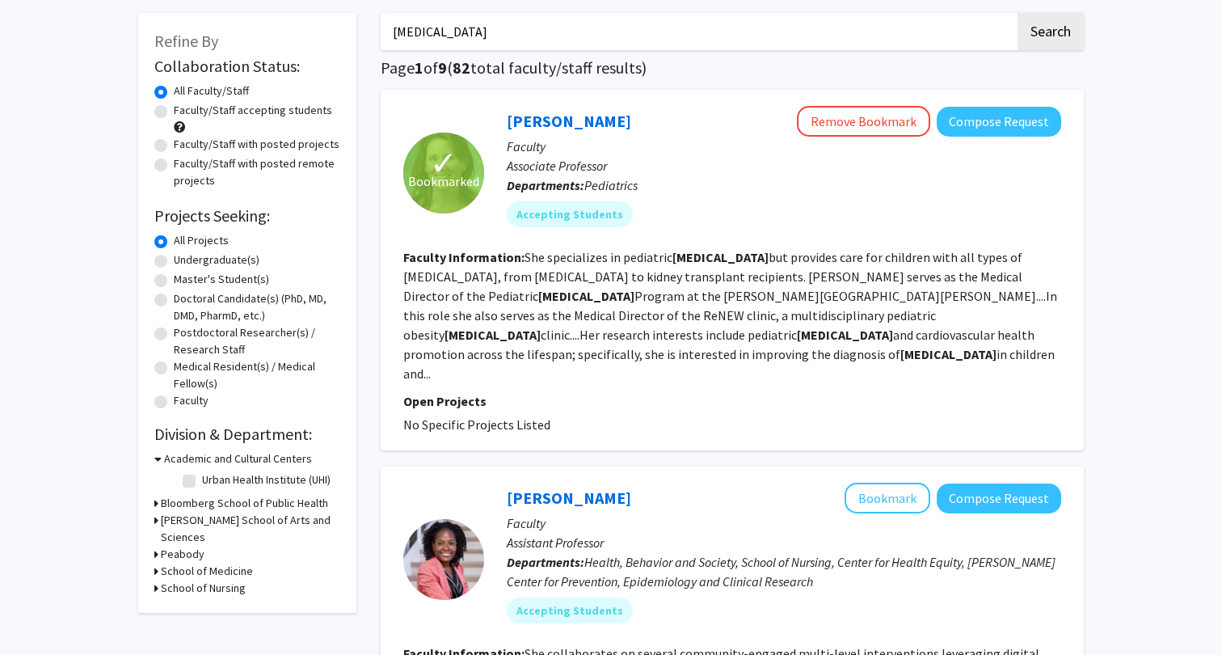
scroll to position [57, 0]
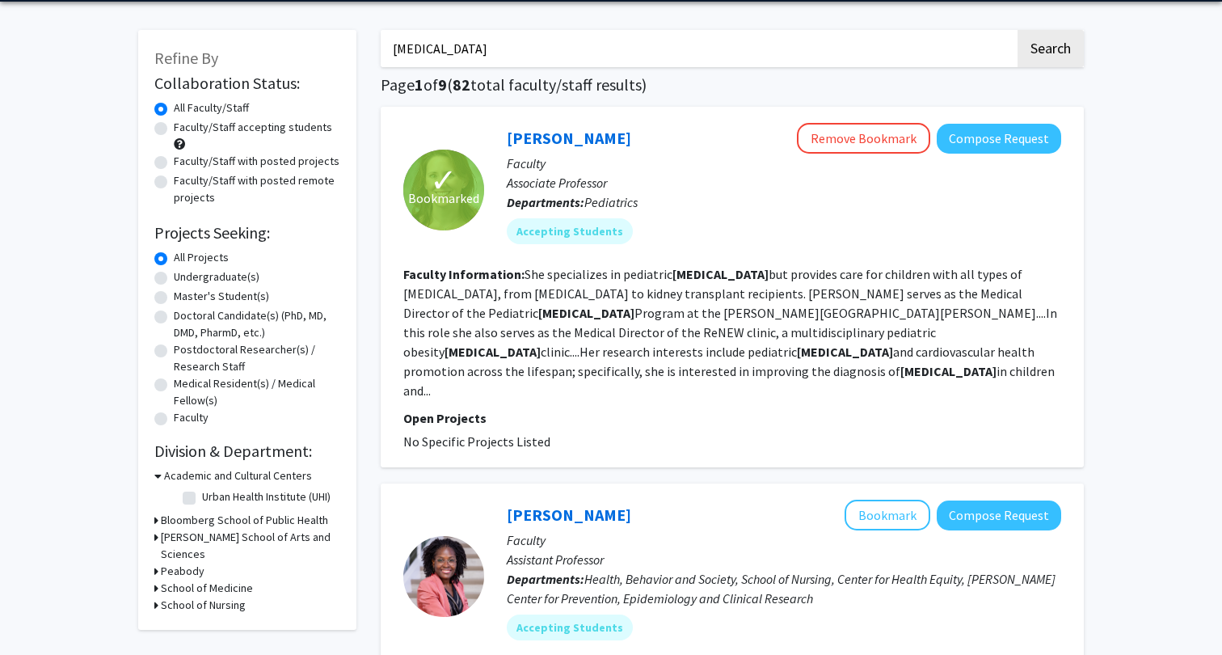
click at [234, 131] on label "Faculty/Staff accepting students" at bounding box center [253, 127] width 158 height 17
click at [184, 129] on input "Faculty/Staff accepting students" at bounding box center [179, 124] width 11 height 11
radio input "true"
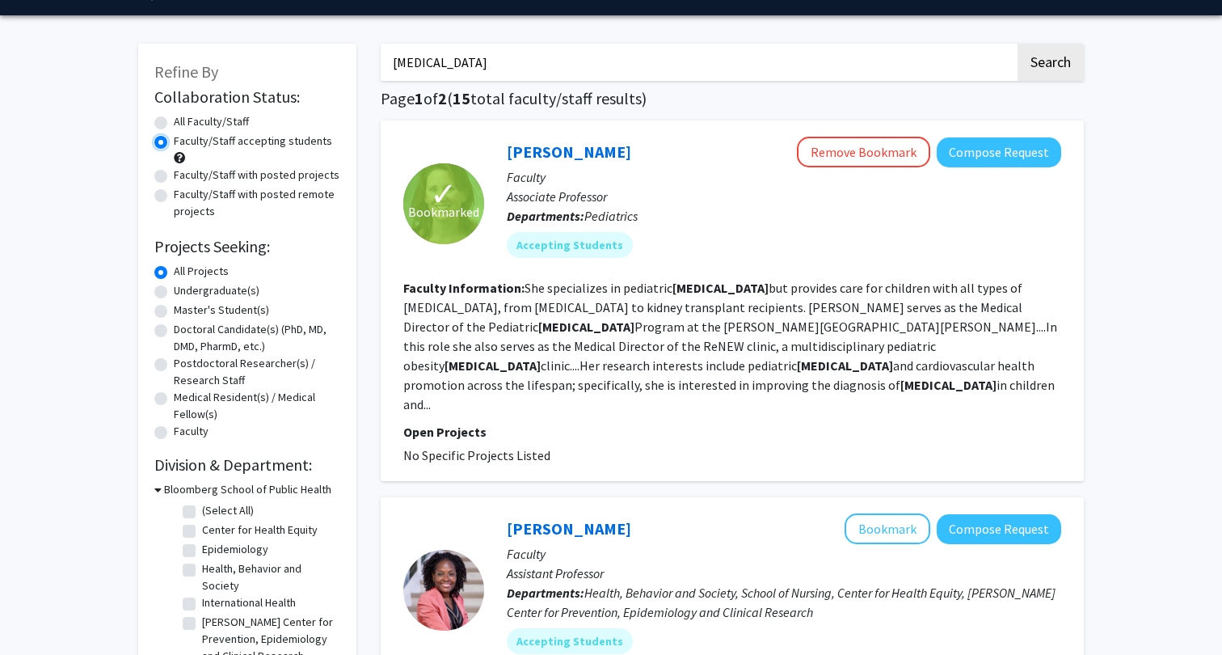
scroll to position [37, 0]
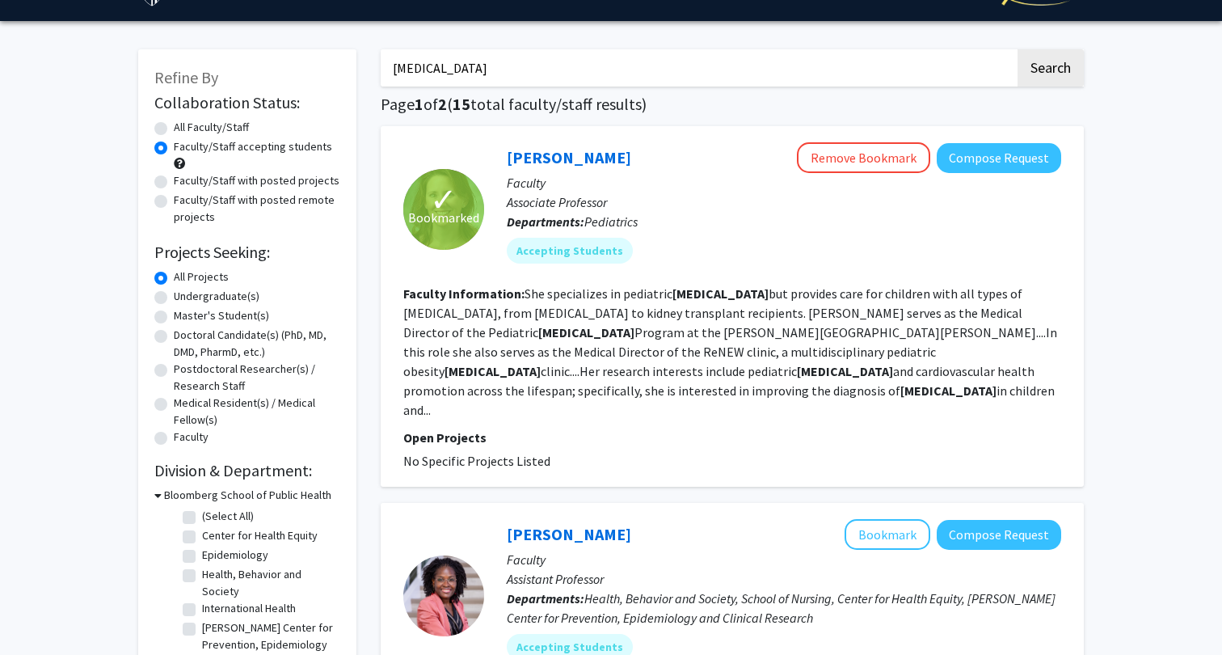
click at [292, 183] on label "Faculty/Staff with posted projects" at bounding box center [257, 180] width 166 height 17
click at [184, 183] on input "Faculty/Staff with posted projects" at bounding box center [179, 177] width 11 height 11
radio input "true"
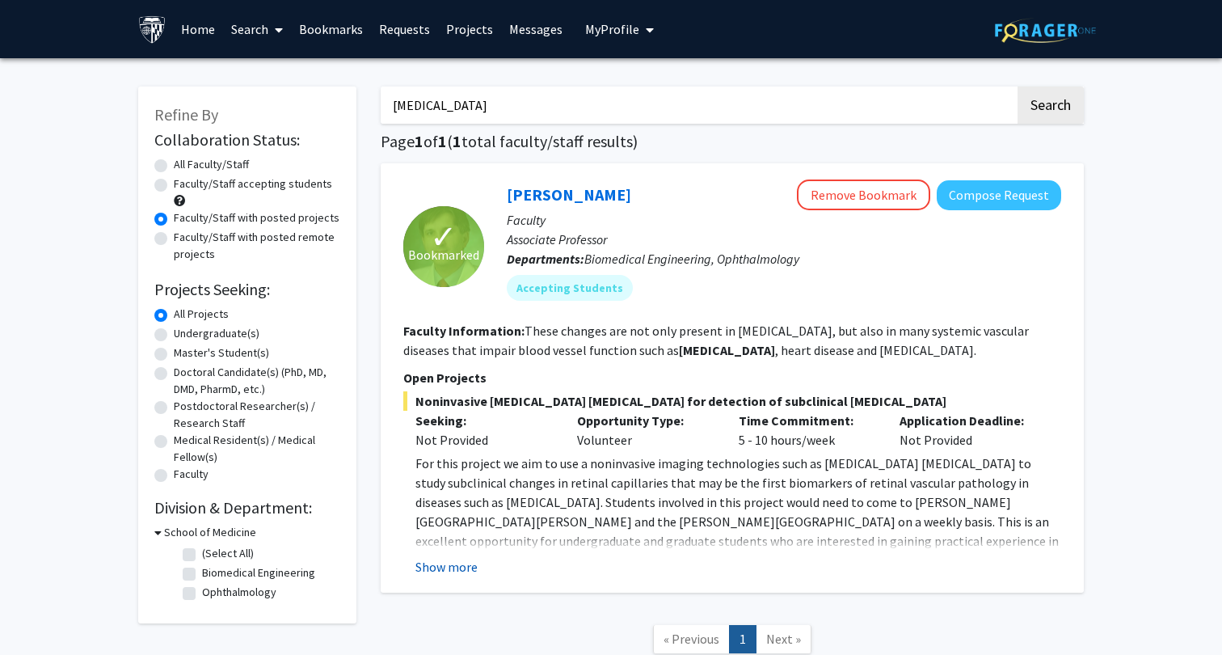
click at [437, 567] on button "Show more" at bounding box center [447, 566] width 62 height 19
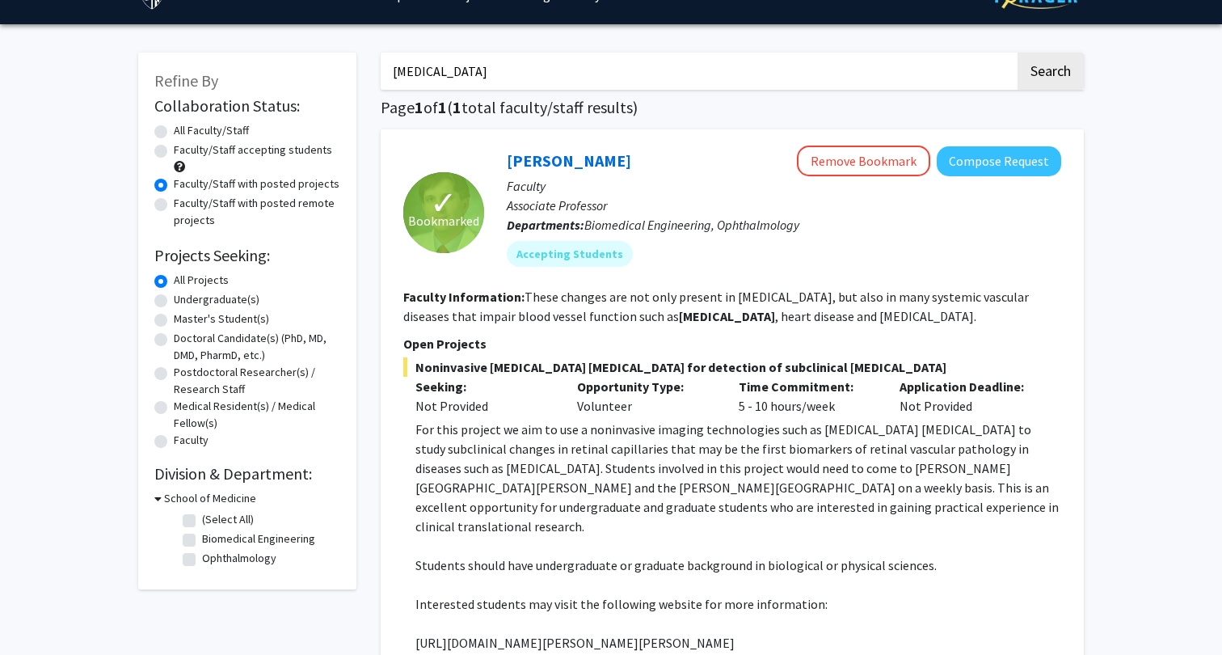
scroll to position [6, 0]
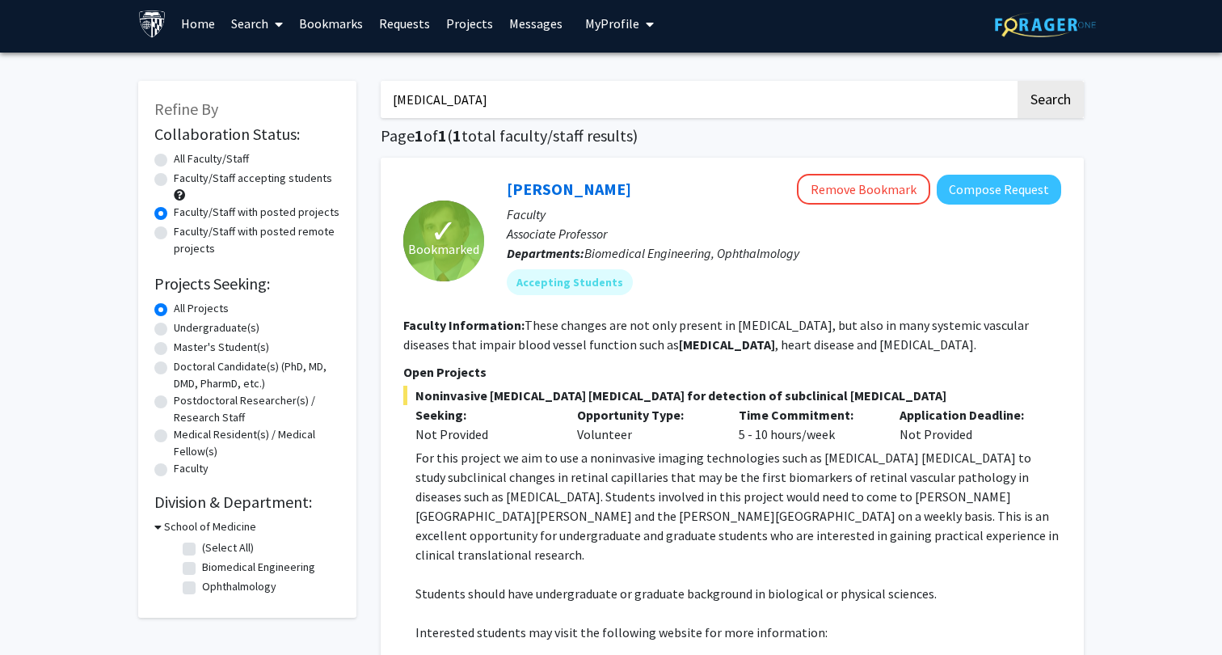
click at [271, 178] on label "Faculty/Staff accepting students" at bounding box center [253, 178] width 158 height 17
click at [184, 178] on input "Faculty/Staff accepting students" at bounding box center [179, 175] width 11 height 11
radio input "true"
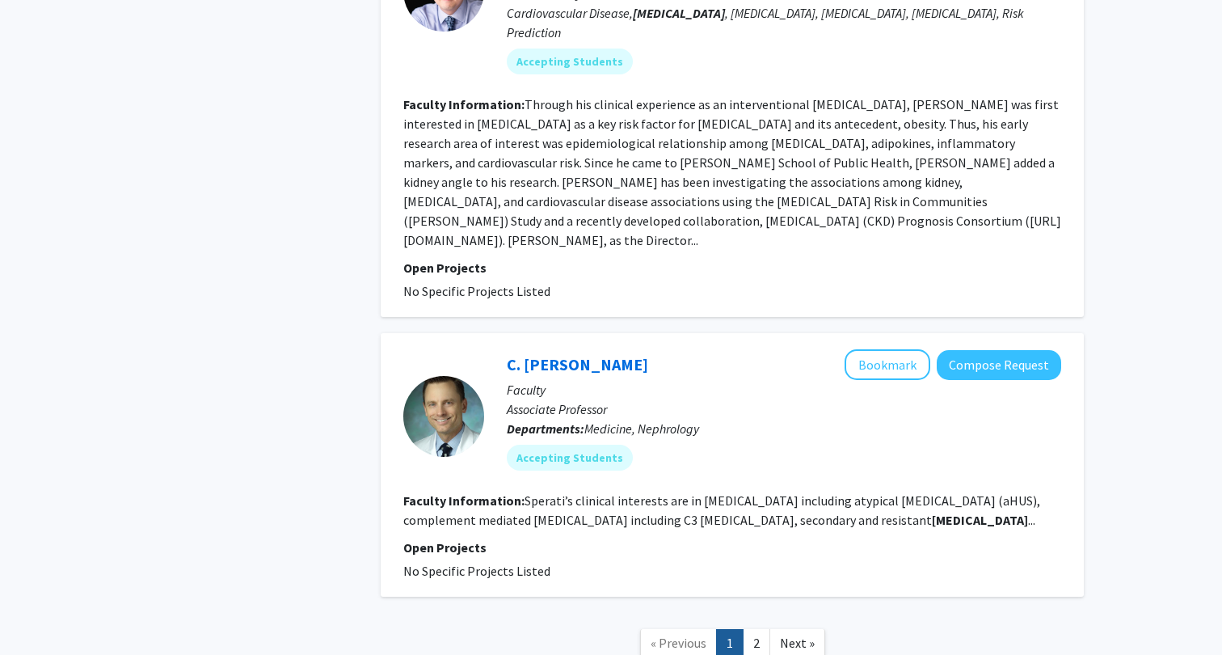
scroll to position [2972, 0]
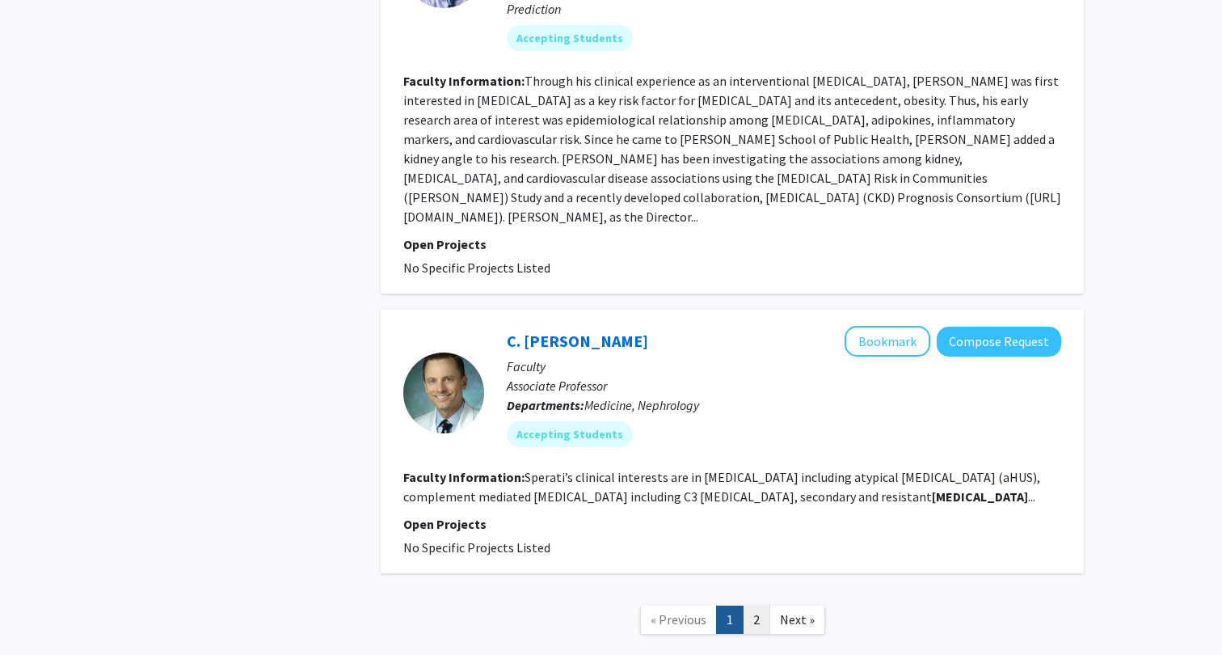
click at [759, 605] on link "2" at bounding box center [756, 619] width 27 height 28
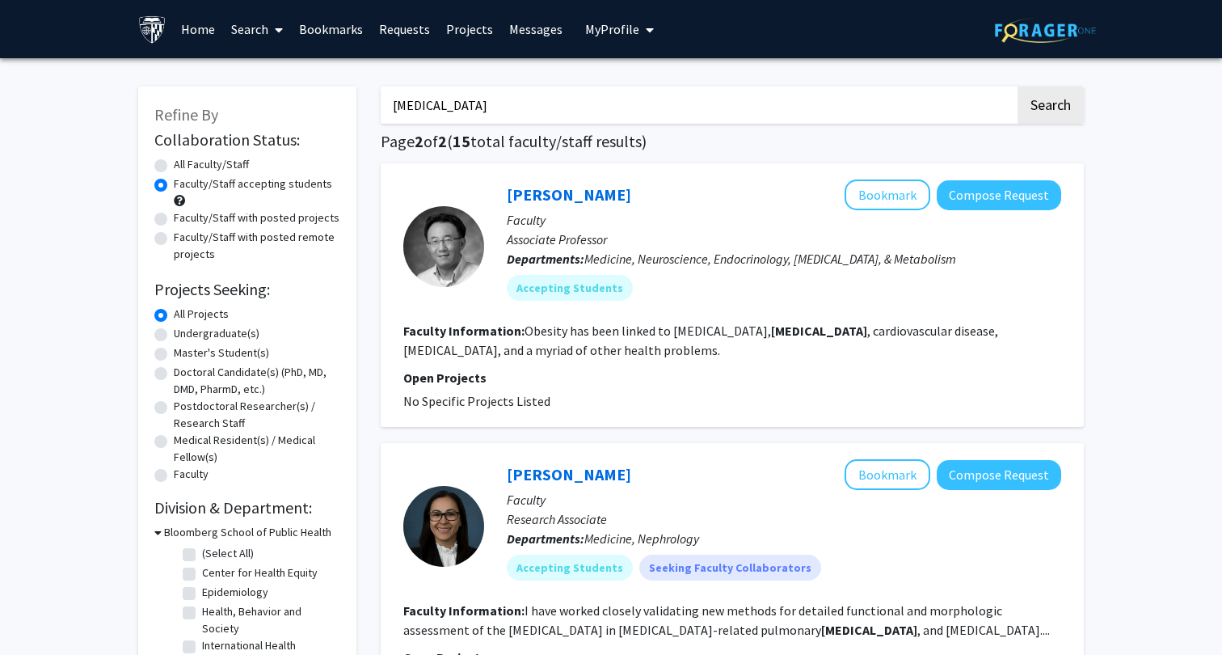
click at [513, 120] on input "hypertension" at bounding box center [698, 104] width 635 height 37
click at [467, 118] on input "hypertension" at bounding box center [698, 104] width 635 height 37
type input "Ngy"
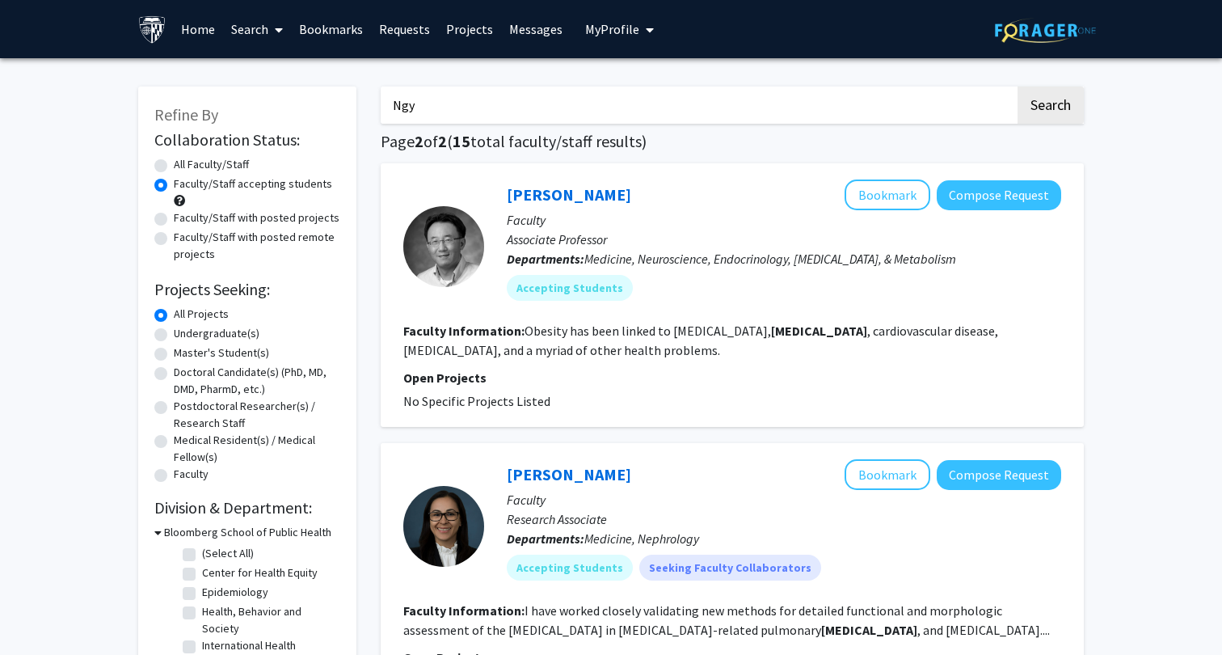
click at [203, 170] on label "All Faculty/Staff" at bounding box center [211, 164] width 75 height 17
click at [184, 167] on input "All Faculty/Staff" at bounding box center [179, 161] width 11 height 11
radio input "true"
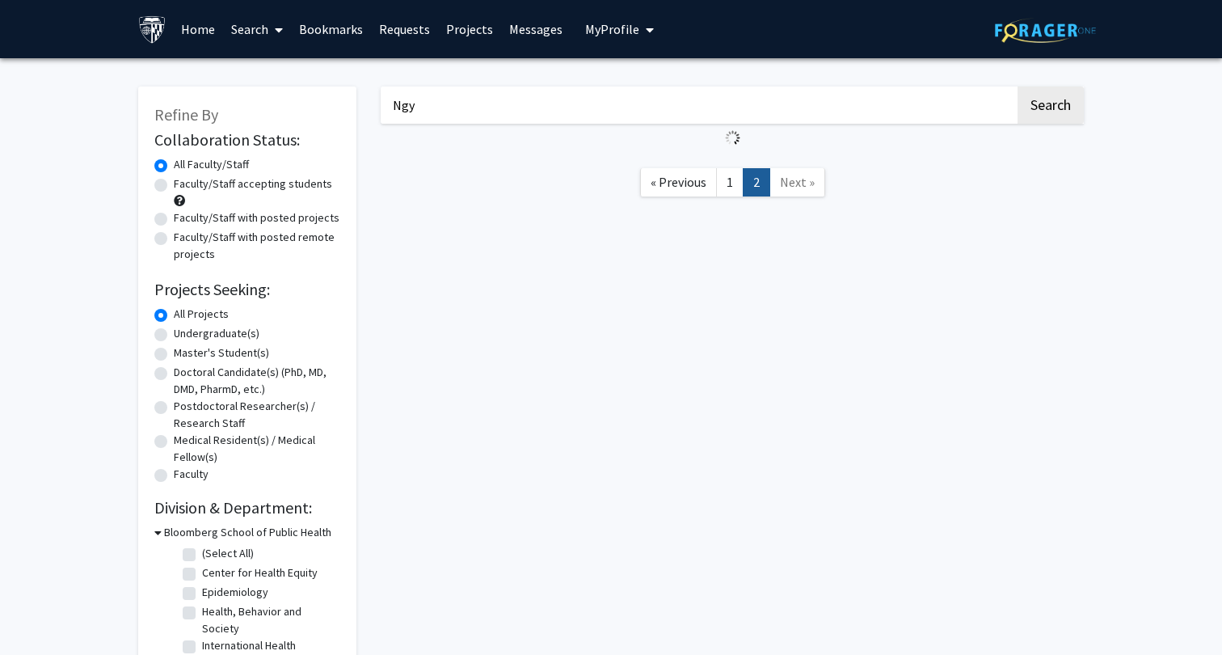
click at [461, 92] on input "Ngy" at bounding box center [698, 104] width 635 height 37
click at [466, 102] on input "Ngy" at bounding box center [698, 104] width 635 height 37
type input "N"
click at [264, 34] on link "Search" at bounding box center [257, 29] width 68 height 57
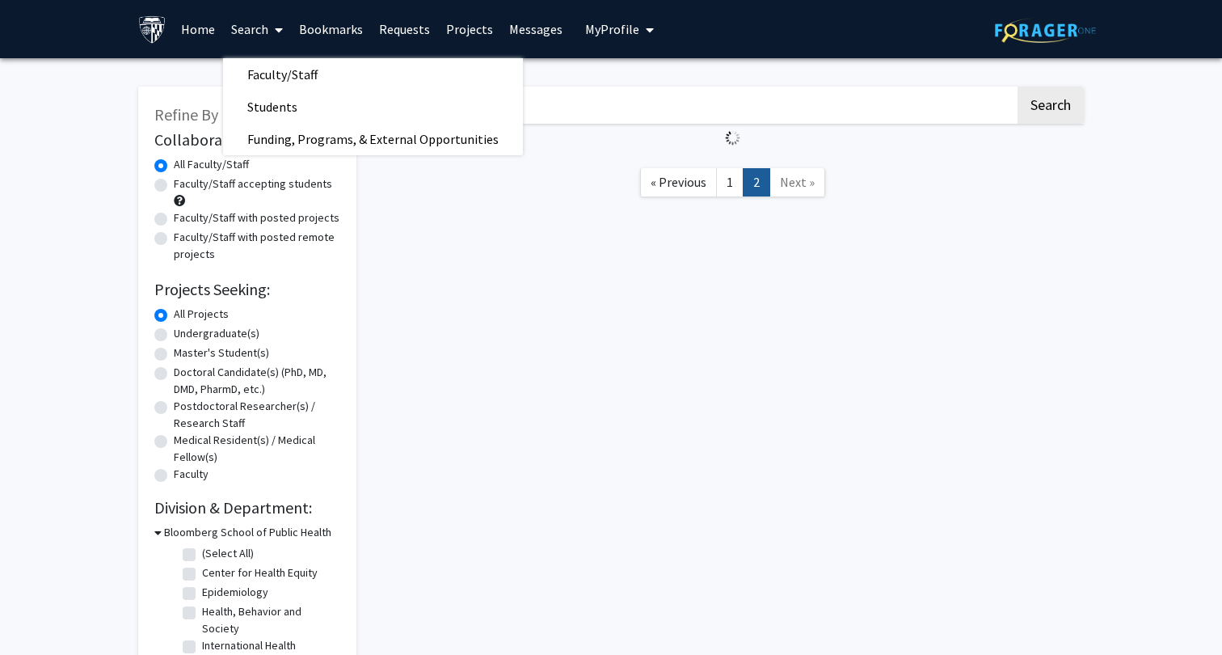
click at [549, 108] on input "Search Keywords" at bounding box center [698, 104] width 635 height 37
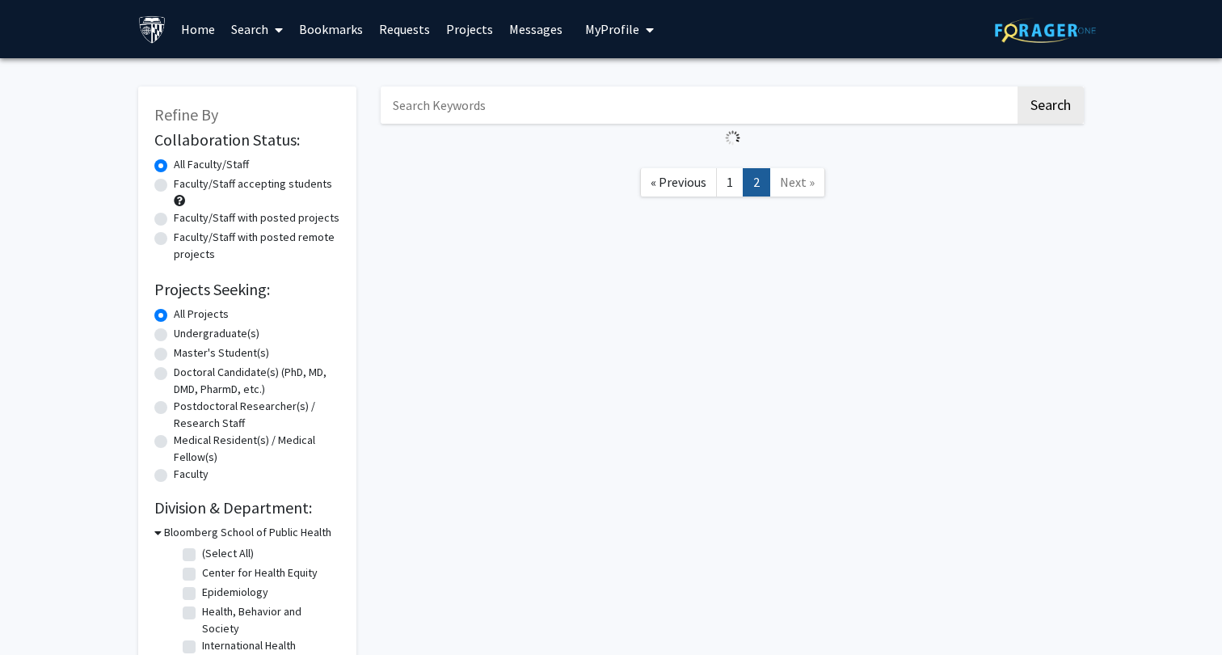
click at [519, 107] on input "Search Keywords" at bounding box center [698, 104] width 635 height 37
type input "Nguyen"
click at [1018, 86] on button "Search" at bounding box center [1051, 104] width 66 height 37
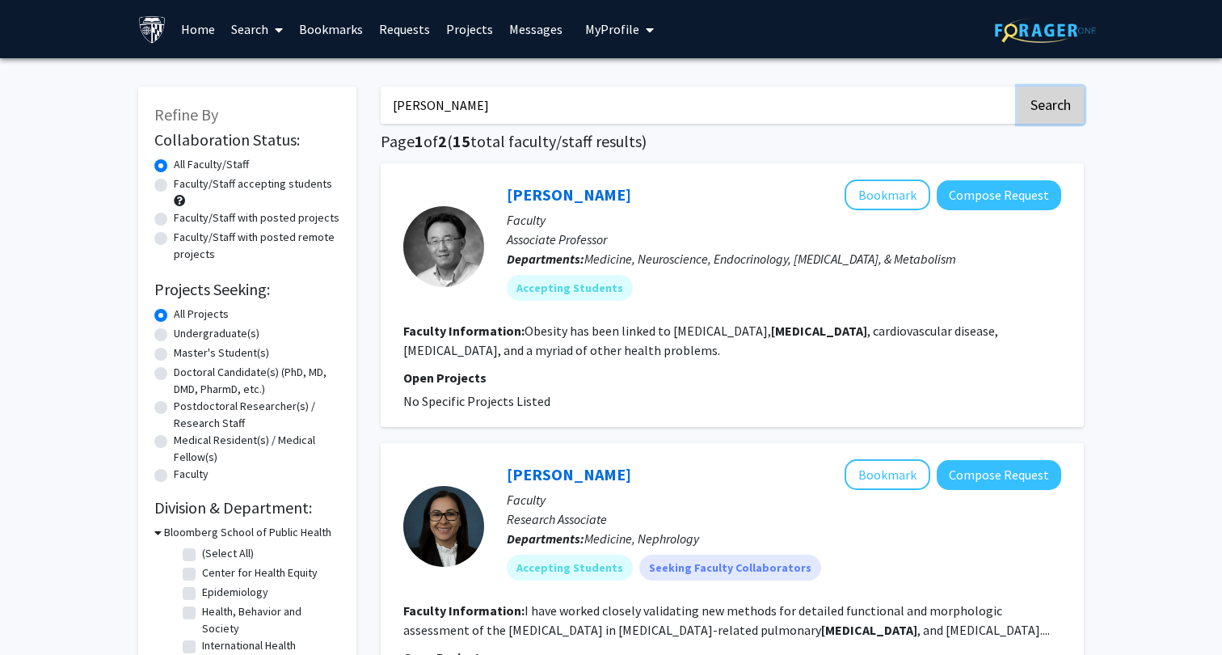
click at [1049, 105] on button "Search" at bounding box center [1051, 104] width 66 height 37
click at [1036, 91] on button "Search" at bounding box center [1051, 104] width 66 height 37
click at [1061, 115] on button "Search" at bounding box center [1051, 104] width 66 height 37
click at [906, 96] on input "Nguyen" at bounding box center [698, 104] width 635 height 37
click at [888, 108] on input "Nguyen" at bounding box center [698, 104] width 635 height 37
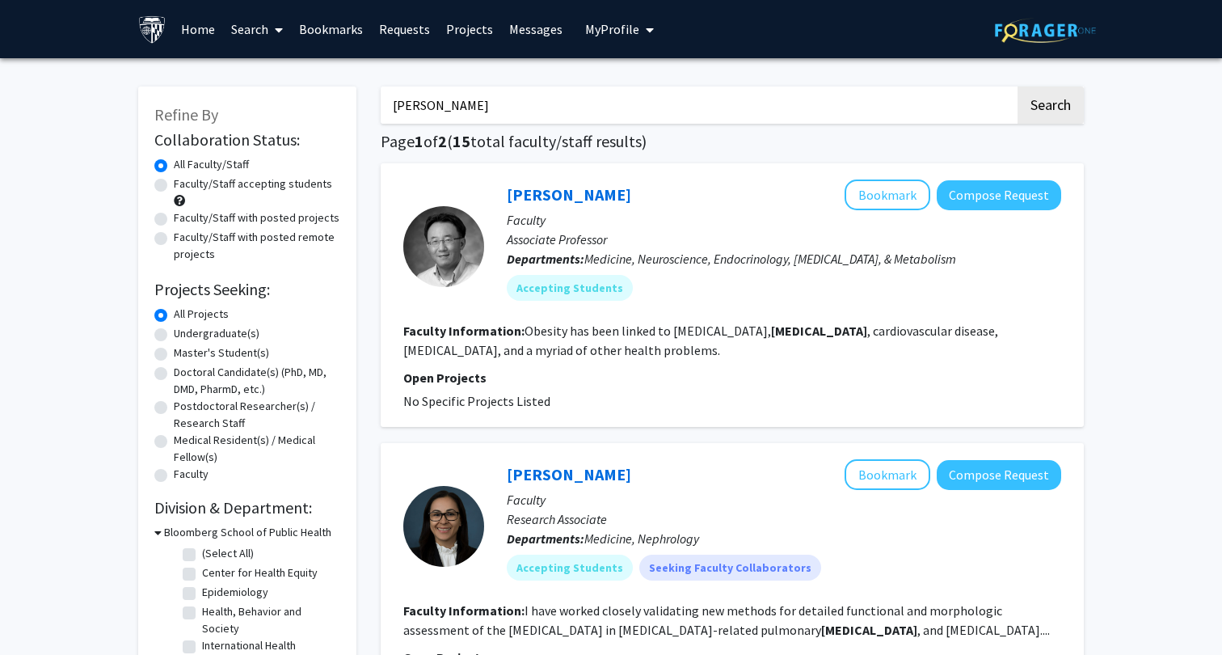
click at [1018, 86] on button "Search" at bounding box center [1051, 104] width 66 height 37
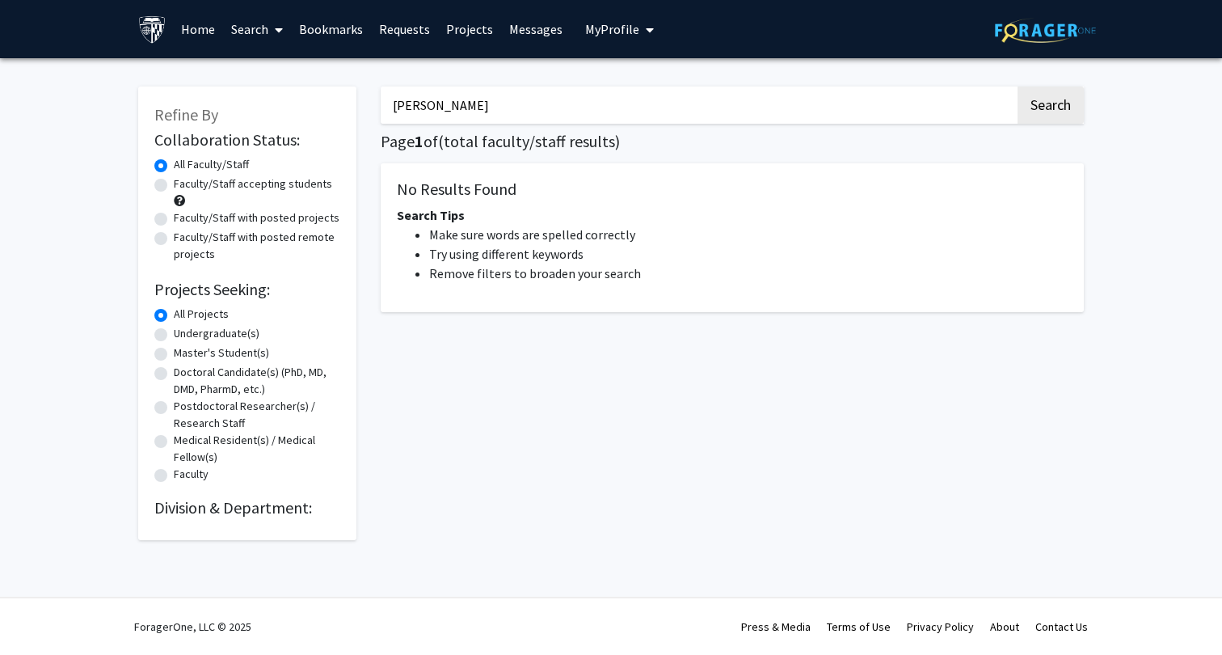
click at [541, 95] on input "[PERSON_NAME]" at bounding box center [698, 104] width 635 height 37
click at [507, 113] on input "[PERSON_NAME]" at bounding box center [698, 104] width 635 height 37
type input "N"
type input "CKD"
click at [1018, 86] on button "Search" at bounding box center [1051, 104] width 66 height 37
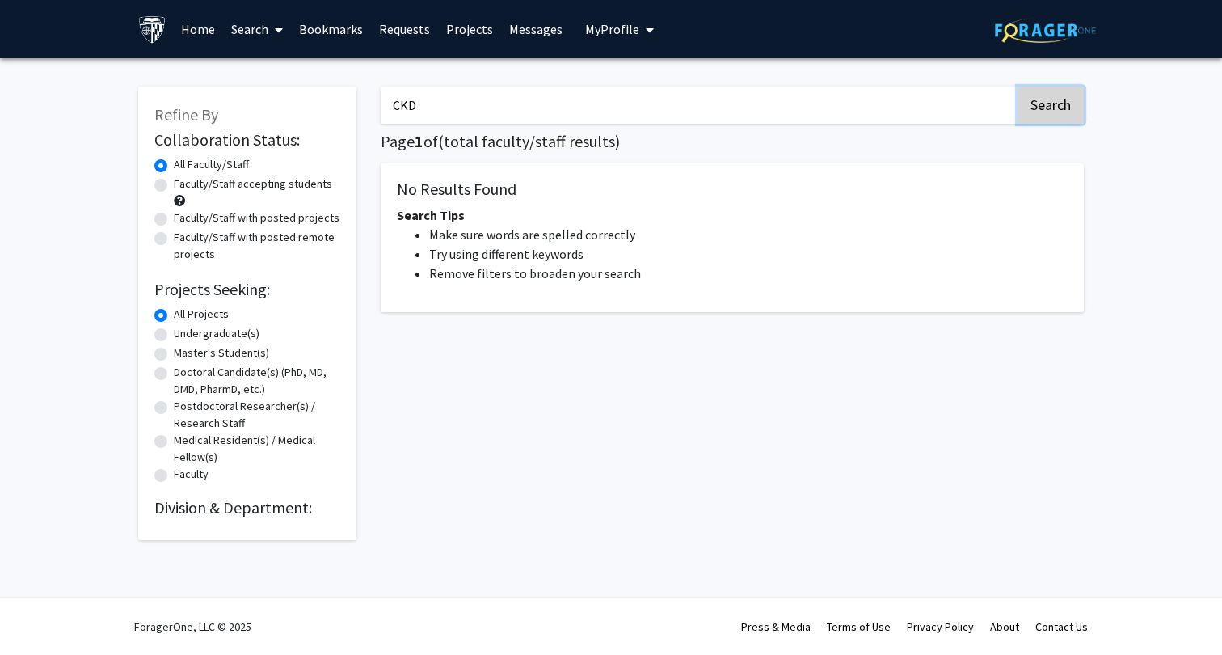
click at [1040, 109] on button "Search" at bounding box center [1051, 104] width 66 height 37
click at [814, 82] on div "CKD Search Page 1 of ( total faculty/staff results) No Results Found Search Tip…" at bounding box center [733, 305] width 728 height 470
click at [807, 98] on input "CKD" at bounding box center [698, 104] width 635 height 37
click at [1018, 86] on button "Search" at bounding box center [1051, 104] width 66 height 37
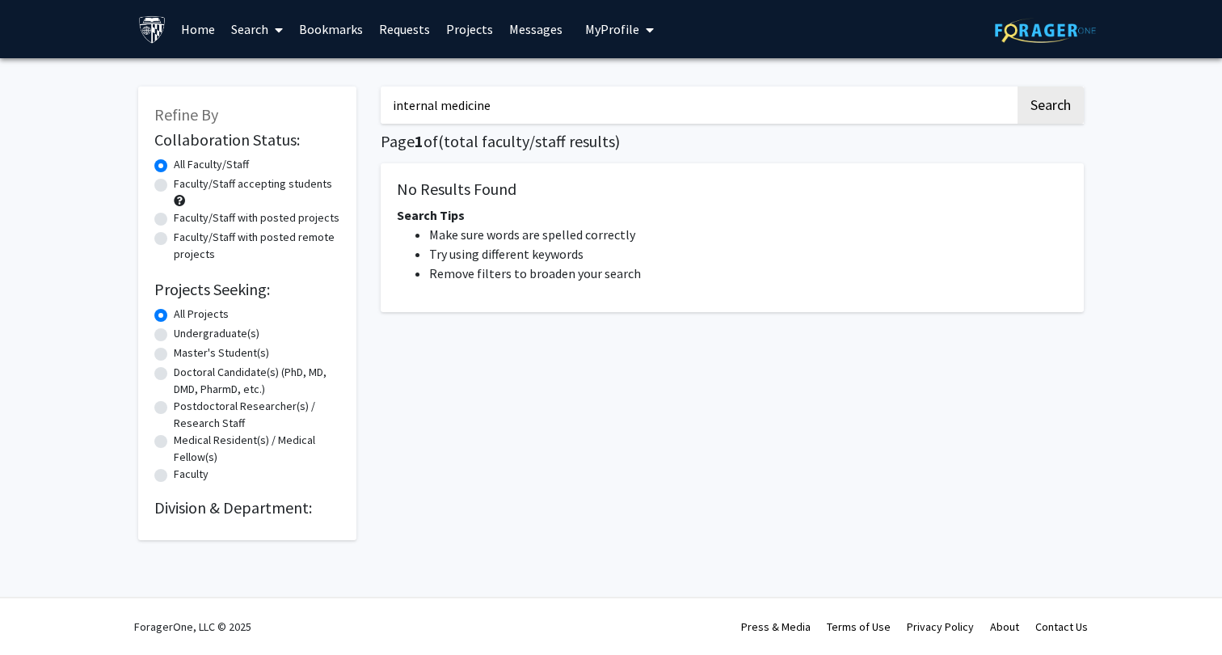
click at [540, 95] on input "internal medicine" at bounding box center [698, 104] width 635 height 37
type input "CKD"
click at [1018, 86] on button "Search" at bounding box center [1051, 104] width 66 height 37
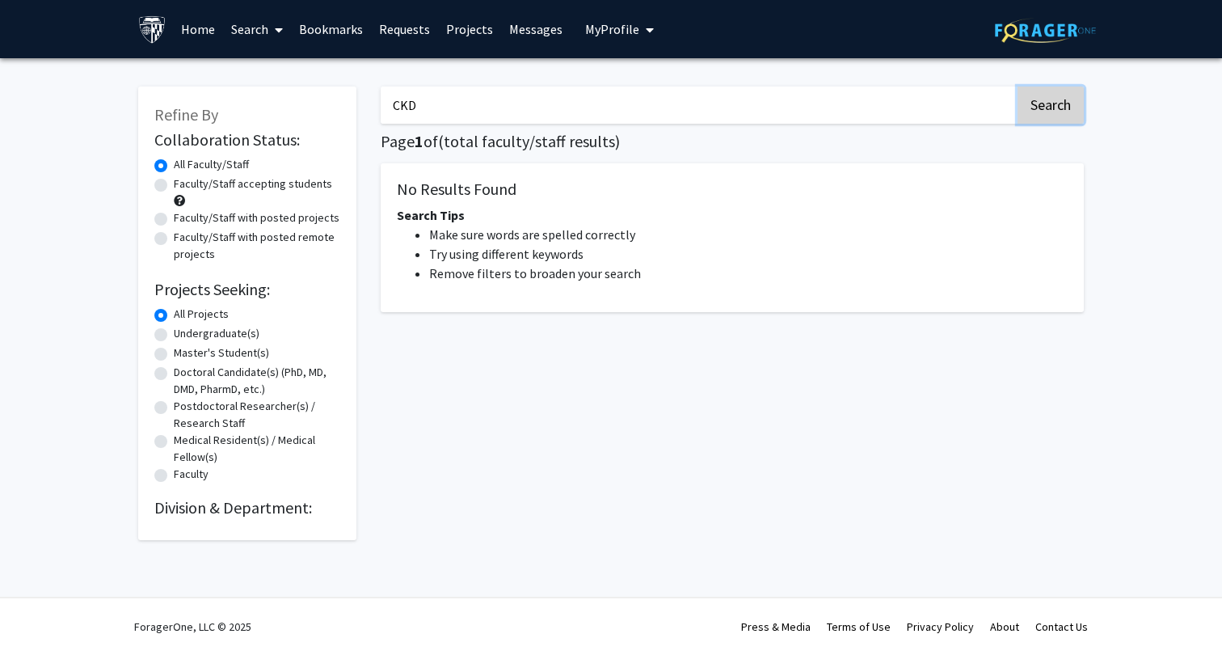
click at [1071, 93] on button "Search" at bounding box center [1051, 104] width 66 height 37
click at [260, 29] on link "Search" at bounding box center [257, 29] width 68 height 57
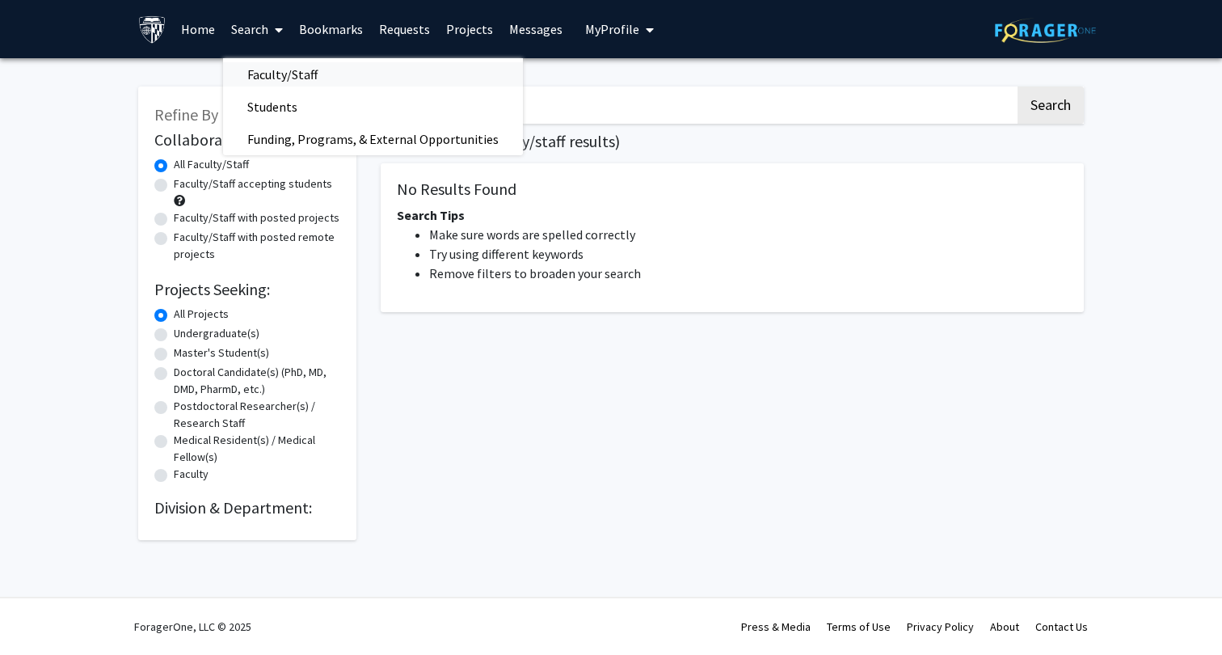
click at [276, 69] on span "Faculty/Staff" at bounding box center [282, 74] width 119 height 32
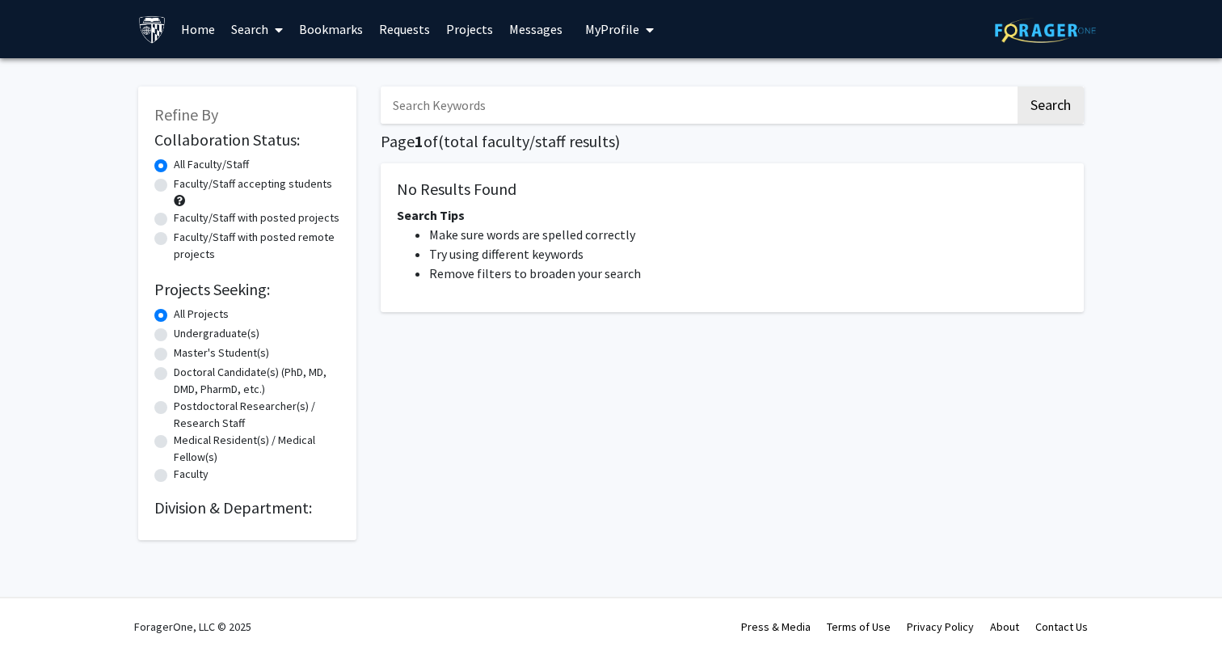
click at [462, 110] on input "Search Keywords" at bounding box center [698, 104] width 635 height 37
type input "CKD"
click at [1024, 92] on button "Search" at bounding box center [1051, 104] width 66 height 37
click at [129, 35] on div "Skip navigation Home Search Bookmarks Requests Projects Messages My Profile Nha…" at bounding box center [611, 29] width 970 height 58
click at [147, 34] on img at bounding box center [152, 29] width 28 height 28
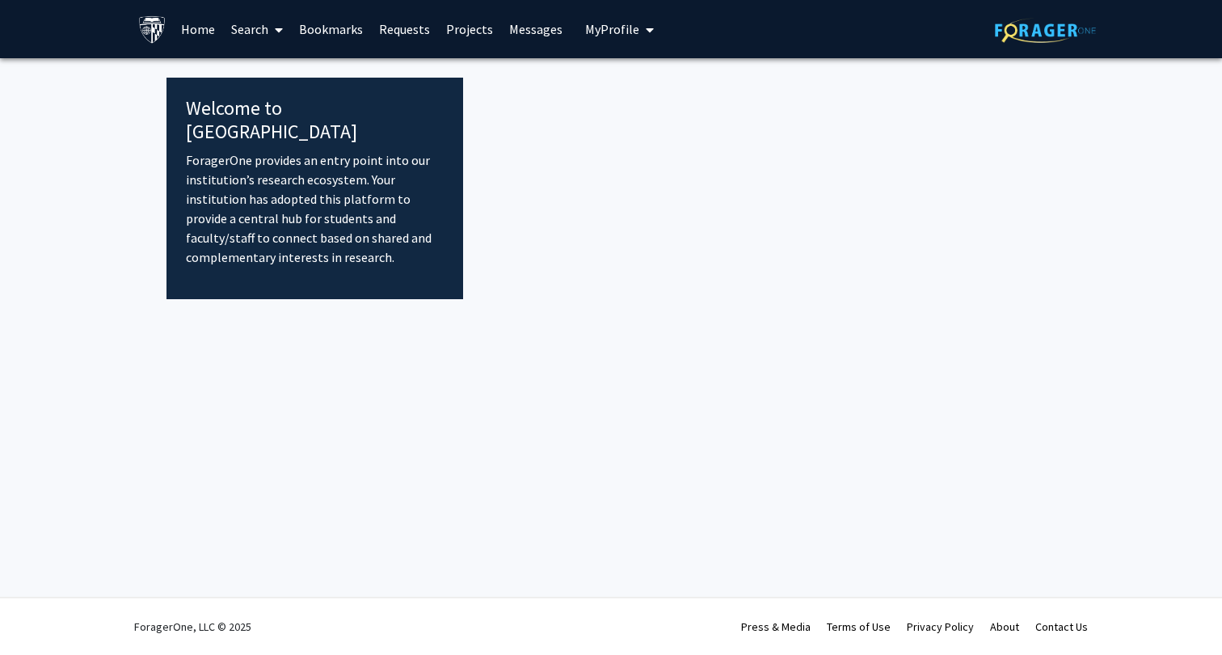
click at [202, 33] on link "Home" at bounding box center [198, 29] width 50 height 57
click at [253, 32] on link "Search" at bounding box center [257, 29] width 68 height 57
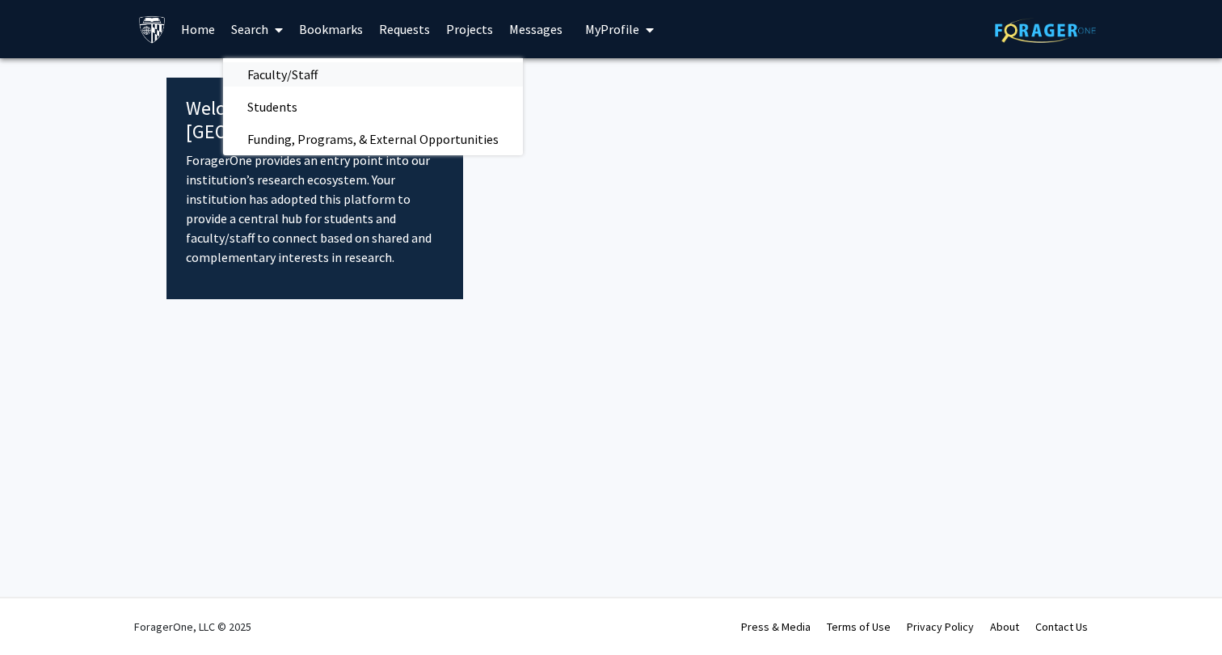
click at [265, 70] on span "Faculty/Staff" at bounding box center [282, 74] width 119 height 32
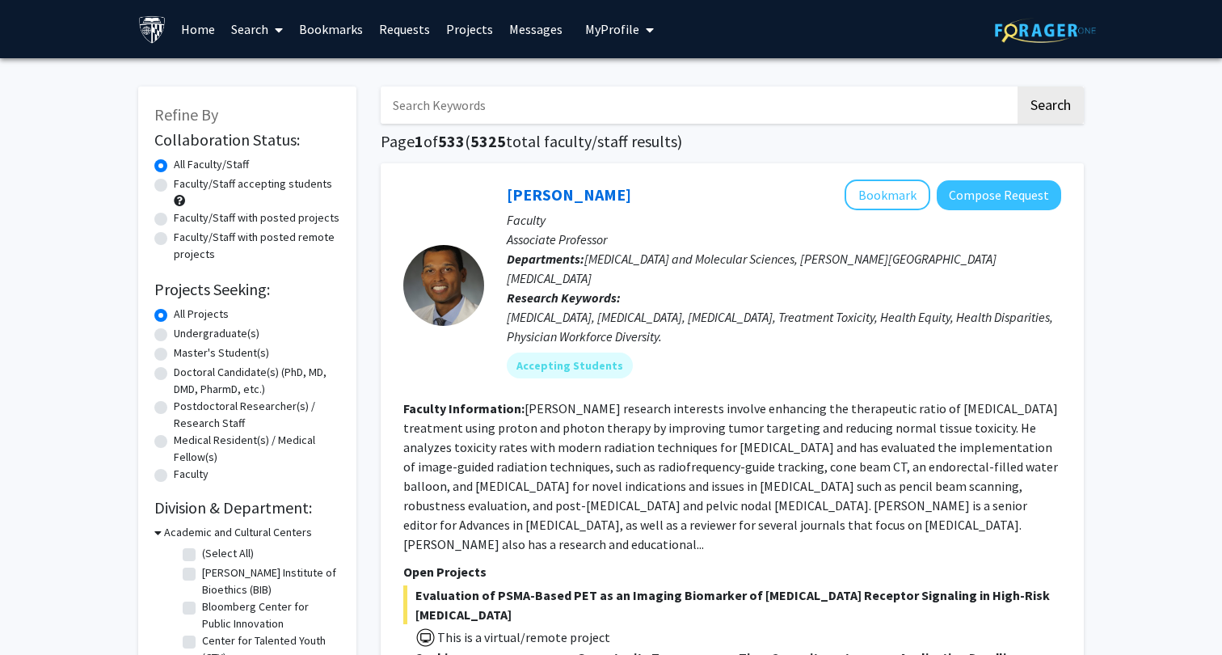
click at [489, 112] on input "Search Keywords" at bounding box center [698, 104] width 635 height 37
type input "CKD"
click at [1031, 108] on button "Search" at bounding box center [1051, 104] width 66 height 37
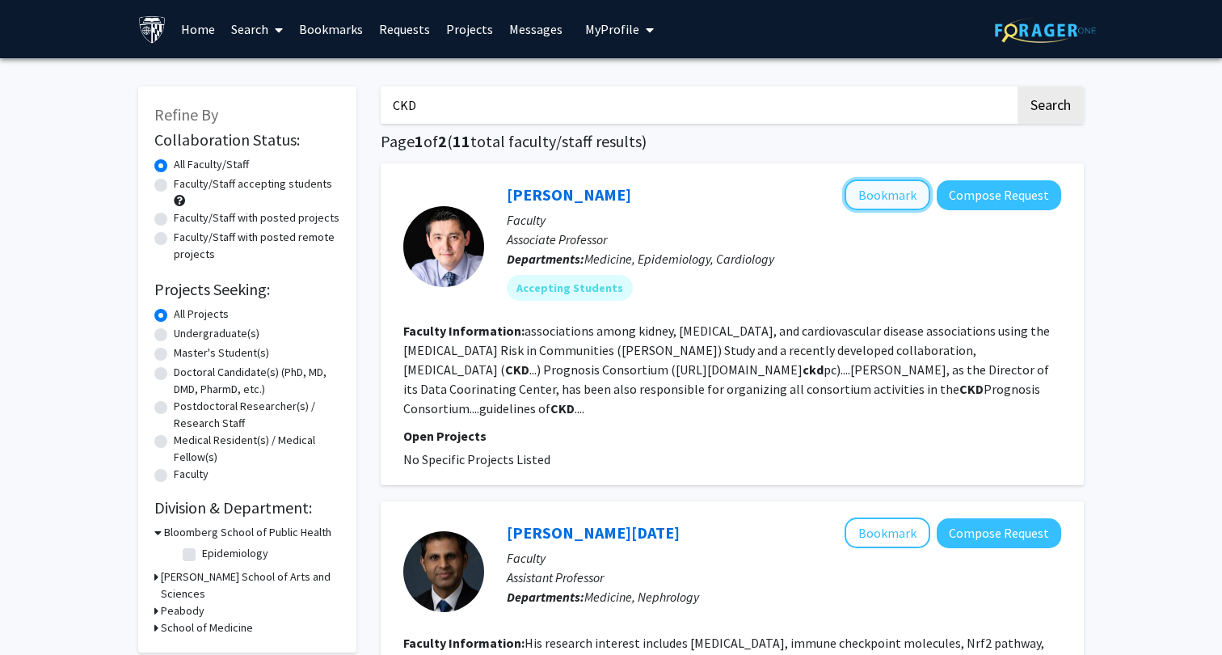
click at [872, 200] on button "Bookmark" at bounding box center [888, 194] width 86 height 31
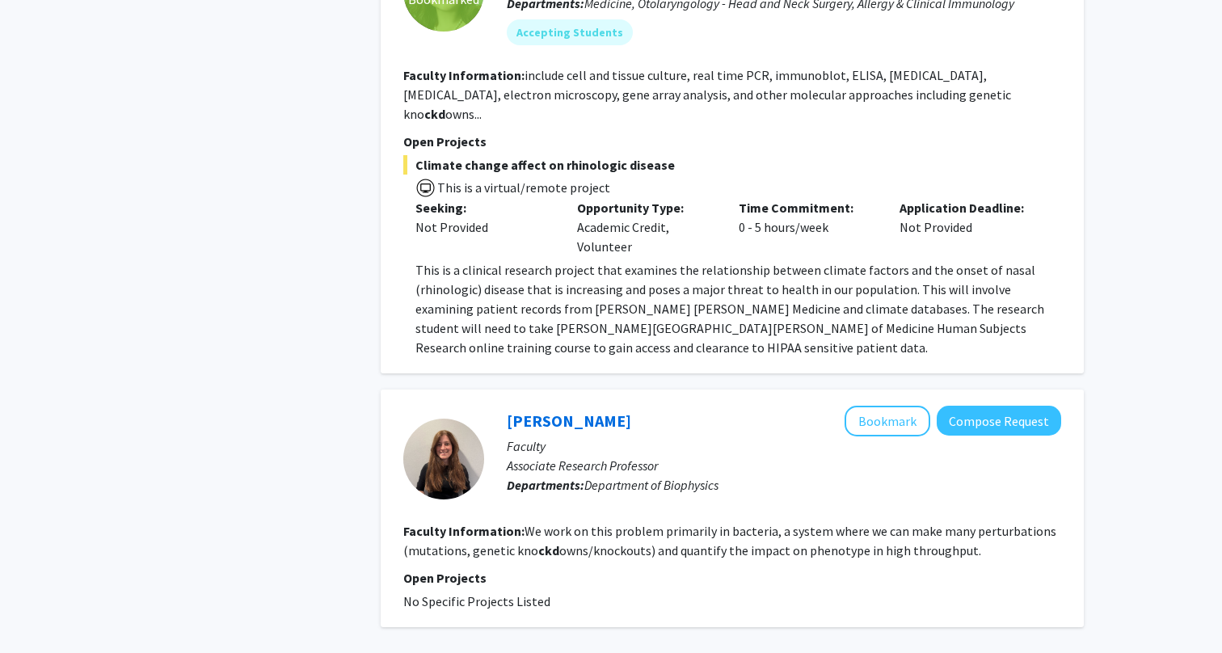
scroll to position [2831, 0]
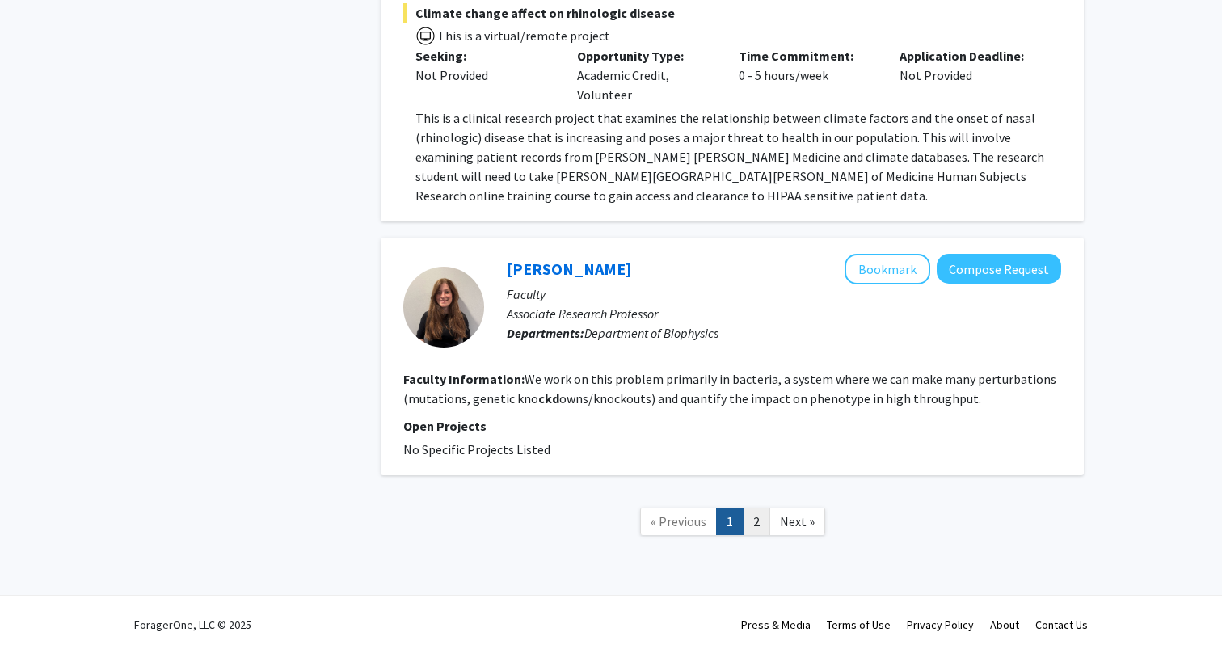
click at [751, 517] on link "2" at bounding box center [756, 522] width 27 height 28
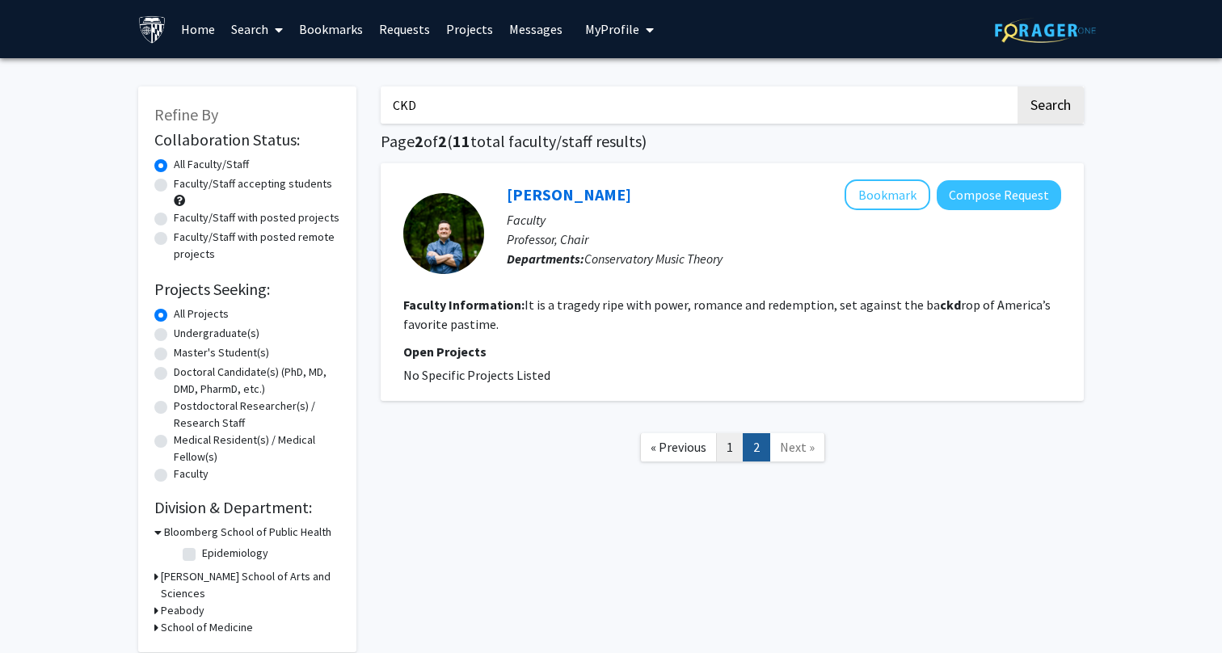
click at [720, 437] on link "1" at bounding box center [729, 447] width 27 height 28
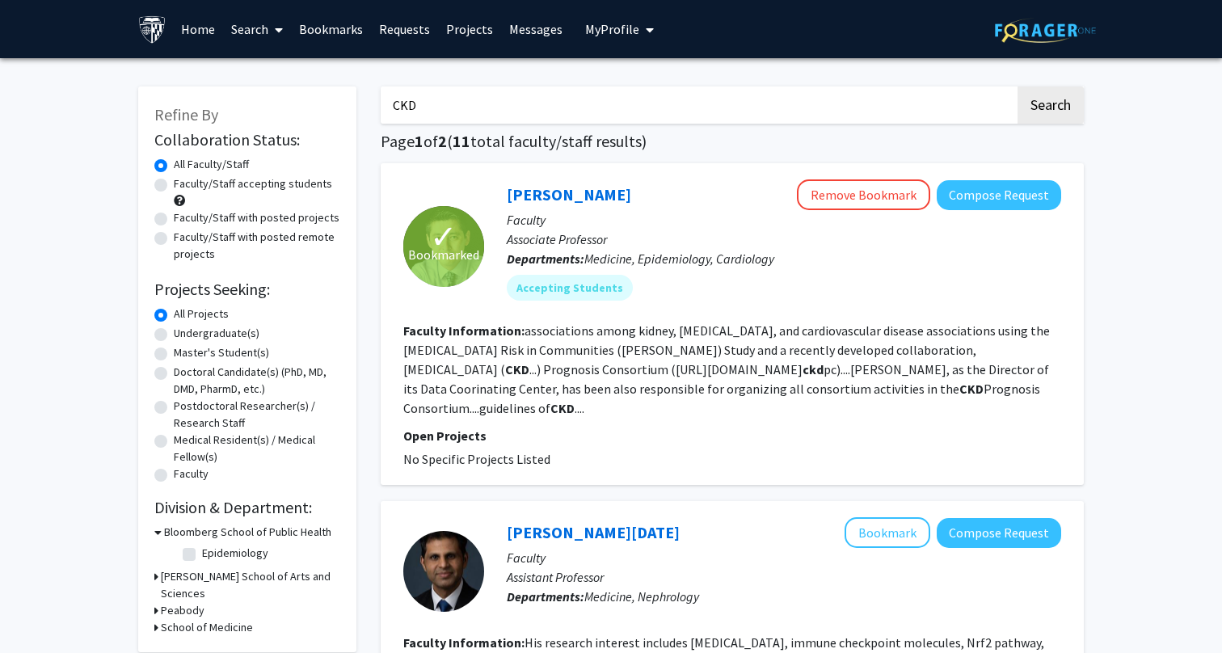
click at [605, 40] on button "My Profile" at bounding box center [619, 29] width 78 height 58
click at [539, 46] on link "Messages" at bounding box center [536, 29] width 70 height 57
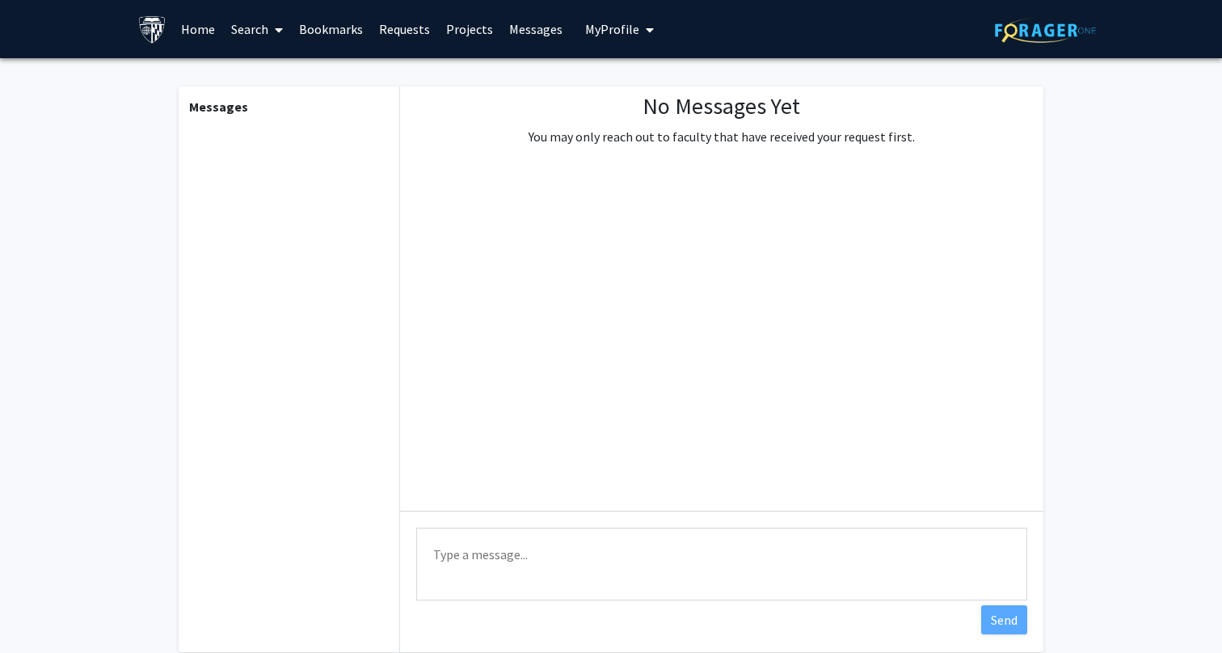
click at [398, 26] on link "Requests" at bounding box center [404, 29] width 67 height 57
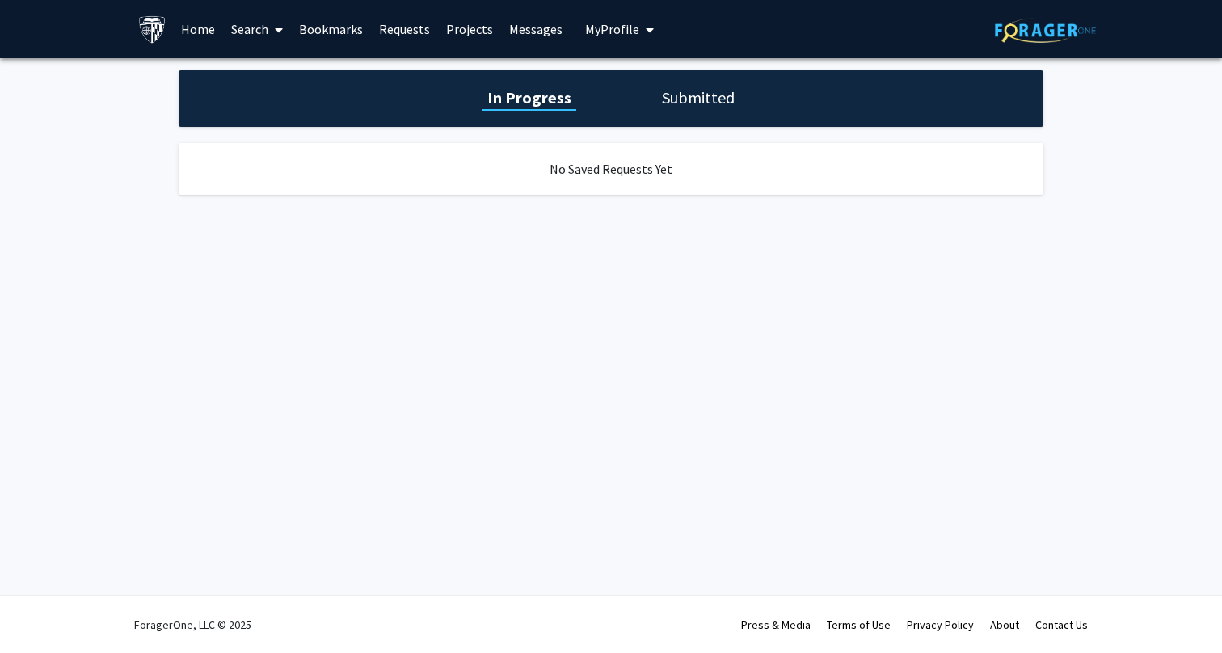
click at [343, 31] on link "Bookmarks" at bounding box center [331, 29] width 80 height 57
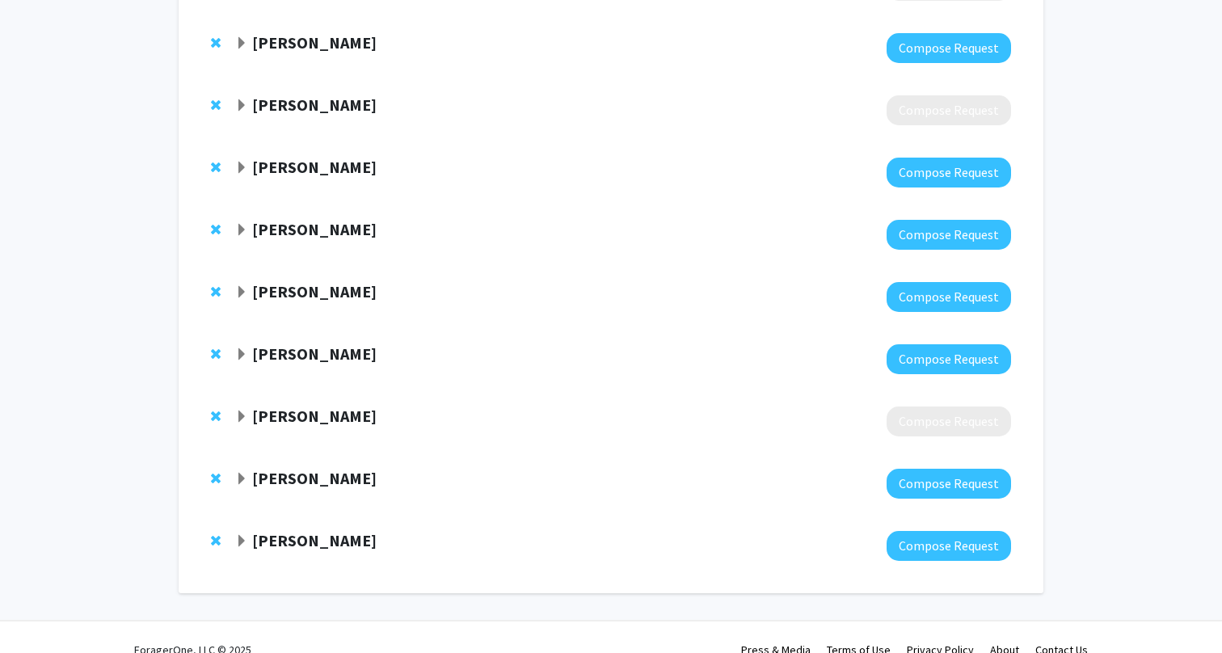
scroll to position [336, 0]
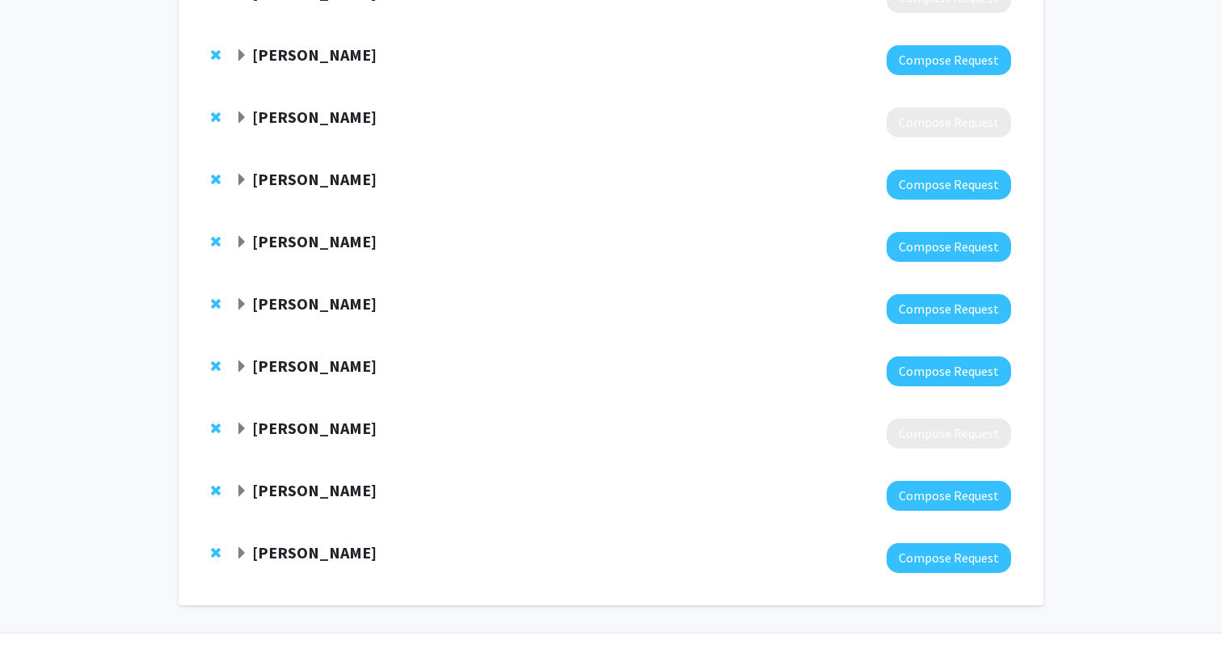
click at [292, 117] on strong "Hien Nguyen" at bounding box center [314, 117] width 124 height 20
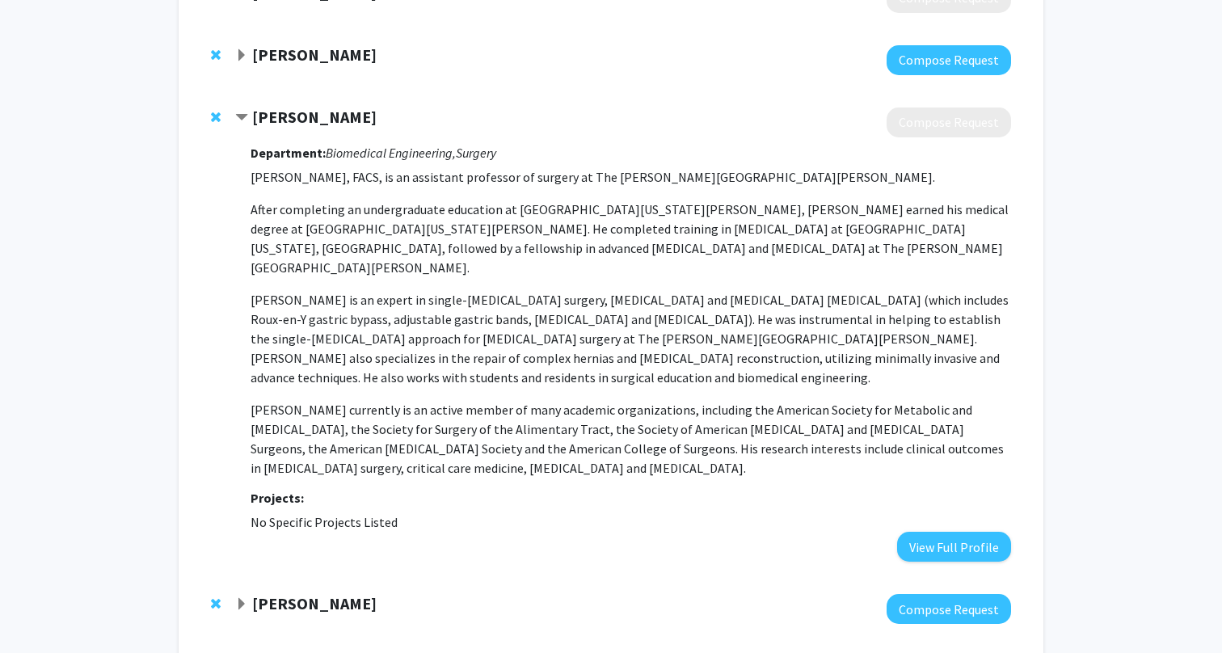
click at [207, 112] on div "Hien Nguyen Compose Request Department: Biomedical Engineering, Surgery Hien T.…" at bounding box center [611, 334] width 833 height 487
click at [213, 114] on span "Remove Hien Nguyen from bookmarks" at bounding box center [216, 117] width 10 height 13
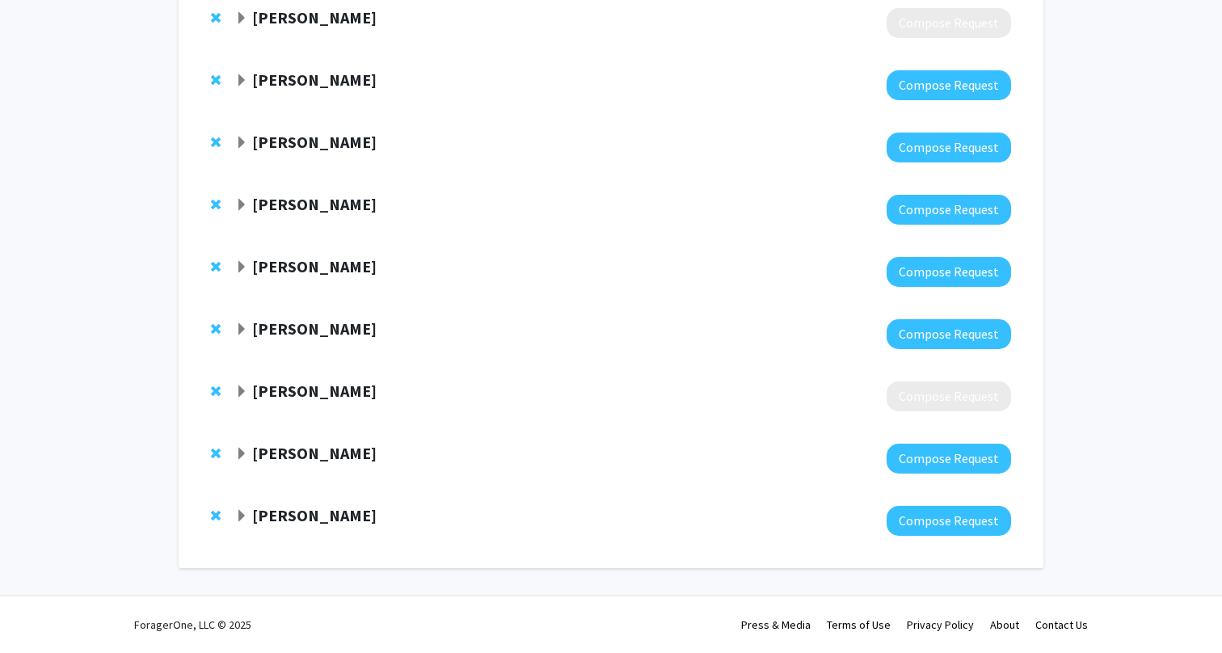
scroll to position [311, 0]
click at [280, 398] on strong "[PERSON_NAME]" at bounding box center [314, 391] width 124 height 20
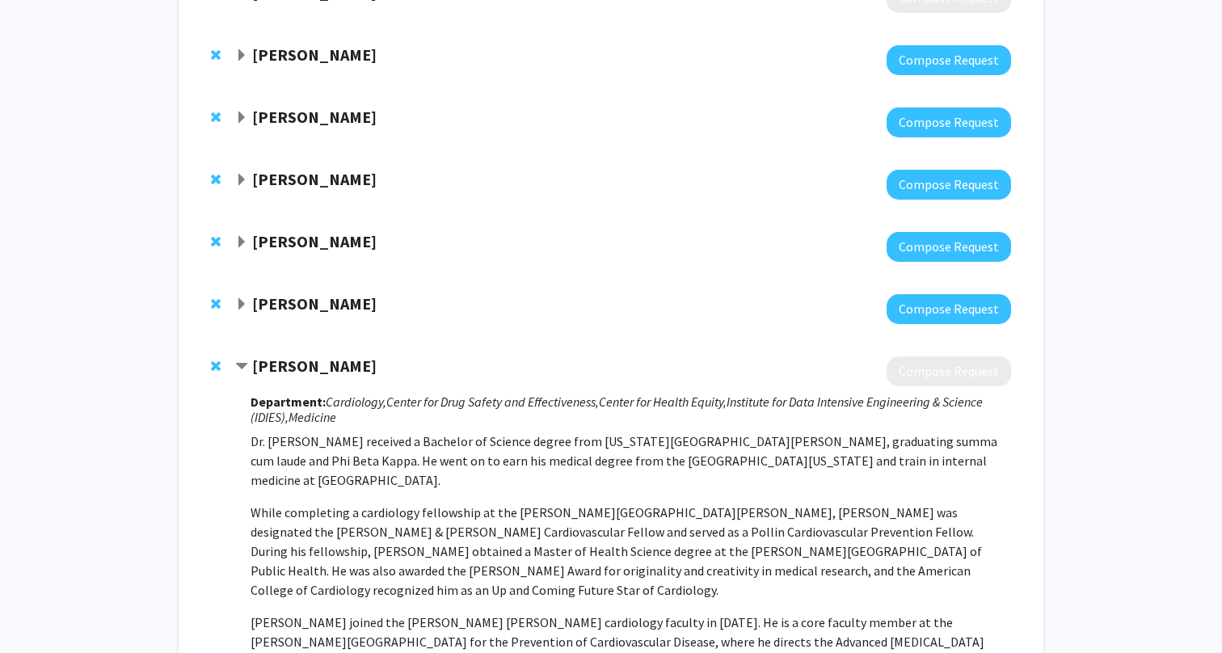
click at [270, 361] on strong "[PERSON_NAME]" at bounding box center [314, 366] width 124 height 20
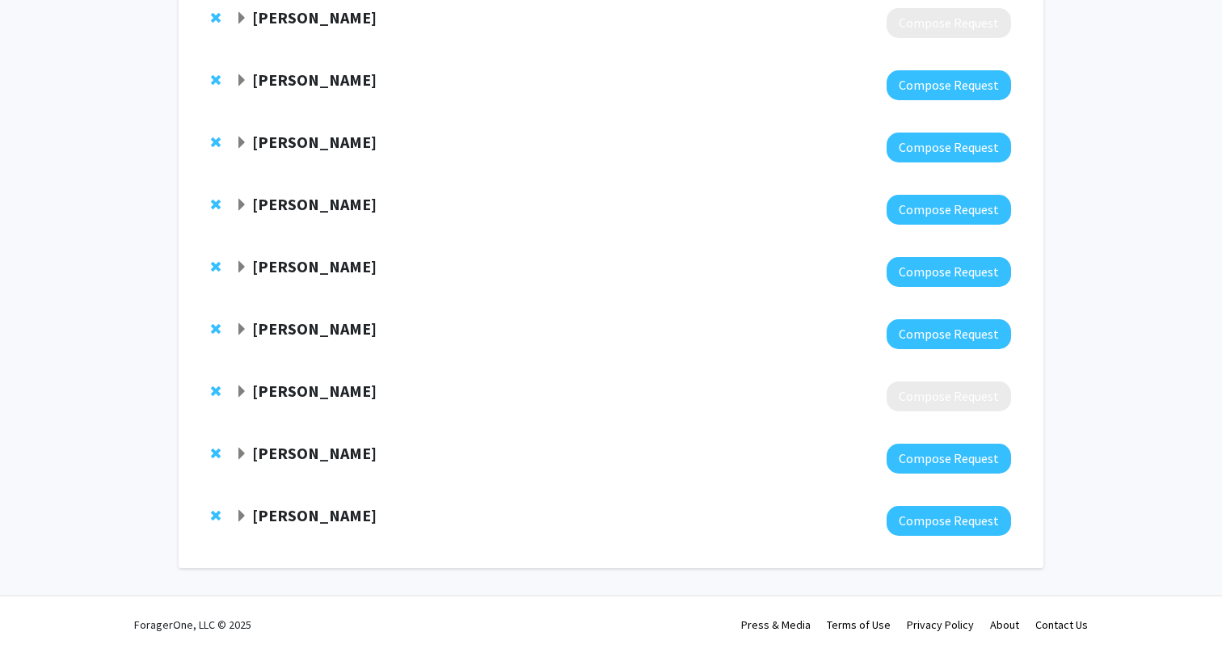
click at [268, 389] on strong "[PERSON_NAME]" at bounding box center [314, 391] width 124 height 20
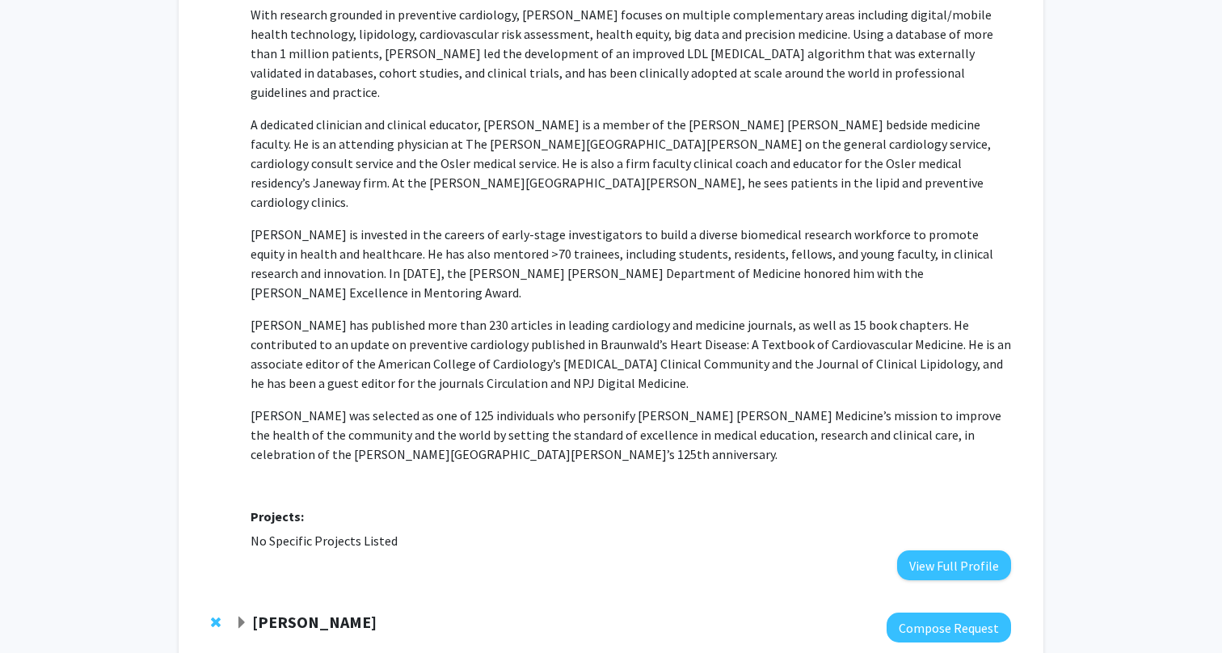
scroll to position [1116, 0]
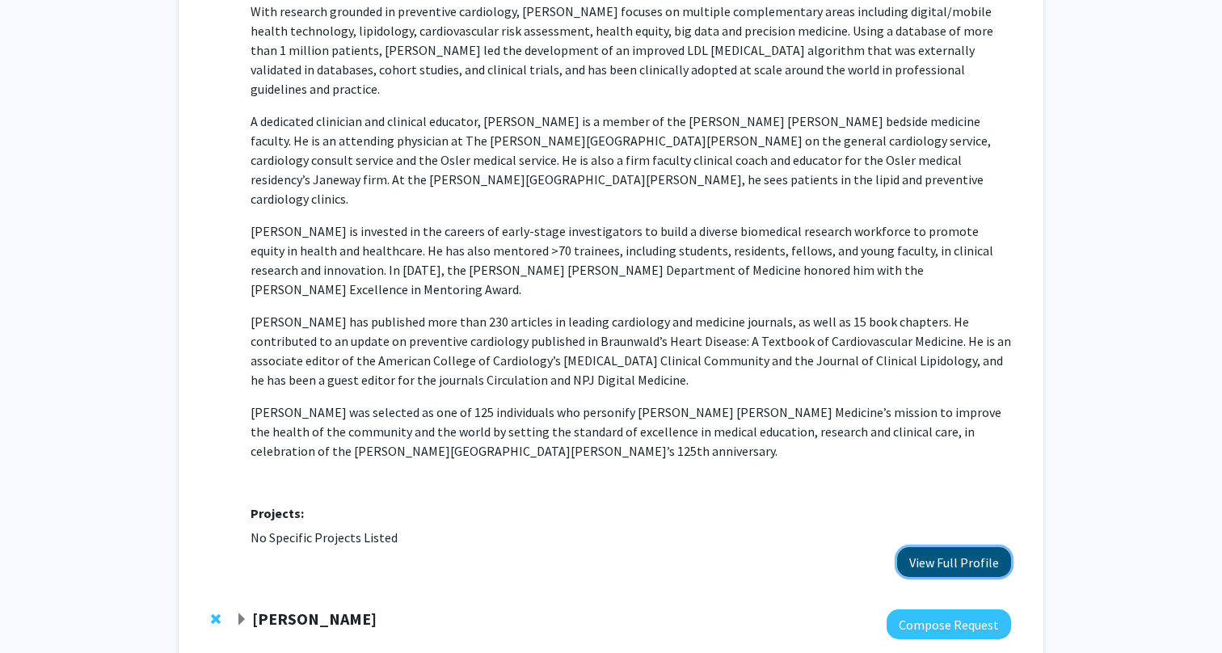
click at [933, 547] on button "View Full Profile" at bounding box center [954, 562] width 114 height 30
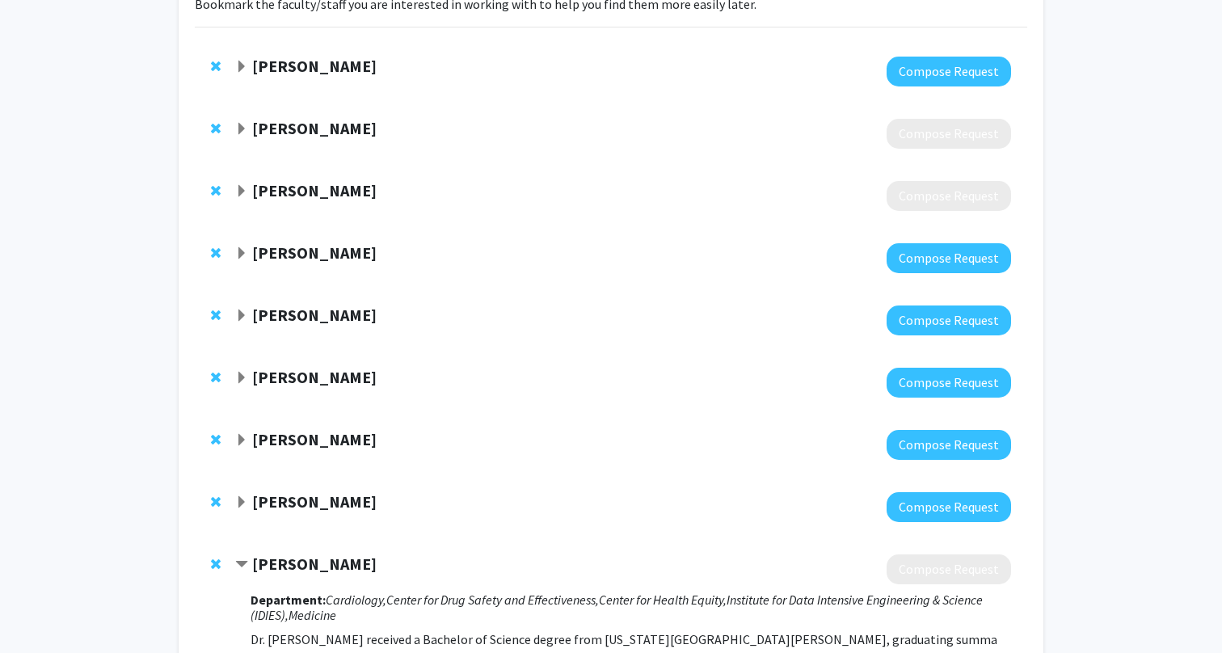
scroll to position [119, 0]
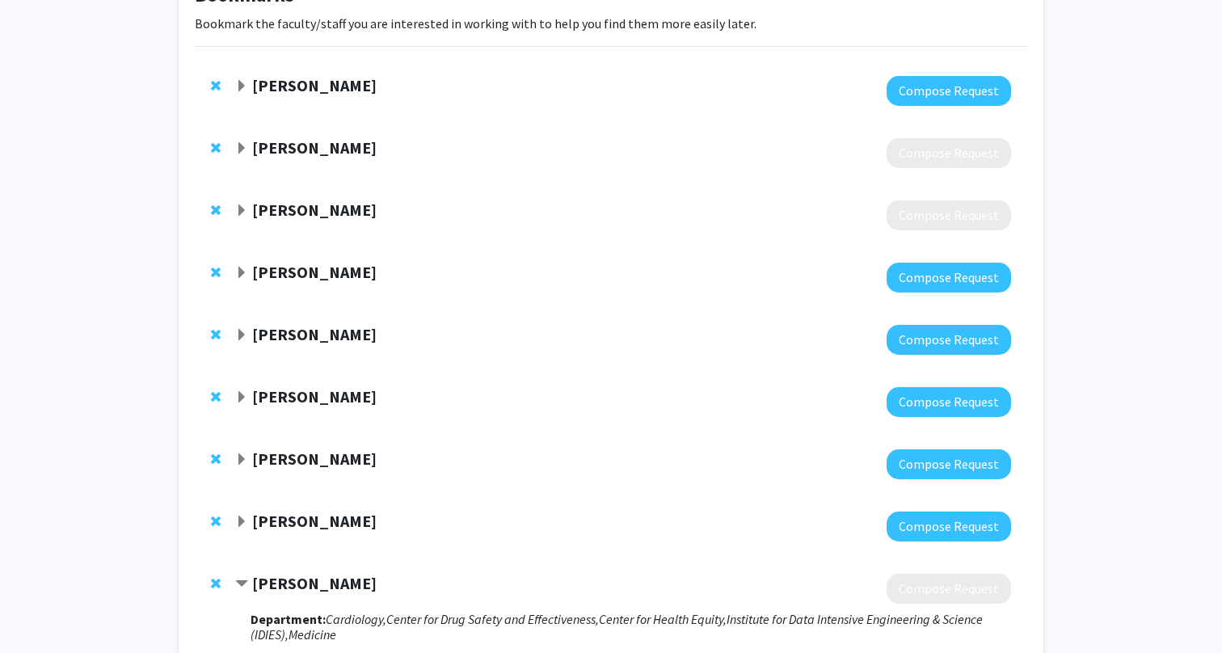
click at [313, 144] on strong "Clifford Weiss" at bounding box center [314, 147] width 124 height 20
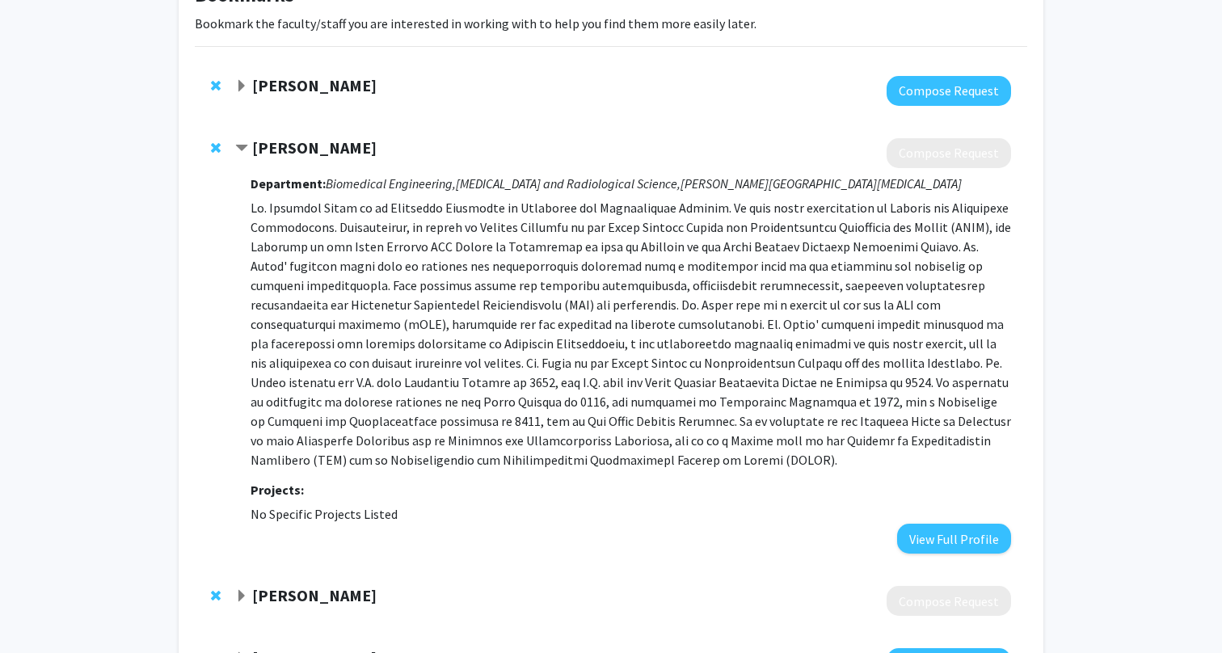
click at [309, 157] on strong "Clifford Weiss" at bounding box center [314, 147] width 124 height 20
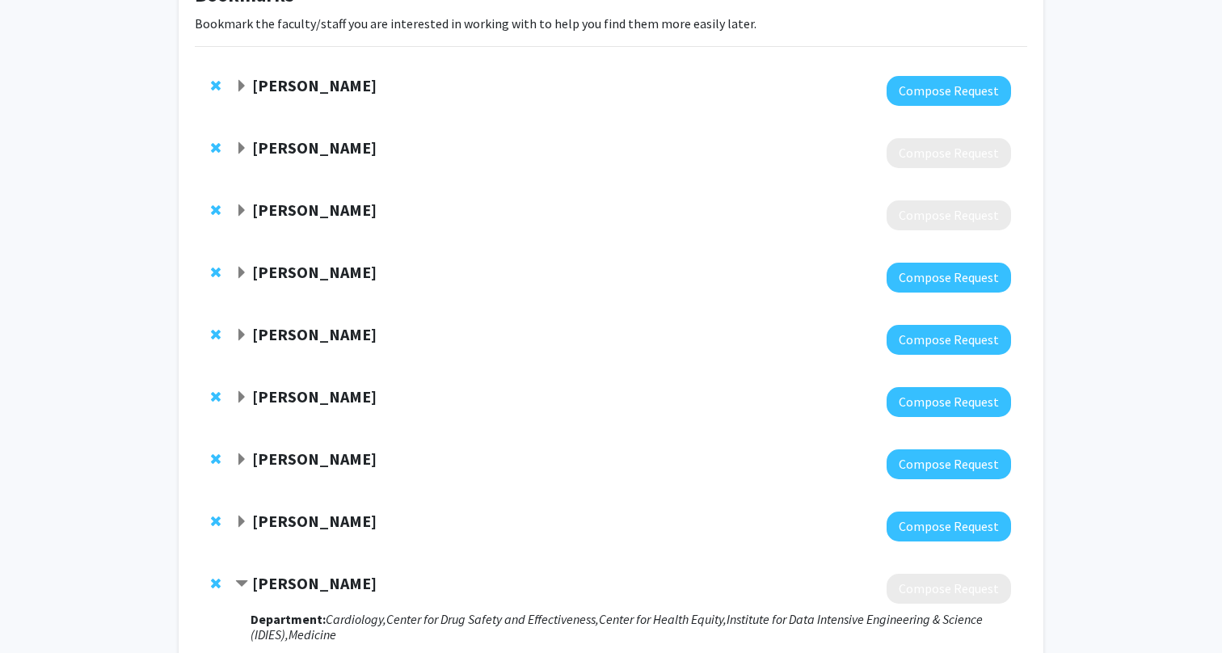
click at [292, 273] on strong "Michele Manahan" at bounding box center [314, 272] width 124 height 20
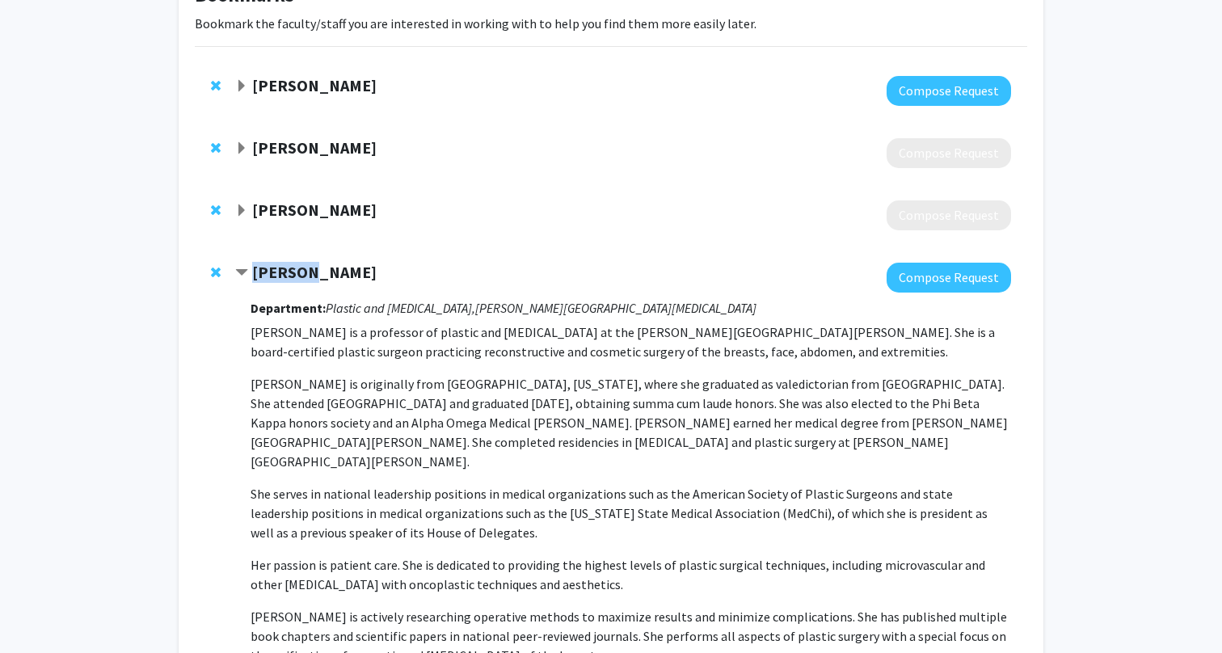
click at [292, 273] on strong "Michele Manahan" at bounding box center [314, 272] width 124 height 20
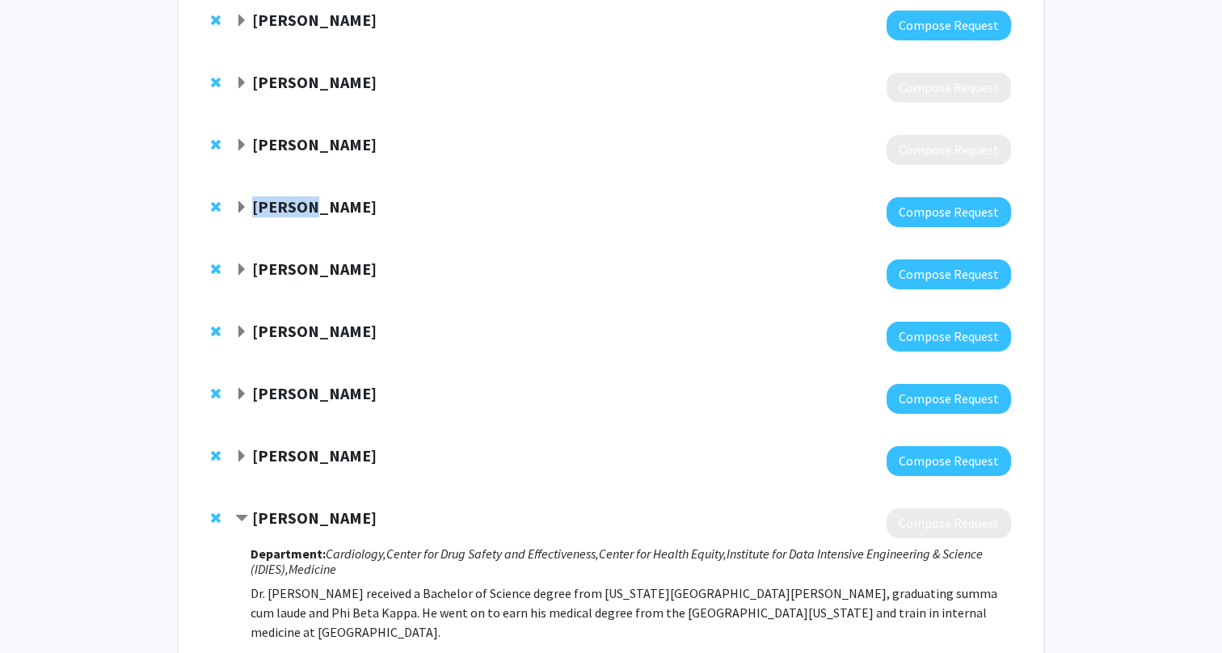
scroll to position [286, 0]
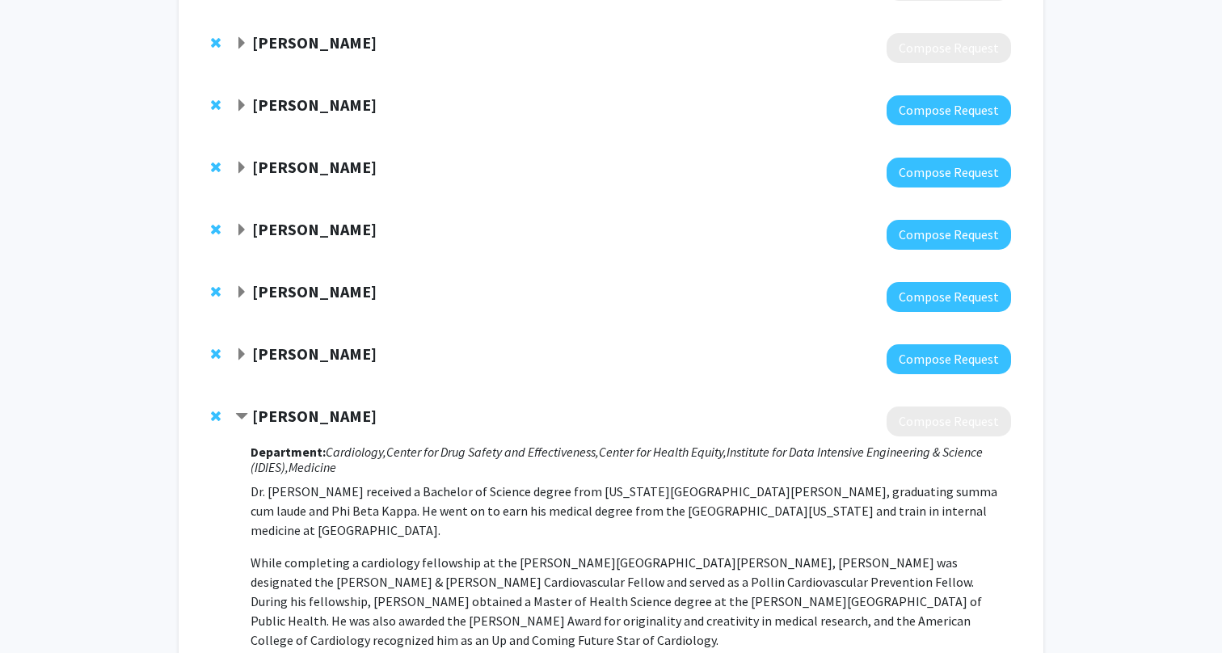
click at [271, 286] on strong "Jean Kim" at bounding box center [314, 291] width 124 height 20
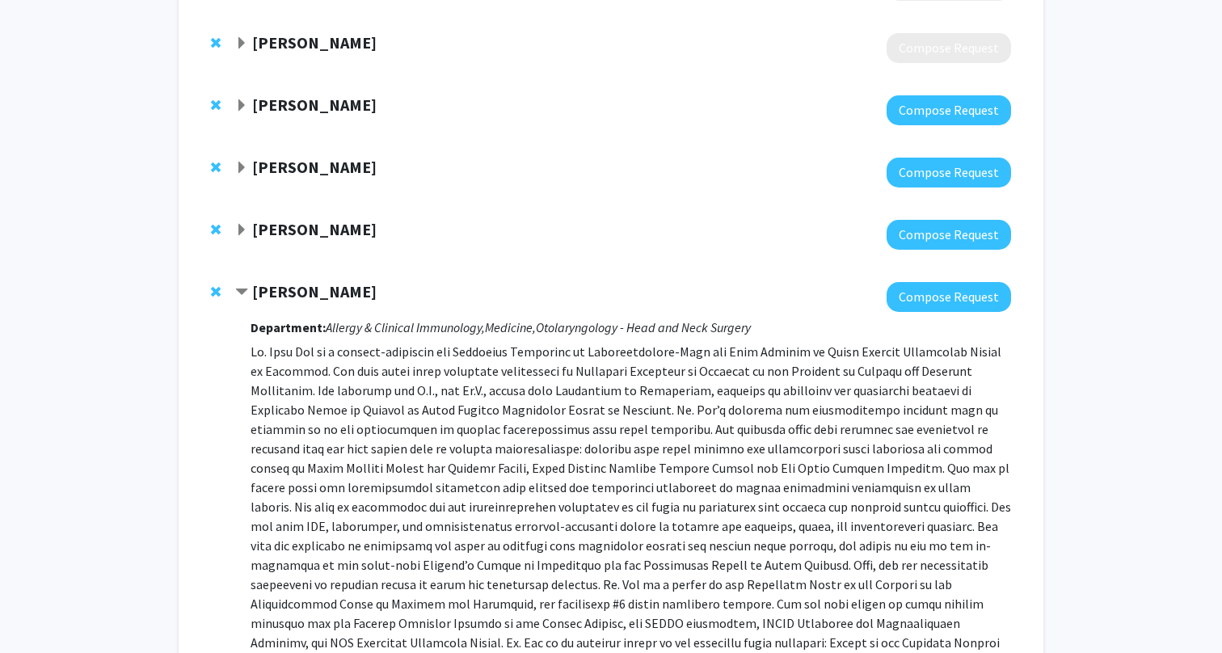
click at [271, 286] on strong "Jean Kim" at bounding box center [314, 291] width 124 height 20
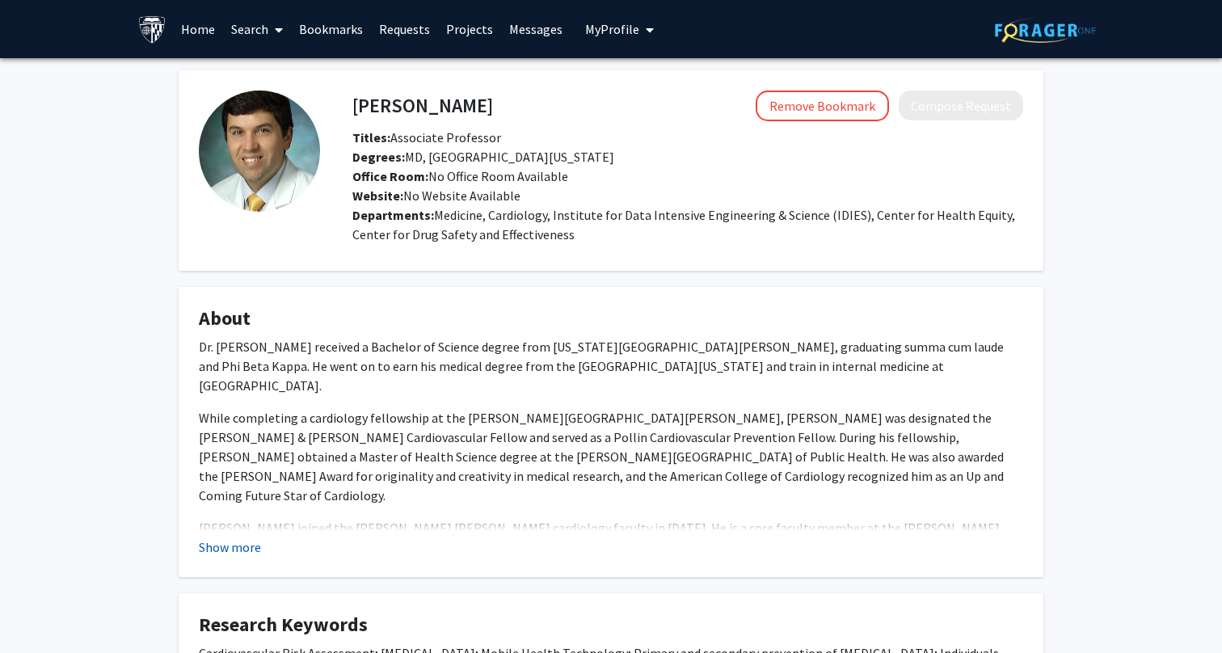
click at [247, 556] on button "Show more" at bounding box center [230, 547] width 62 height 19
